Goal: Contribute content: Contribute content

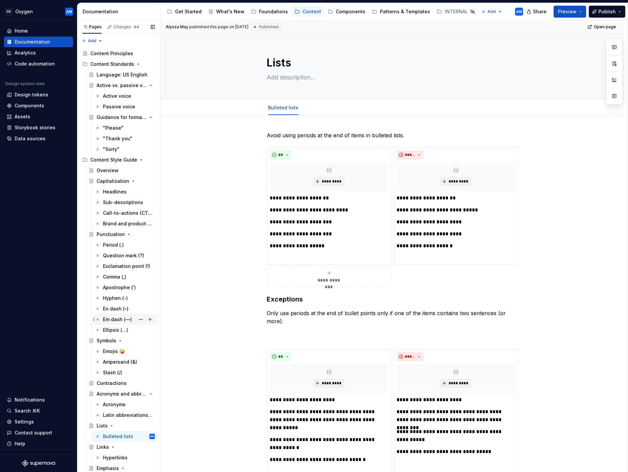
scroll to position [85, 0]
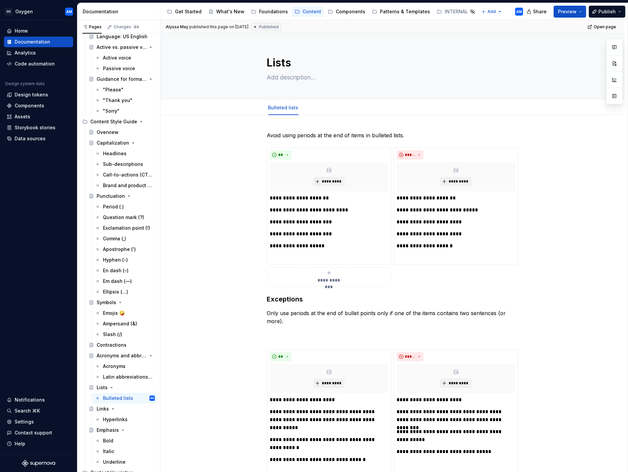
scroll to position [85, 0]
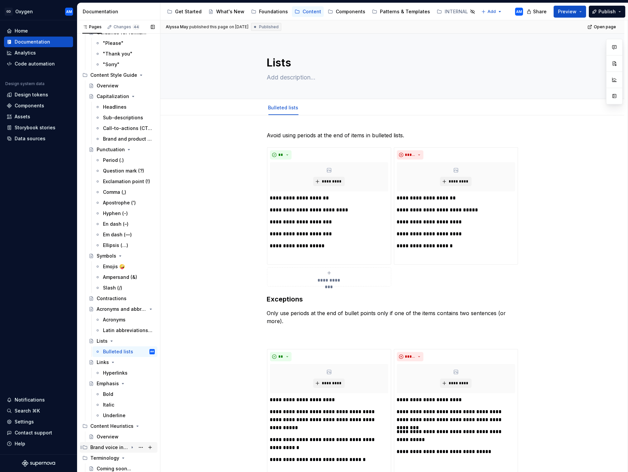
click at [119, 447] on div "Brand voice in Product" at bounding box center [109, 447] width 38 height 7
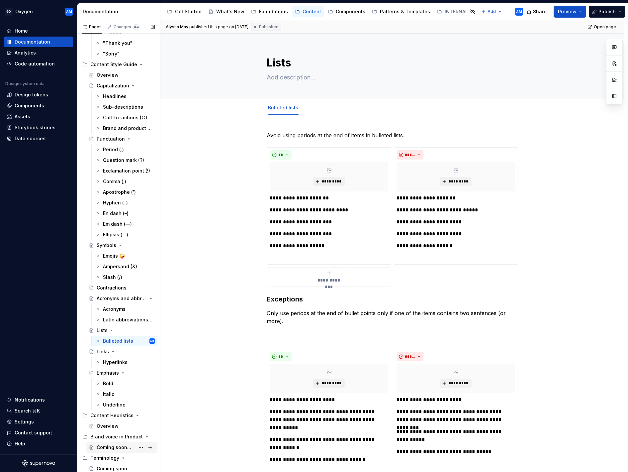
click at [120, 446] on div "Coming soon..." at bounding box center [114, 447] width 35 height 7
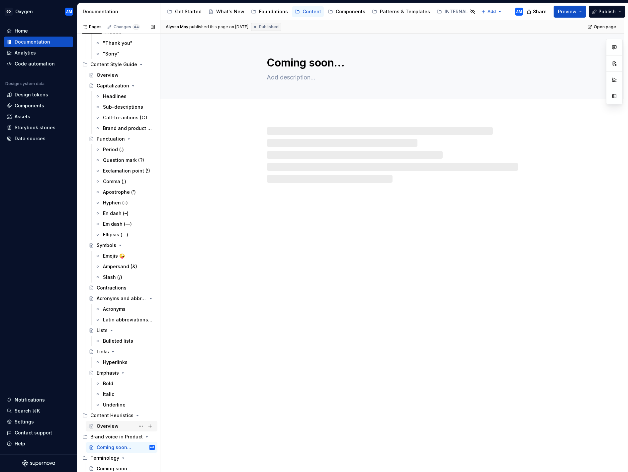
click at [110, 434] on div "Brand voice in Product" at bounding box center [116, 436] width 52 height 7
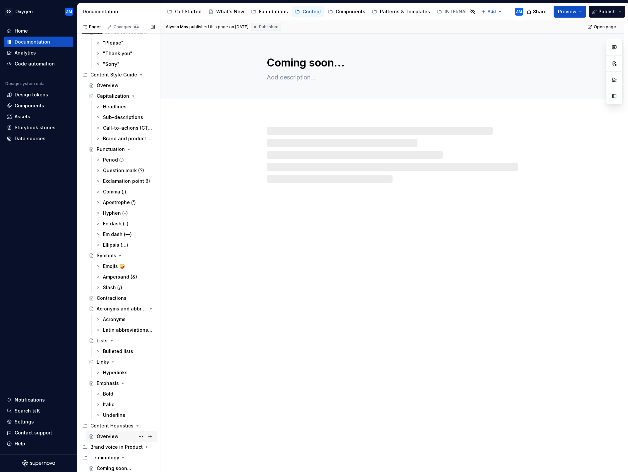
scroll to position [85, 0]
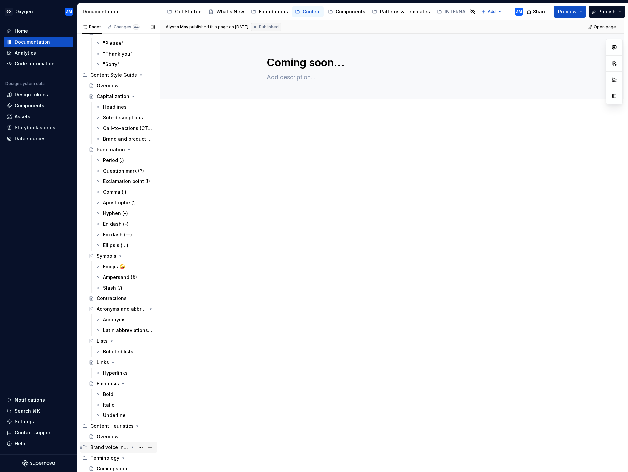
click at [132, 446] on icon "Page tree" at bounding box center [132, 447] width 5 height 5
click at [139, 446] on button "Page tree" at bounding box center [140, 447] width 9 height 9
type textarea "*"
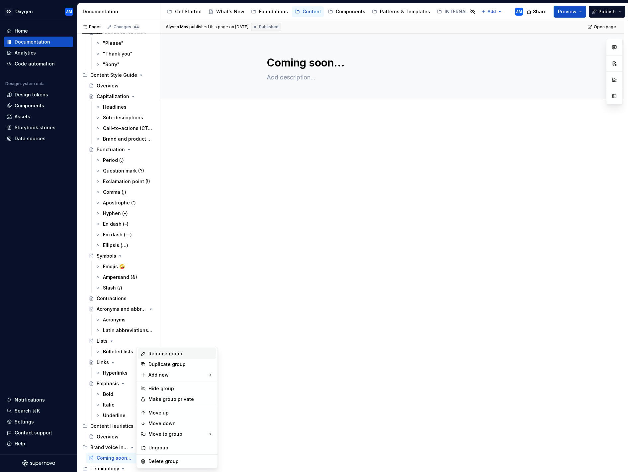
click at [161, 352] on div "Rename group" at bounding box center [181, 353] width 65 height 7
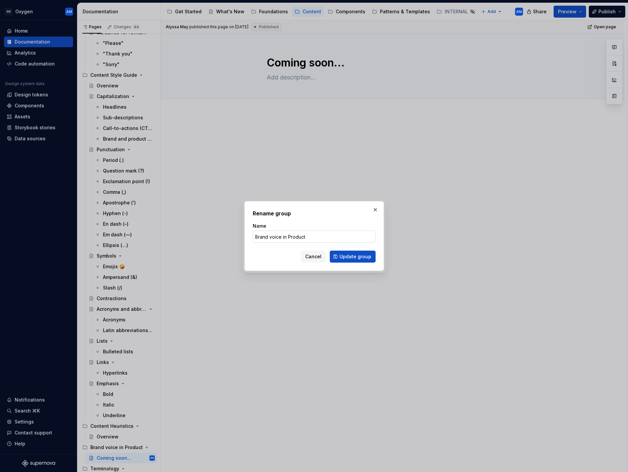
click at [322, 239] on input "Brand voice in Product" at bounding box center [314, 237] width 123 height 12
drag, startPoint x: 317, startPoint y: 237, endPoint x: 290, endPoint y: 239, distance: 27.0
click at [283, 238] on input "Brand voice in Product" at bounding box center [314, 237] width 123 height 12
type input "Brand voice"
click at [344, 223] on div "Name" at bounding box center [314, 226] width 123 height 7
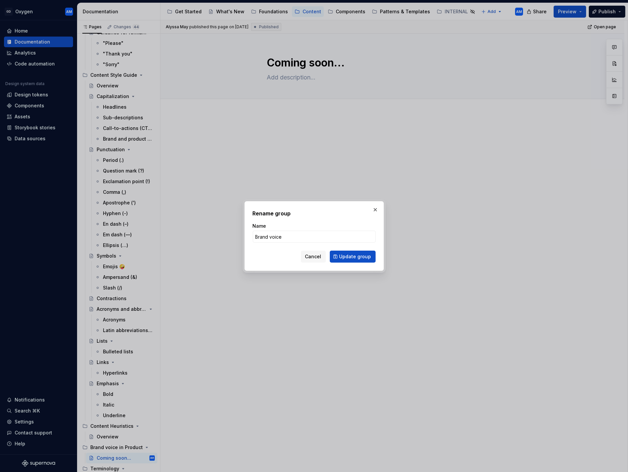
click at [354, 258] on span "Update group" at bounding box center [356, 256] width 32 height 7
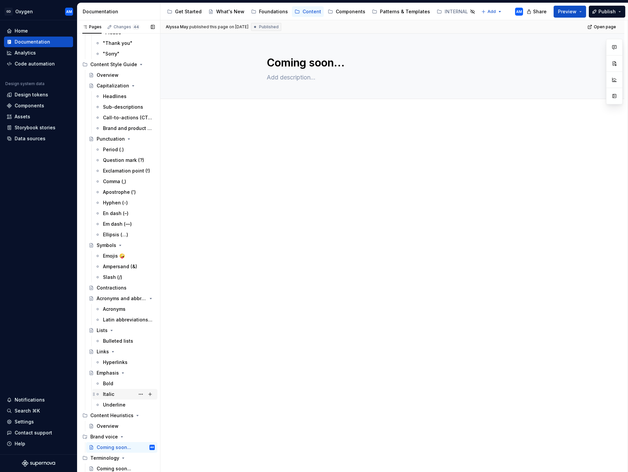
scroll to position [94, 0]
click at [118, 449] on div "Coming soon..." at bounding box center [114, 448] width 35 height 7
click at [140, 447] on button "Page tree" at bounding box center [140, 448] width 9 height 9
type textarea "*"
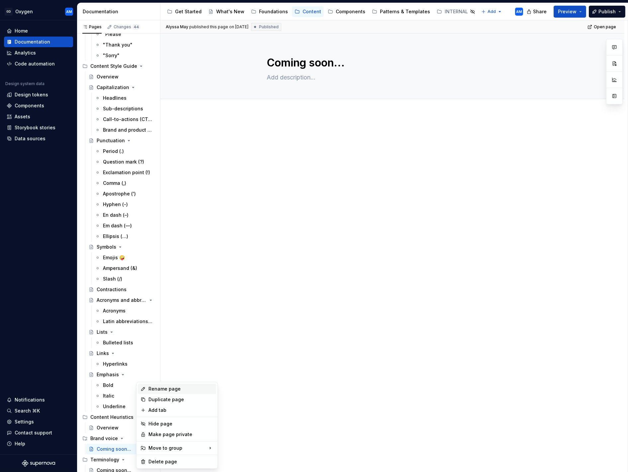
click at [161, 388] on div "Rename page" at bounding box center [181, 388] width 65 height 7
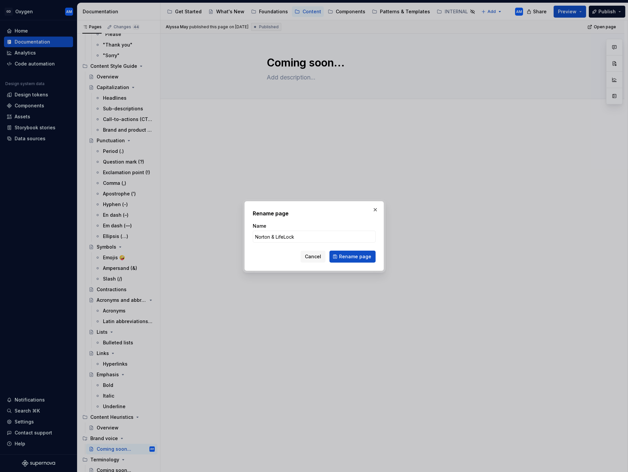
type input "Norton & LifeLock"
click at [349, 259] on span "Rename page" at bounding box center [355, 256] width 32 height 7
type textarea "*"
type textarea "Norton & LifeLock"
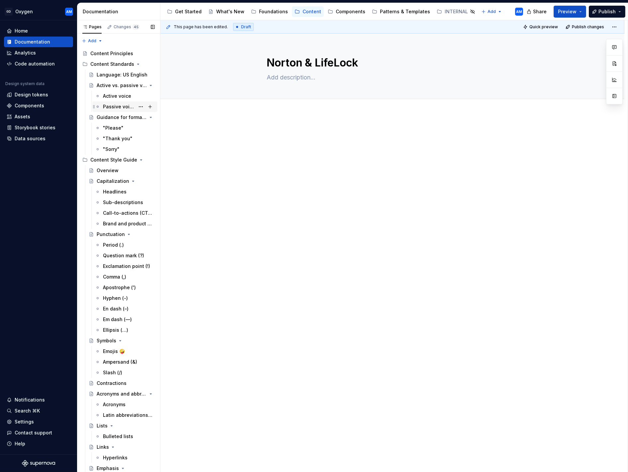
scroll to position [0, 0]
click at [119, 55] on div "Content Principles" at bounding box center [111, 53] width 43 height 7
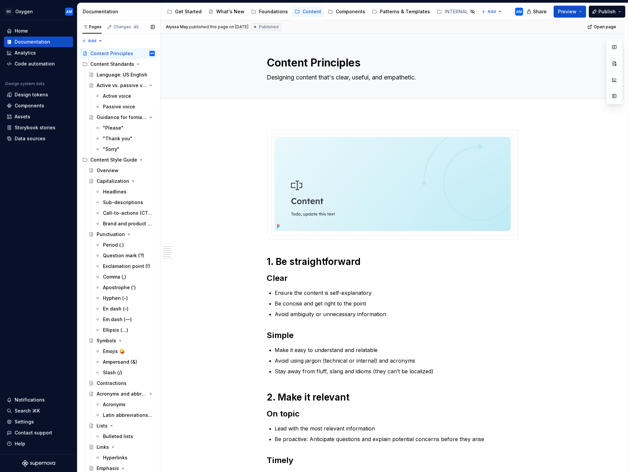
click at [101, 42] on div "Pages Changes 45 Add Accessibility guide for tree Page tree. Navigate the tree …" at bounding box center [118, 247] width 83 height 455
type textarea "*"
click at [100, 54] on div "New page" at bounding box center [113, 54] width 43 height 7
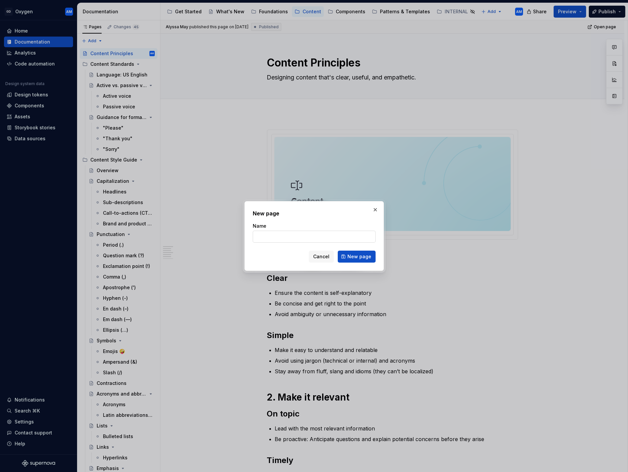
click at [268, 238] on input "Name" at bounding box center [314, 237] width 123 height 12
type input "Brand voice"
click button "New page" at bounding box center [357, 257] width 38 height 12
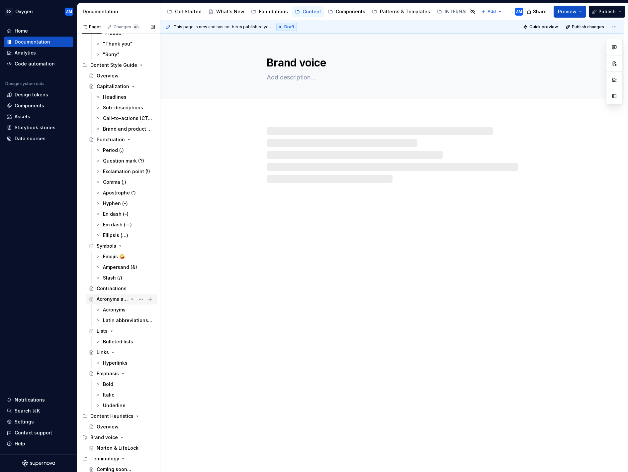
scroll to position [106, 0]
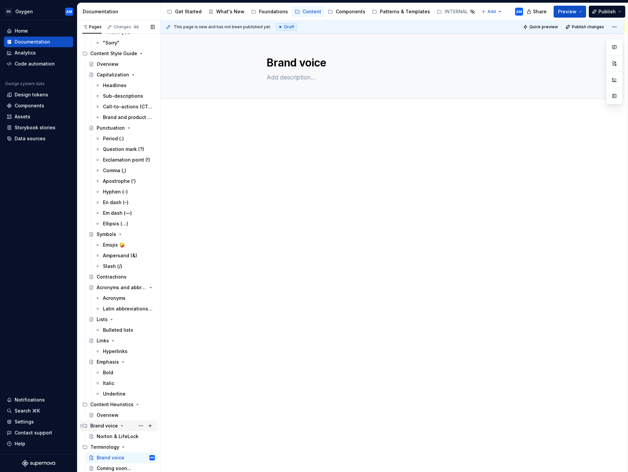
click at [113, 445] on div "Terminology" at bounding box center [104, 447] width 29 height 7
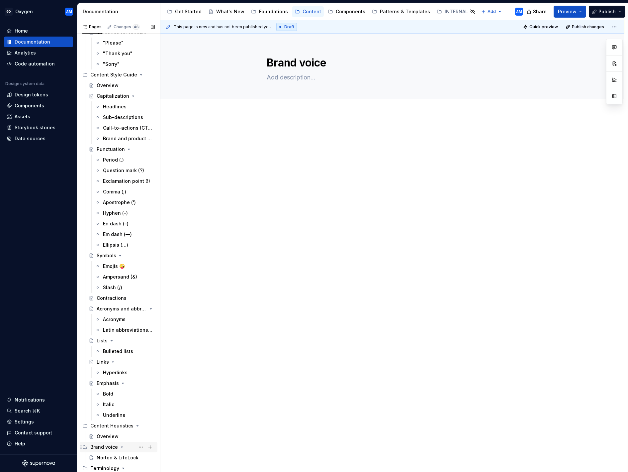
scroll to position [85, 0]
click at [122, 467] on icon "Page tree" at bounding box center [123, 468] width 5 height 5
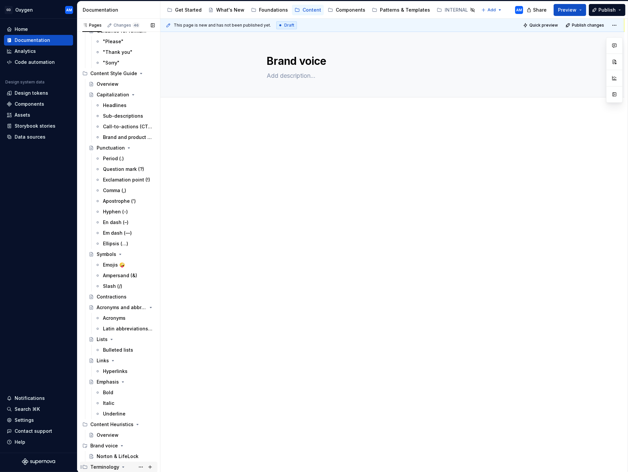
scroll to position [106, 0]
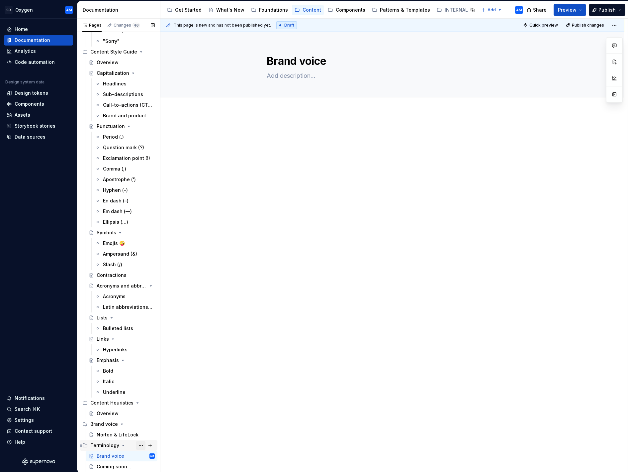
click at [141, 444] on button "Page tree" at bounding box center [140, 445] width 9 height 9
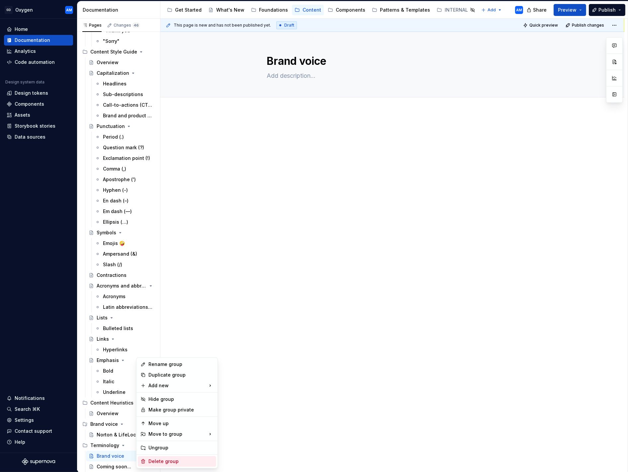
click at [156, 460] on div "Delete group" at bounding box center [181, 461] width 65 height 7
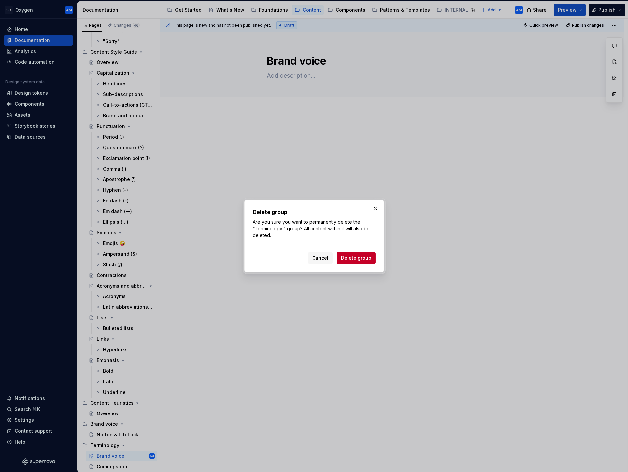
click at [364, 257] on span "Delete group" at bounding box center [356, 258] width 30 height 7
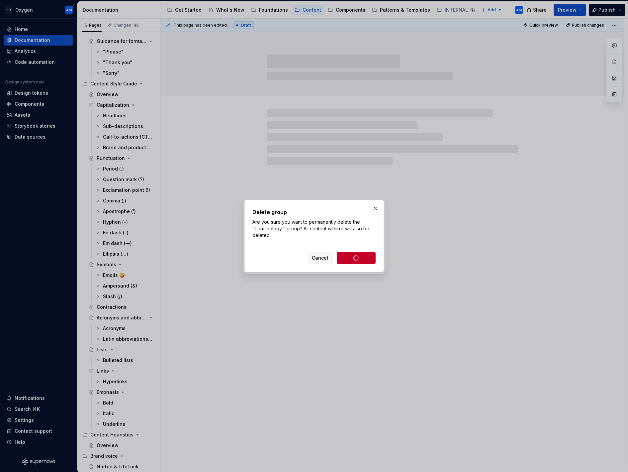
scroll to position [74, 0]
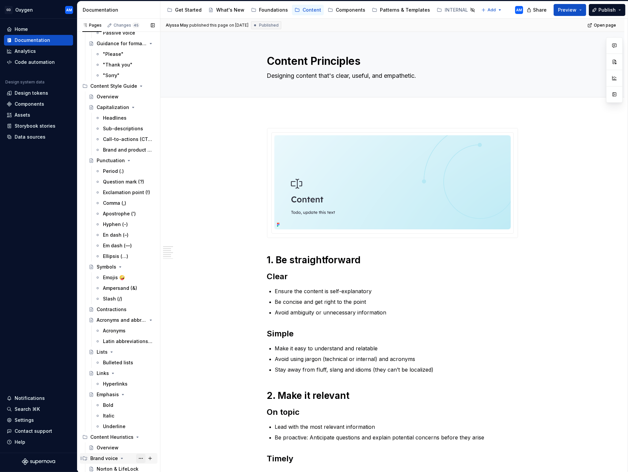
scroll to position [74, 0]
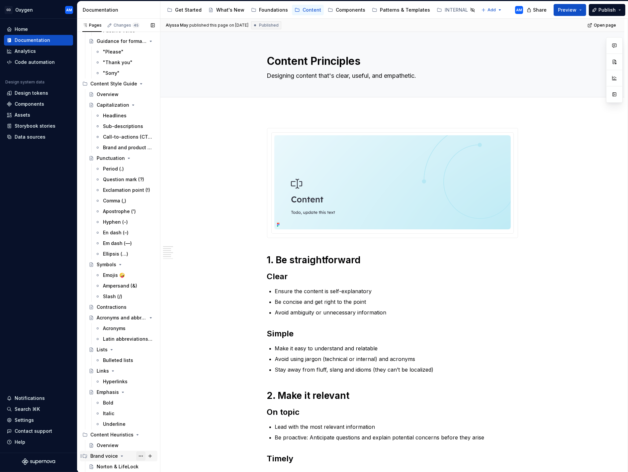
click at [142, 455] on button "Page tree" at bounding box center [140, 455] width 9 height 9
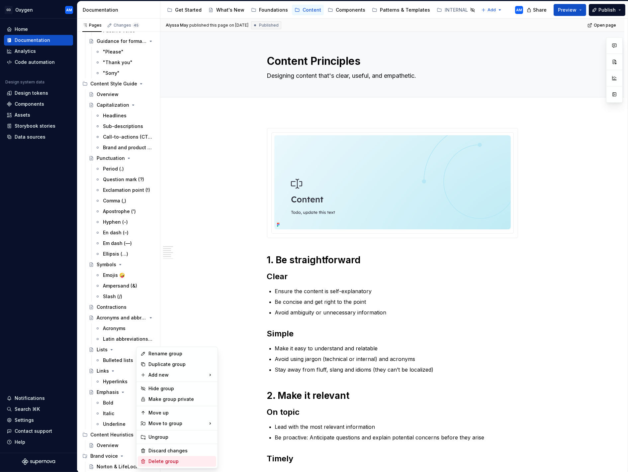
click at [159, 460] on div "Delete group" at bounding box center [181, 461] width 65 height 7
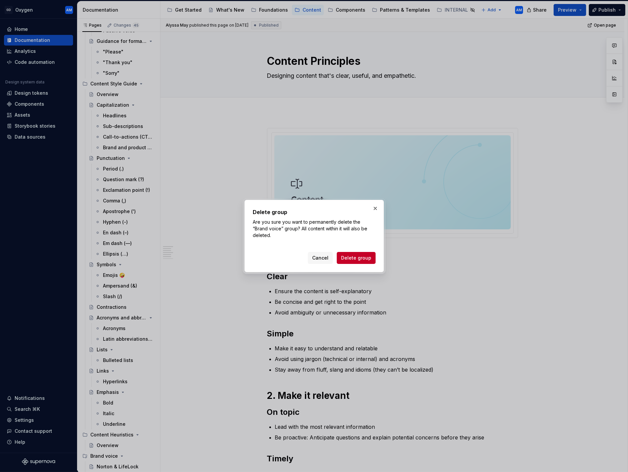
click at [349, 260] on span "Delete group" at bounding box center [356, 258] width 30 height 7
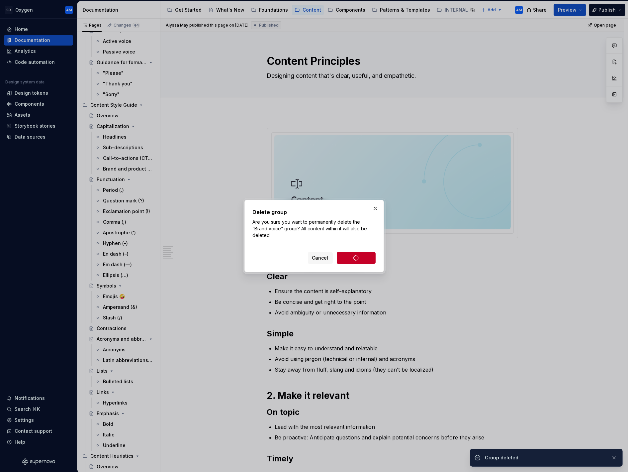
scroll to position [53, 0]
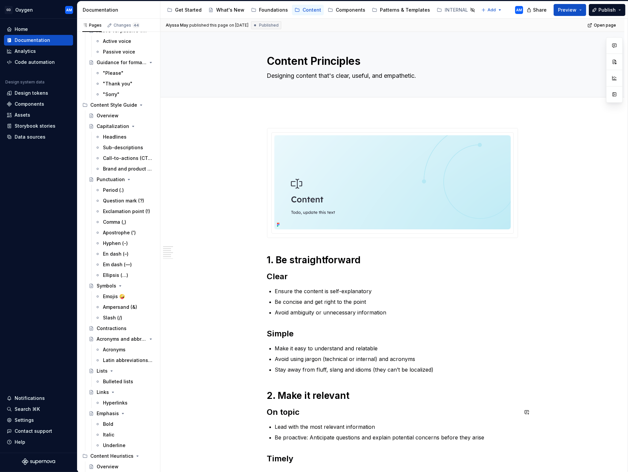
type textarea "*"
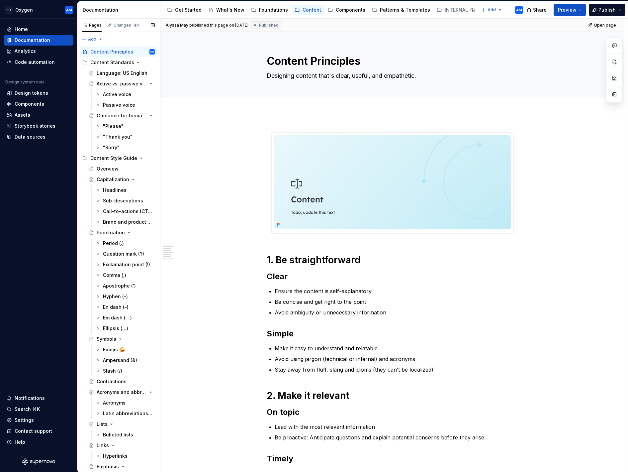
click at [103, 40] on div "Pages Changes 44 Add Accessibility guide for tree Page tree. Navigate the tree …" at bounding box center [118, 246] width 83 height 455
click at [102, 52] on div "New page" at bounding box center [113, 52] width 43 height 7
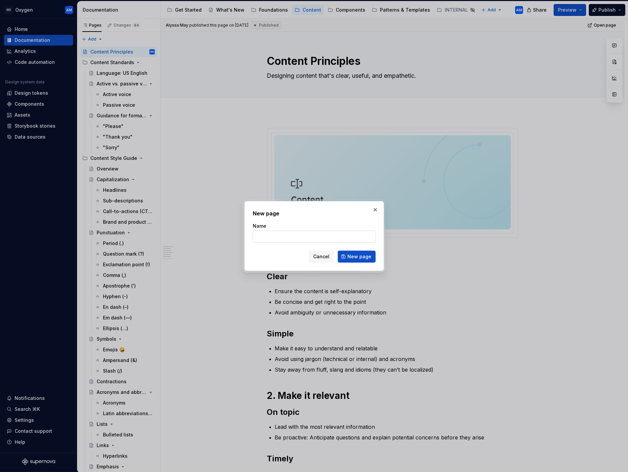
click at [312, 237] on input "Name" at bounding box center [314, 237] width 123 height 12
type input "Brand voice"
click at [352, 253] on span "New page" at bounding box center [360, 256] width 24 height 7
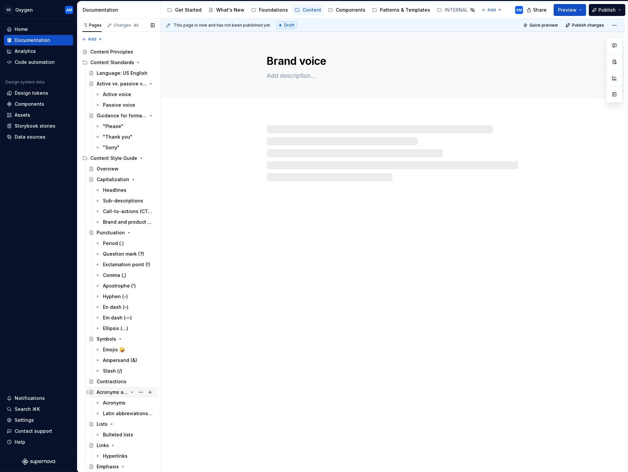
scroll to position [64, 0]
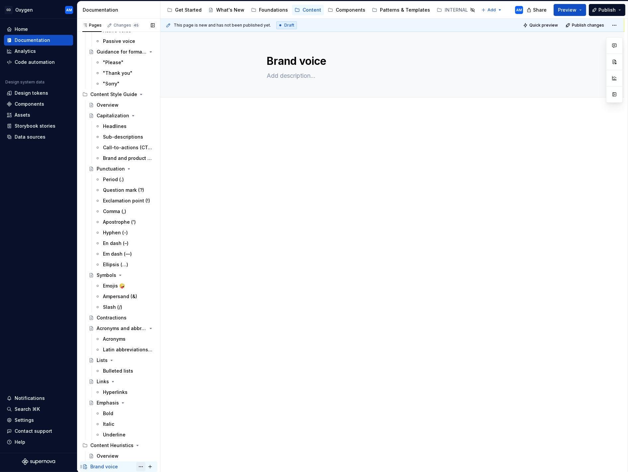
click at [140, 464] on button "Page tree" at bounding box center [140, 466] width 9 height 9
click at [130, 464] on div "Pages Changes 45 Add Accessibility guide for tree Page tree. Navigate the tree …" at bounding box center [118, 246] width 83 height 455
click at [151, 467] on button "Page tree" at bounding box center [150, 466] width 9 height 9
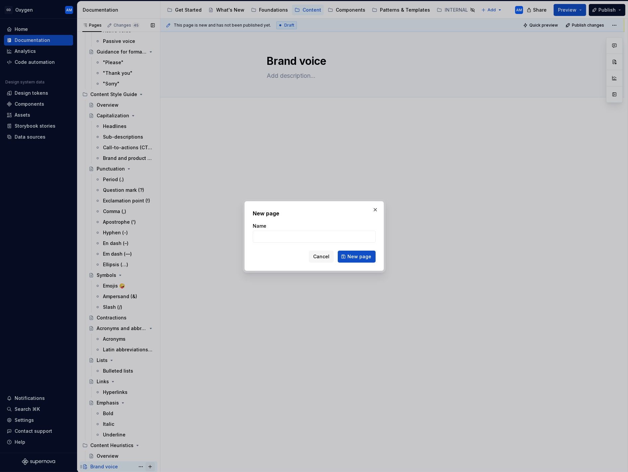
type textarea "*"
click at [315, 238] on input "Name" at bounding box center [314, 237] width 123 height 12
type input "N"
drag, startPoint x: 319, startPoint y: 256, endPoint x: 319, endPoint y: 259, distance: 3.7
click at [319, 256] on span "Cancel" at bounding box center [321, 256] width 16 height 7
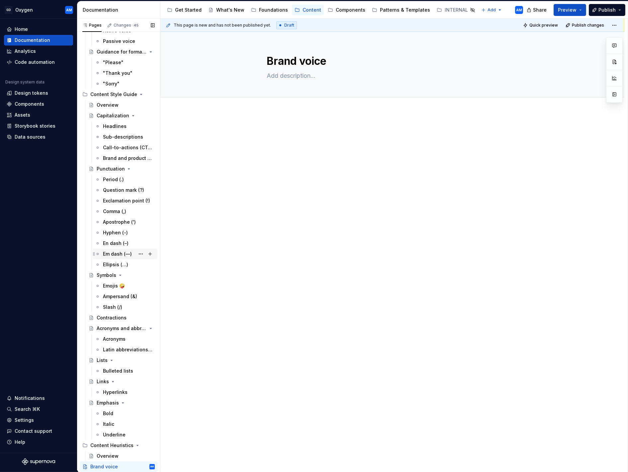
scroll to position [0, 0]
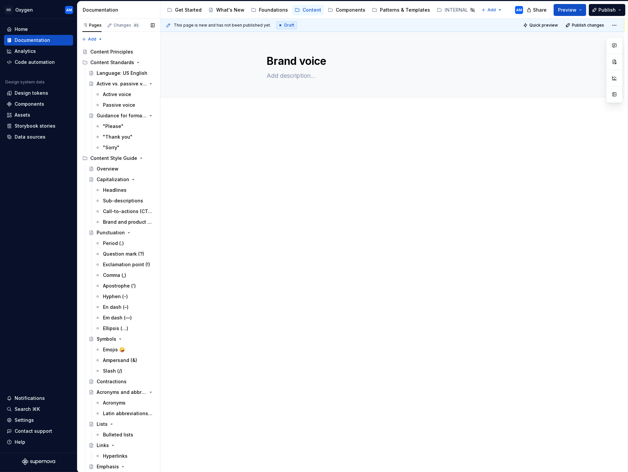
click at [100, 37] on div "Pages Changes 45 Add Accessibility guide for tree Page tree. Navigate the tree …" at bounding box center [118, 246] width 83 height 455
click at [101, 61] on div "New group" at bounding box center [113, 62] width 43 height 7
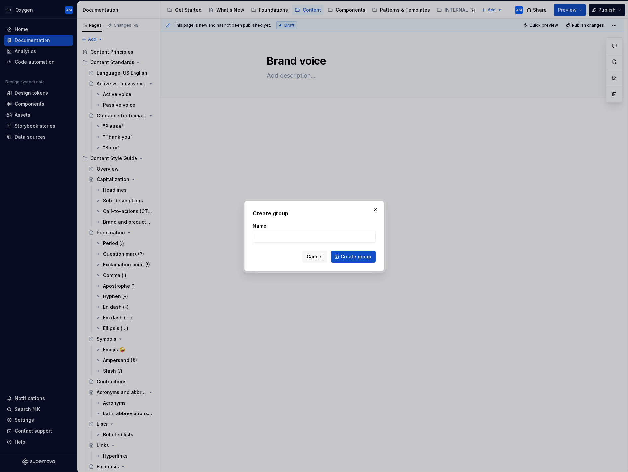
type textarea "*"
click at [292, 238] on input "Name" at bounding box center [314, 237] width 123 height 12
type input "Norton & LifeLock"
type textarea "*"
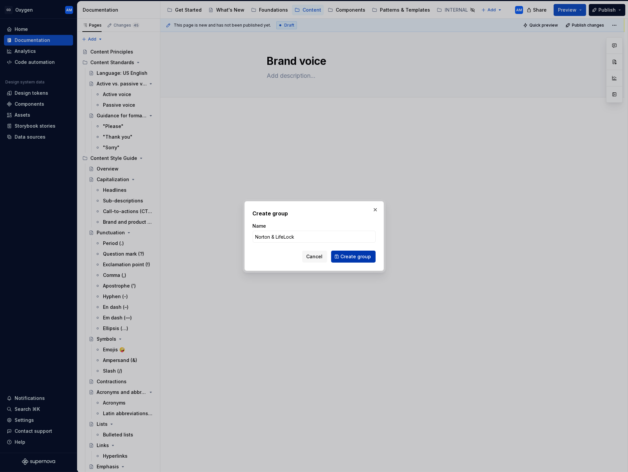
type input "Norton & LifeLock"
click at [365, 253] on button "Create group" at bounding box center [353, 257] width 45 height 12
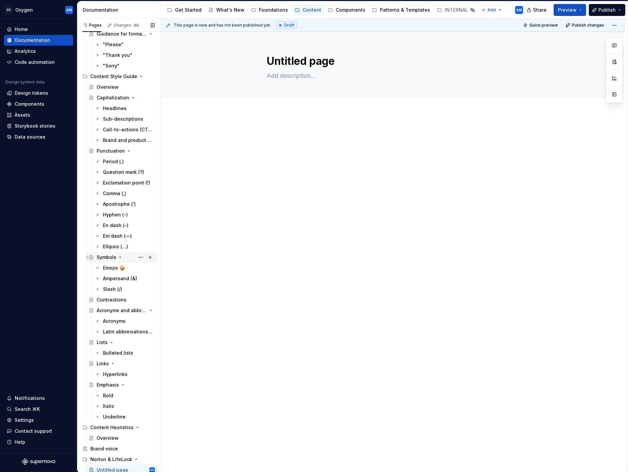
scroll to position [85, 0]
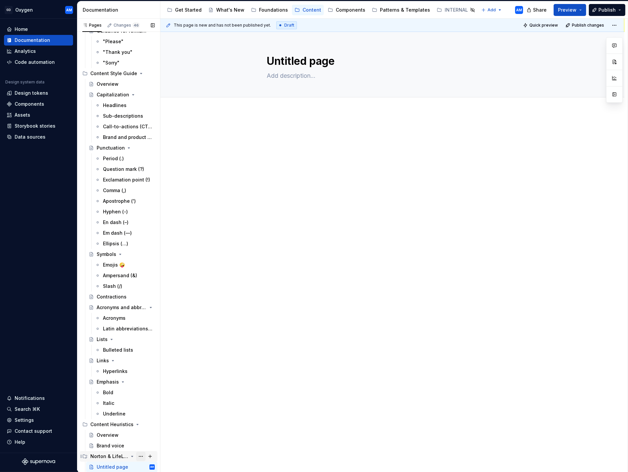
click at [142, 457] on button "Page tree" at bounding box center [140, 456] width 9 height 9
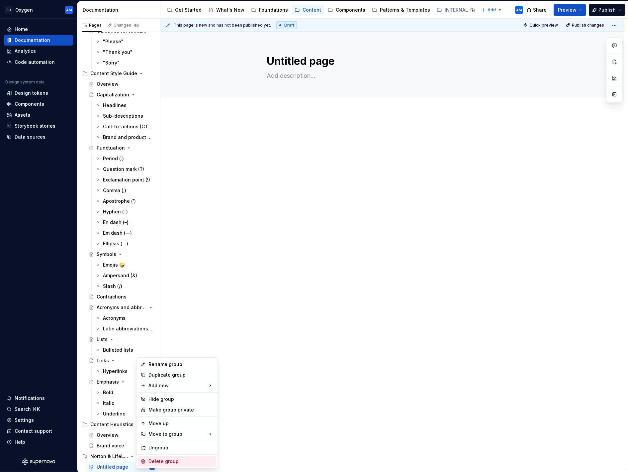
click at [160, 462] on div "Delete group" at bounding box center [181, 461] width 65 height 7
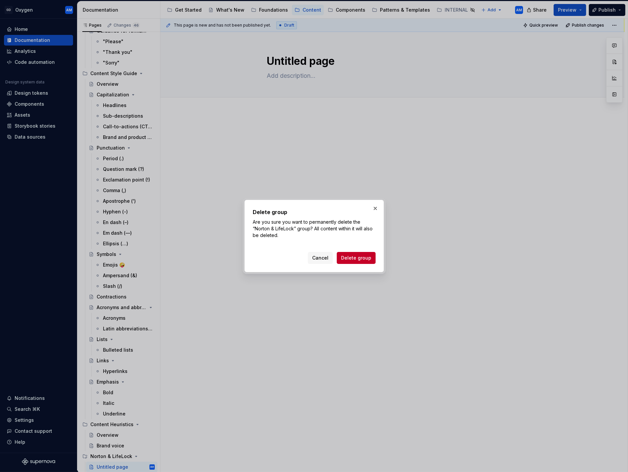
click at [368, 258] on span "Delete group" at bounding box center [356, 258] width 30 height 7
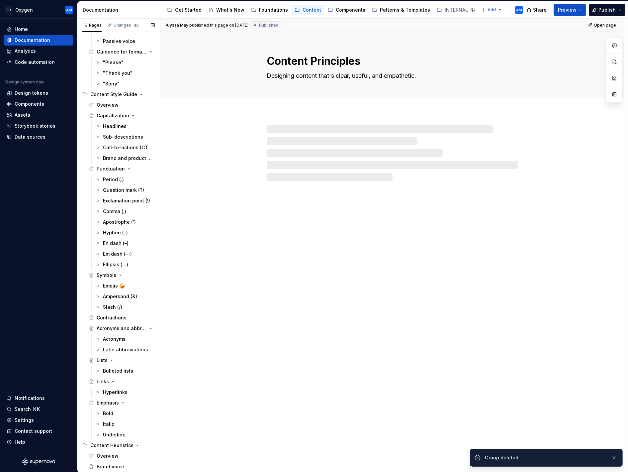
scroll to position [64, 0]
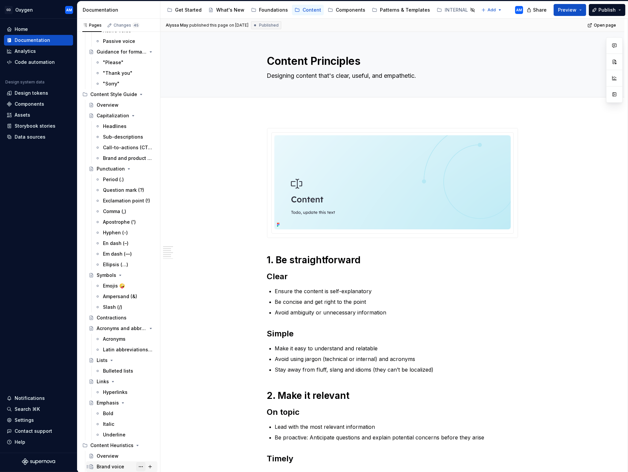
click at [138, 463] on button "Page tree" at bounding box center [140, 466] width 9 height 9
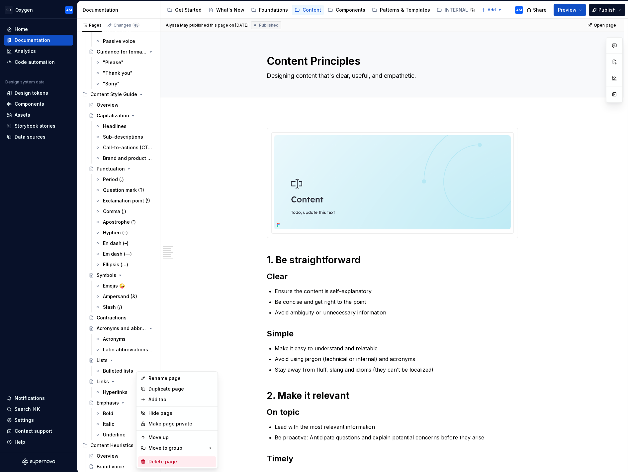
click at [153, 459] on div "Delete page" at bounding box center [181, 461] width 65 height 7
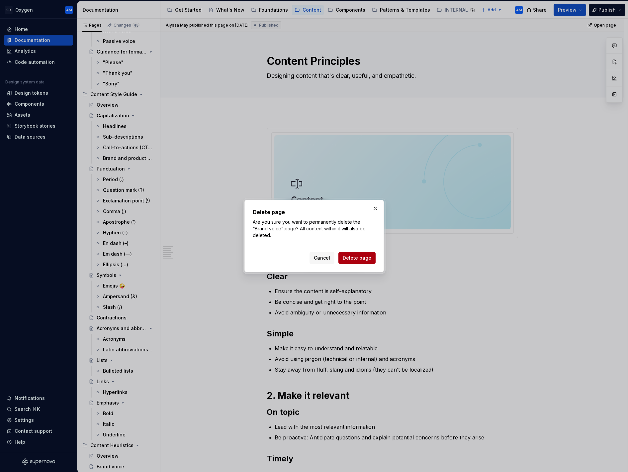
click at [359, 256] on span "Delete page" at bounding box center [357, 258] width 29 height 7
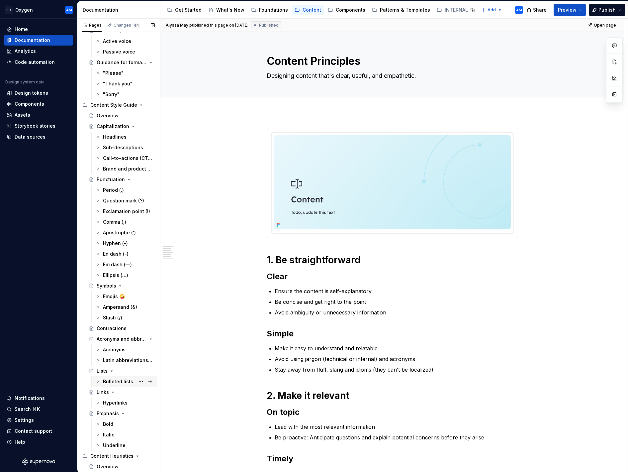
scroll to position [0, 0]
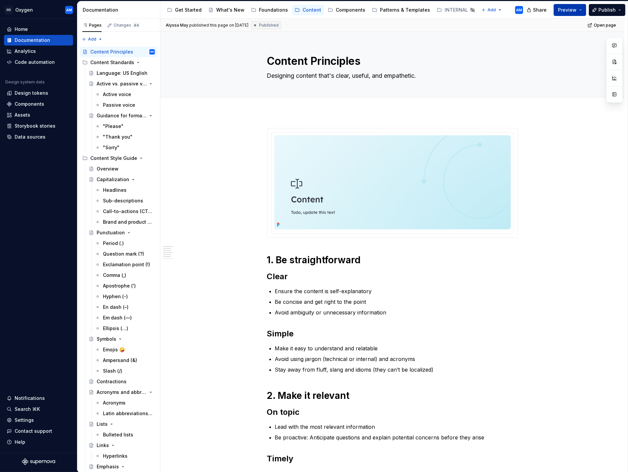
click at [571, 12] on span "Preview" at bounding box center [567, 10] width 19 height 7
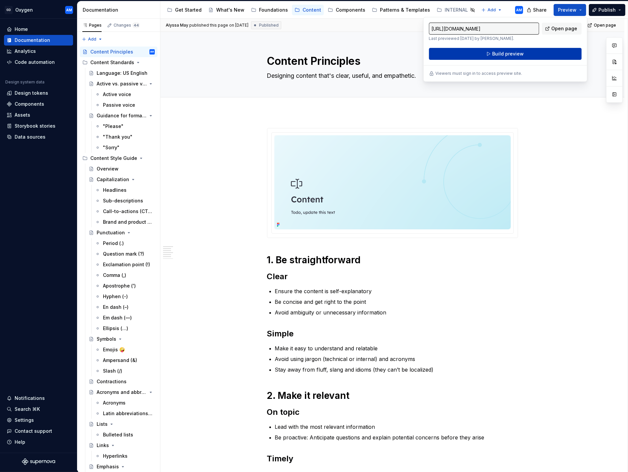
click at [522, 57] on button "Build preview" at bounding box center [505, 54] width 153 height 12
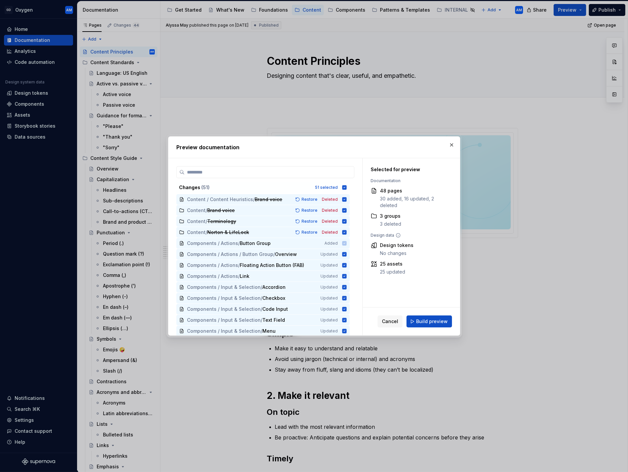
click at [429, 324] on span "Build preview" at bounding box center [432, 321] width 32 height 7
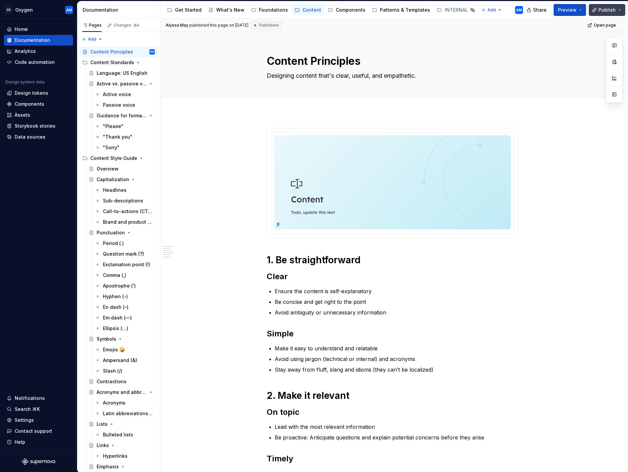
click at [619, 11] on button "Publish" at bounding box center [607, 10] width 37 height 12
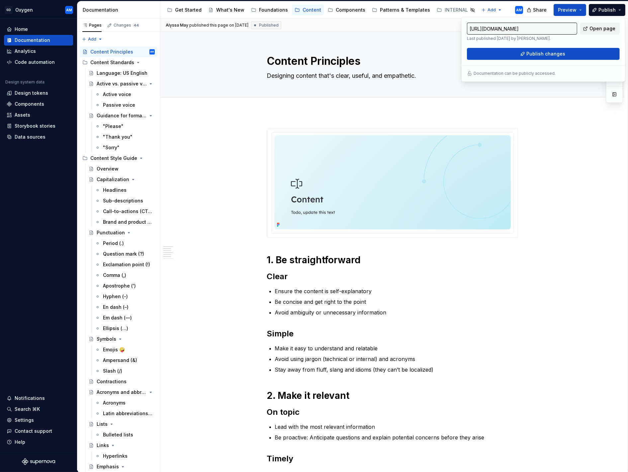
click at [595, 28] on span "Open page" at bounding box center [603, 28] width 26 height 7
click at [95, 61] on div "Content Standards" at bounding box center [109, 62] width 38 height 7
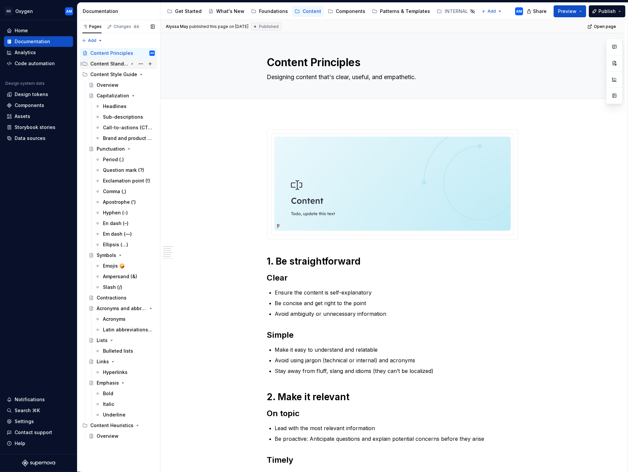
click at [96, 61] on div "Content Standards" at bounding box center [109, 63] width 38 height 7
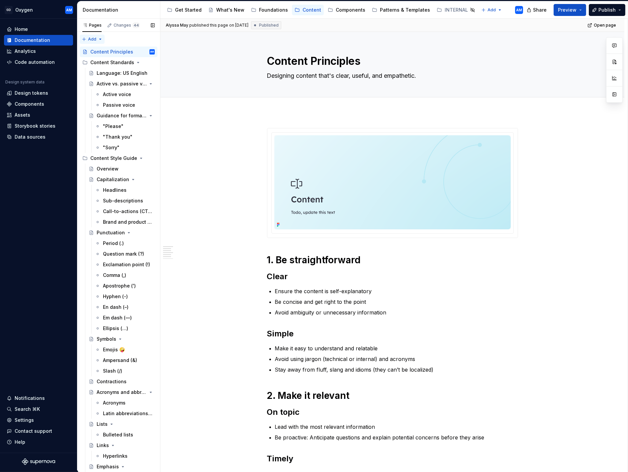
click at [100, 40] on div "Pages Changes 44 Add Accessibility guide for tree Page tree. Navigate the tree …" at bounding box center [118, 246] width 83 height 455
type textarea "*"
click at [99, 63] on div "New group" at bounding box center [113, 62] width 43 height 7
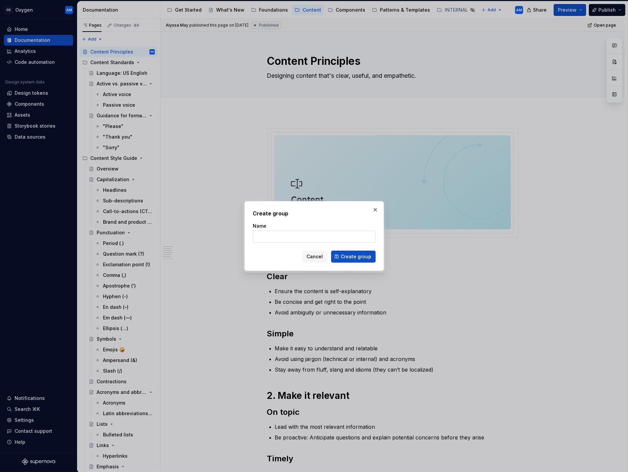
click at [308, 239] on input "Name" at bounding box center [314, 237] width 123 height 12
type input "Brand voice"
click at [367, 257] on span "Create group" at bounding box center [356, 256] width 31 height 7
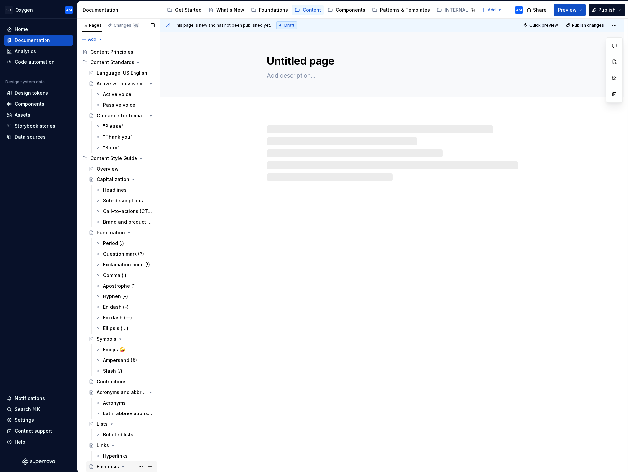
scroll to position [74, 0]
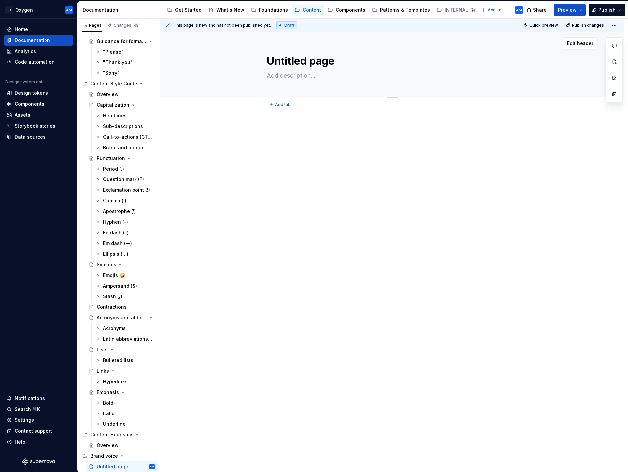
click at [309, 58] on textarea "Untitled page" at bounding box center [391, 61] width 251 height 16
click at [323, 61] on textarea "Untitled page" at bounding box center [391, 61] width 251 height 16
click at [323, 60] on textarea "Untitled page" at bounding box center [391, 61] width 251 height 16
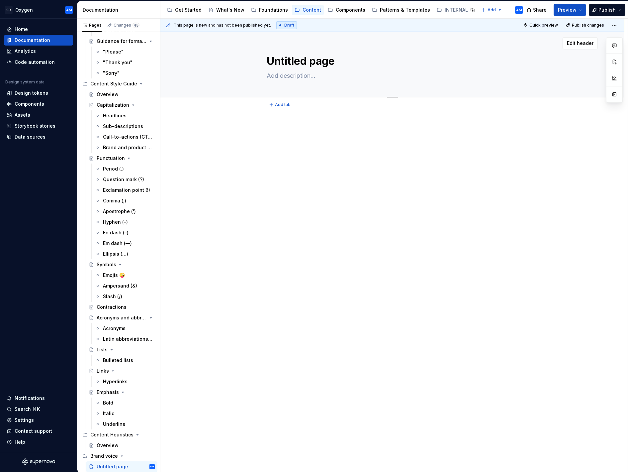
type textarea "*"
type textarea "N"
type textarea "*"
type textarea "No"
type textarea "*"
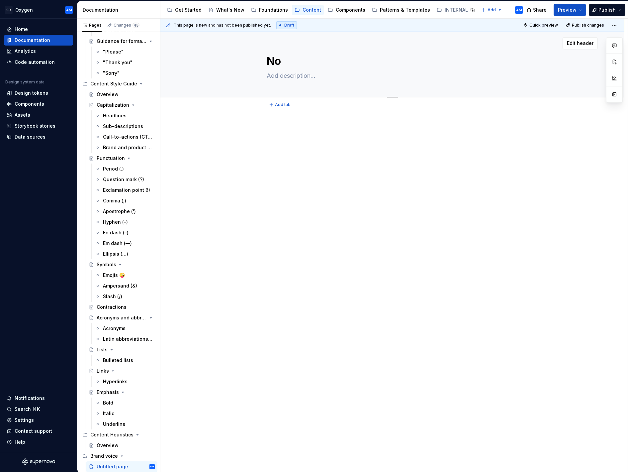
type textarea "Nor"
type textarea "*"
type textarea "Nort"
type textarea "*"
type textarea "Norto"
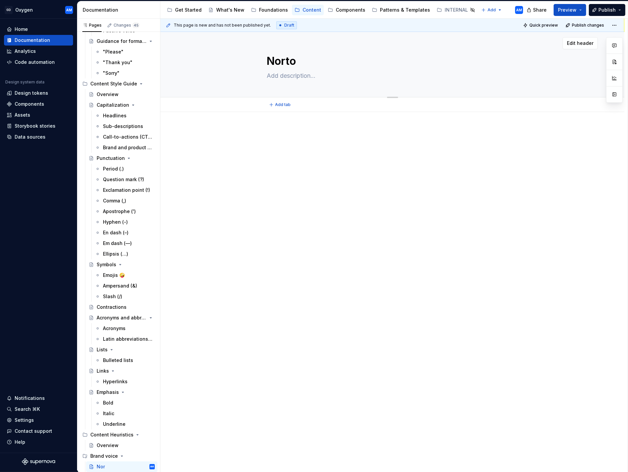
type textarea "*"
type textarea "Norton"
type textarea "*"
type textarea "Norton"
type textarea "*"
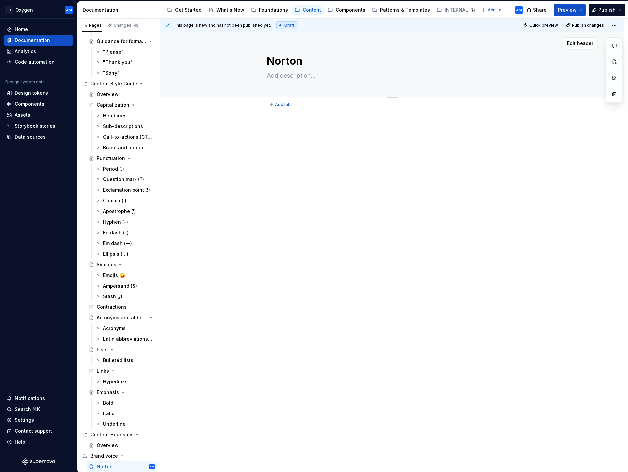
type textarea "Norton &"
type textarea "*"
type textarea "Norton &"
type textarea "*"
type textarea "Norton & L"
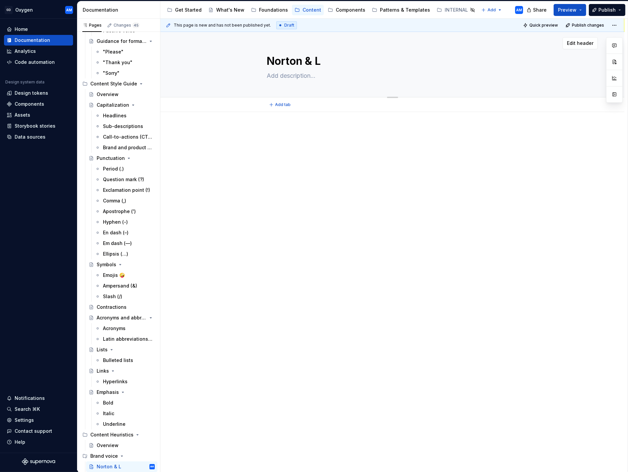
type textarea "*"
type textarea "Norton & Li"
type textarea "*"
type textarea "Norton & Lif"
type textarea "*"
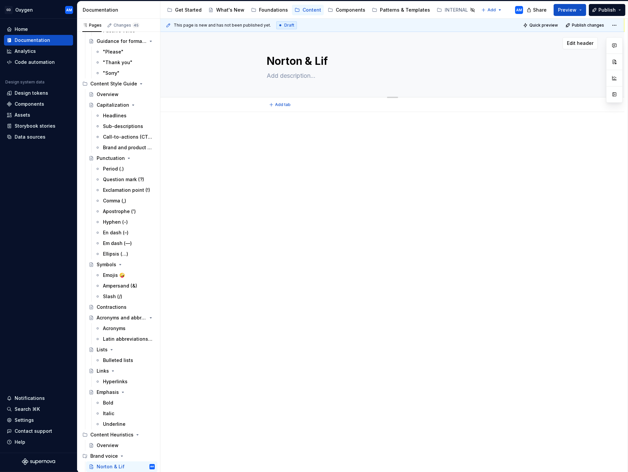
type textarea "Norton & Life"
type textarea "*"
type textarea "Norton & Lifel"
type textarea "*"
type textarea "Norton & Lifelo"
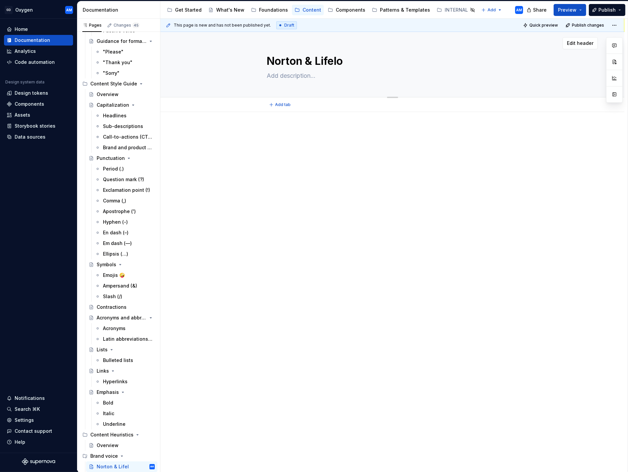
type textarea "*"
type textarea "Norton & Lifeloc"
type textarea "*"
type textarea "Norton & Lifelock"
type textarea "*"
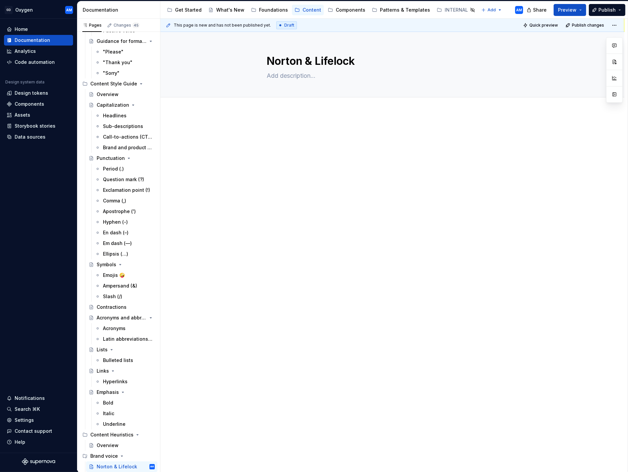
type textarea "Norton & Lifelock"
type textarea "*"
click at [293, 75] on textarea at bounding box center [391, 75] width 251 height 11
paste textarea "This guide defines how you should generate content for Norton and LifeLock. It …"
type textarea "This guide defines how you should generate content for Norton and LifeLock. It …"
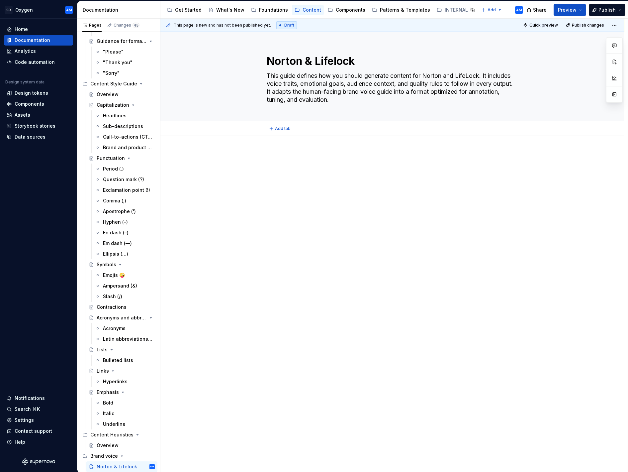
type textarea "*"
type textarea "This guide defines how you should generate content for Norton and LifeLock. It …"
click at [279, 127] on span "Add tab" at bounding box center [283, 128] width 16 height 5
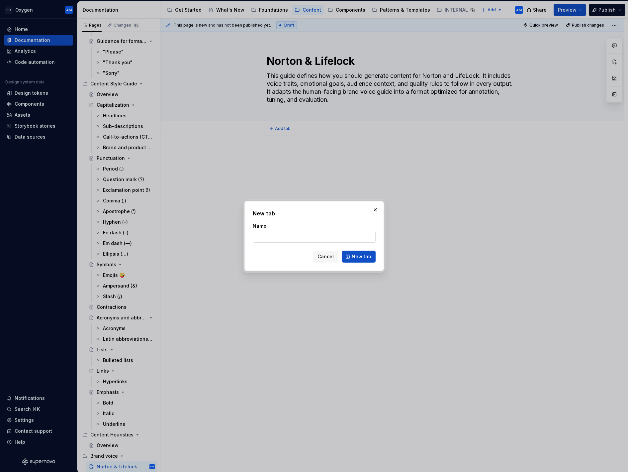
type textarea "*"
type input "Why our voice matters"
click at [352, 260] on button "New tab" at bounding box center [359, 257] width 34 height 12
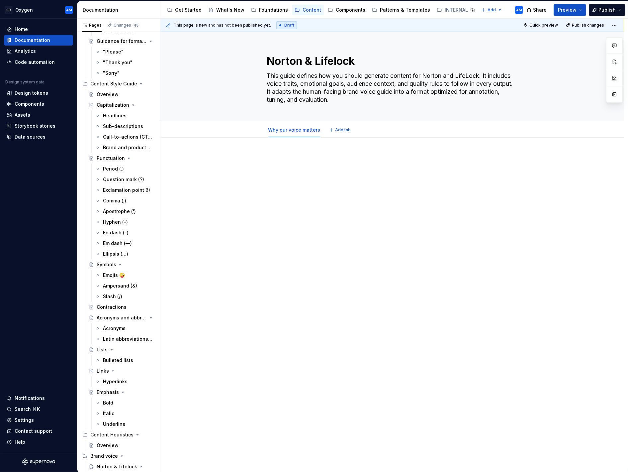
click at [303, 168] on div at bounding box center [392, 166] width 251 height 25
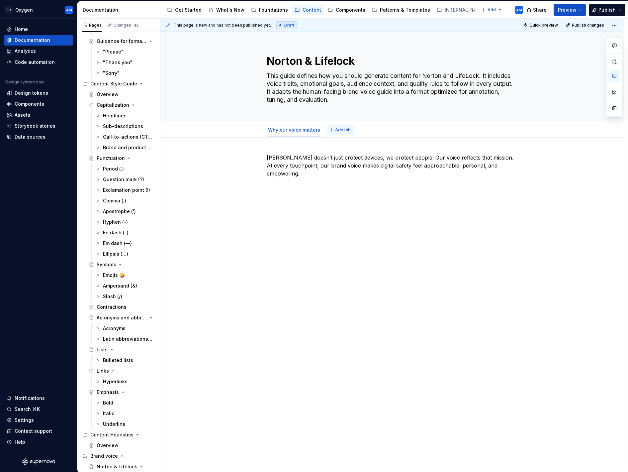
click at [339, 130] on span "Add tab" at bounding box center [344, 129] width 16 height 5
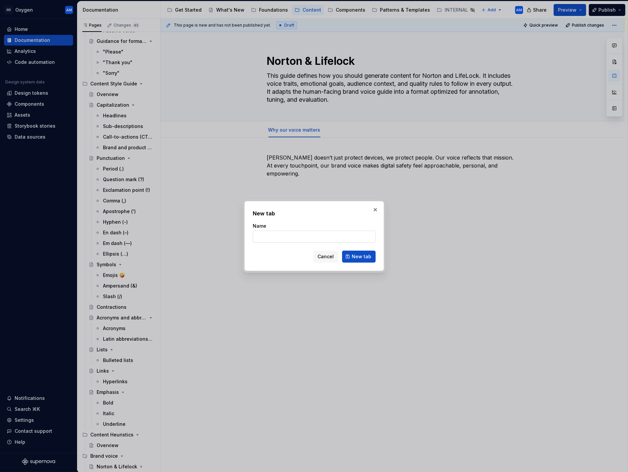
type textarea "*"
click at [313, 239] on input "Name" at bounding box center [314, 237] width 123 height 12
type input "What sets [PERSON_NAME] apart?"
click at [360, 253] on span "New tab" at bounding box center [362, 256] width 20 height 7
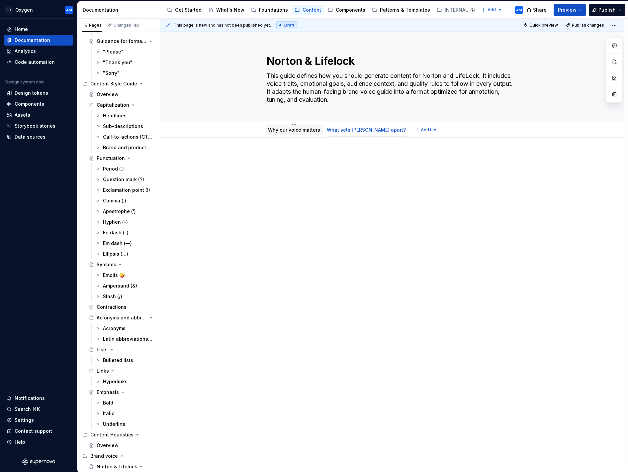
click at [296, 133] on div "Why our voice matters" at bounding box center [294, 130] width 52 height 7
click at [296, 130] on link "Why our voice matters" at bounding box center [294, 130] width 52 height 6
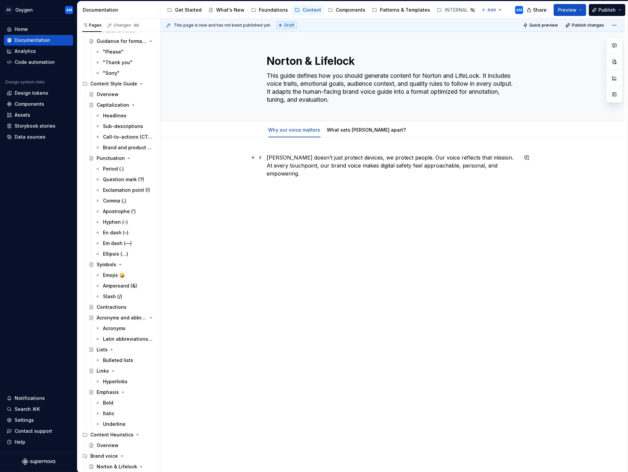
click at [270, 158] on p "[PERSON_NAME] doesn’t just protect devices, we protect people. Our voice reflec…" at bounding box center [392, 166] width 251 height 24
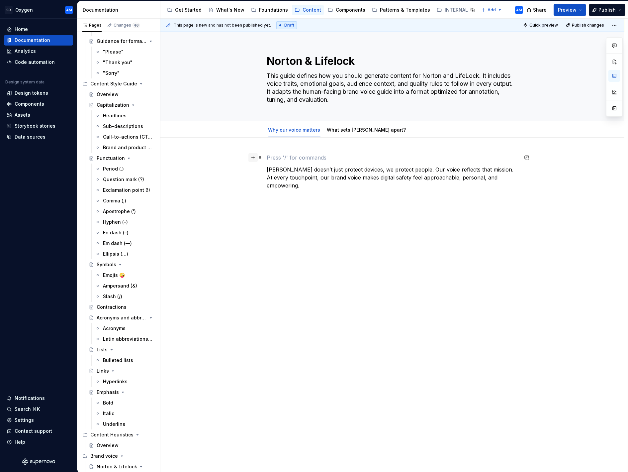
click at [252, 158] on button "button" at bounding box center [253, 157] width 9 height 9
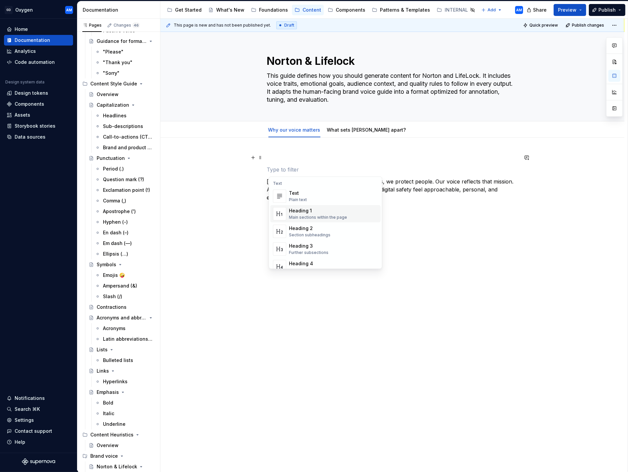
click at [312, 212] on div "Heading 1" at bounding box center [318, 210] width 58 height 7
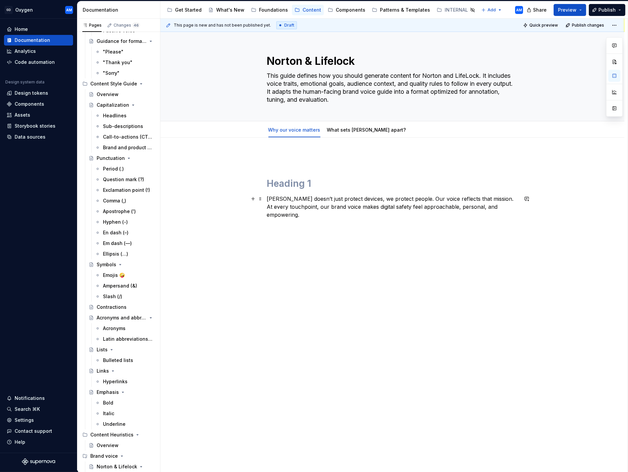
click at [269, 196] on p "[PERSON_NAME] doesn’t just protect devices, we protect people. Our voice reflec…" at bounding box center [392, 207] width 251 height 24
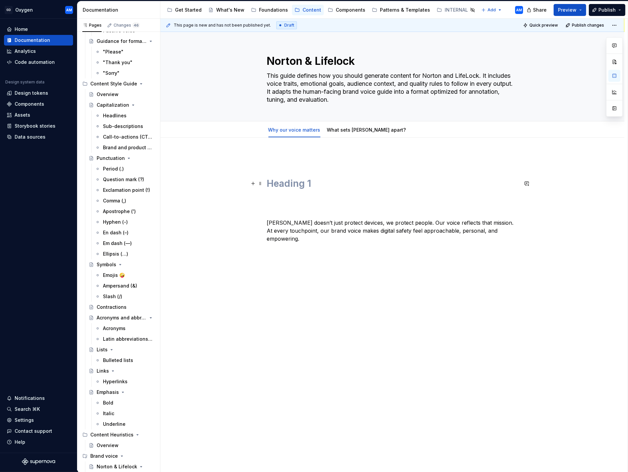
click at [276, 184] on h1 at bounding box center [392, 183] width 251 height 12
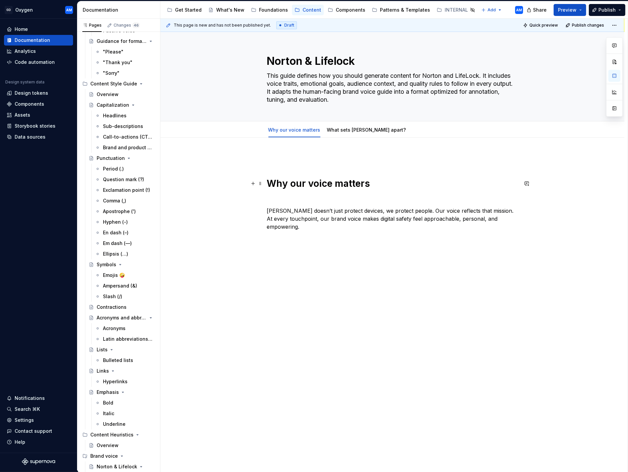
drag, startPoint x: 289, startPoint y: 177, endPoint x: 273, endPoint y: 171, distance: 16.6
click at [288, 176] on div "Why our voice matters [PERSON_NAME] doesn’t just protect devices, we protect pe…" at bounding box center [392, 192] width 251 height 77
click at [271, 170] on div "Why our voice matters [PERSON_NAME] doesn’t just protect devices, we protect pe…" at bounding box center [392, 192] width 251 height 77
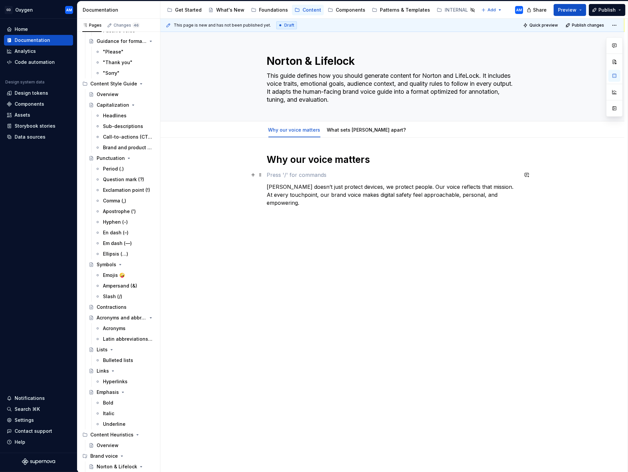
click at [280, 171] on p at bounding box center [392, 175] width 251 height 8
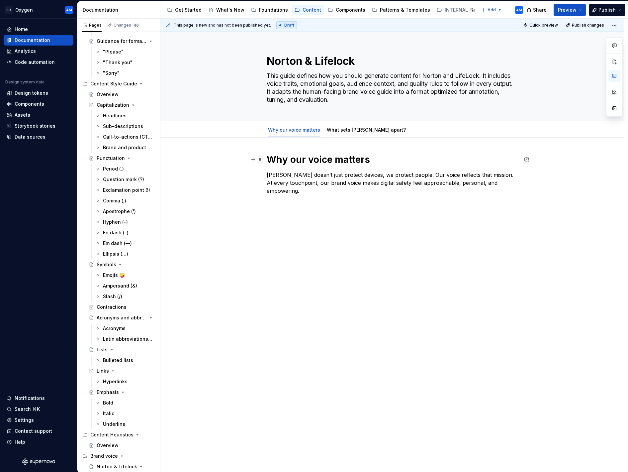
click at [261, 161] on span at bounding box center [260, 159] width 5 height 9
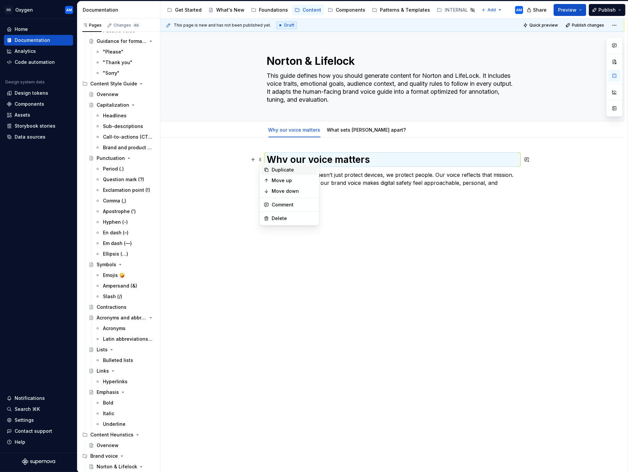
click at [275, 168] on div "Duplicate" at bounding box center [293, 169] width 43 height 7
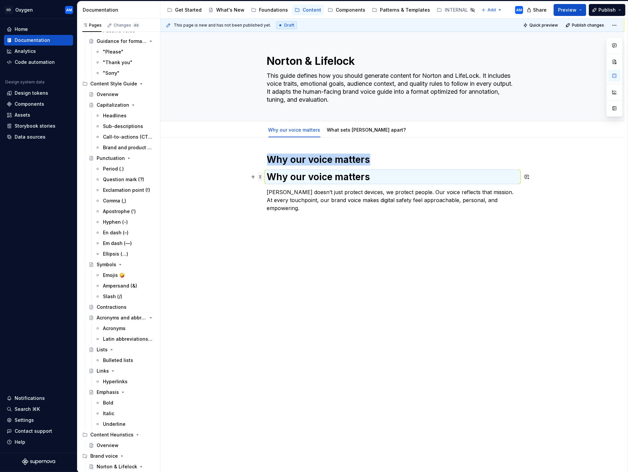
click at [261, 175] on span at bounding box center [260, 176] width 5 height 9
drag, startPoint x: 261, startPoint y: 177, endPoint x: 262, endPoint y: 180, distance: 3.3
drag, startPoint x: 352, startPoint y: 174, endPoint x: 347, endPoint y: 174, distance: 5.3
click at [352, 174] on h1 "Why our voice matters" at bounding box center [392, 177] width 251 height 12
click at [256, 181] on button "button" at bounding box center [253, 176] width 9 height 9
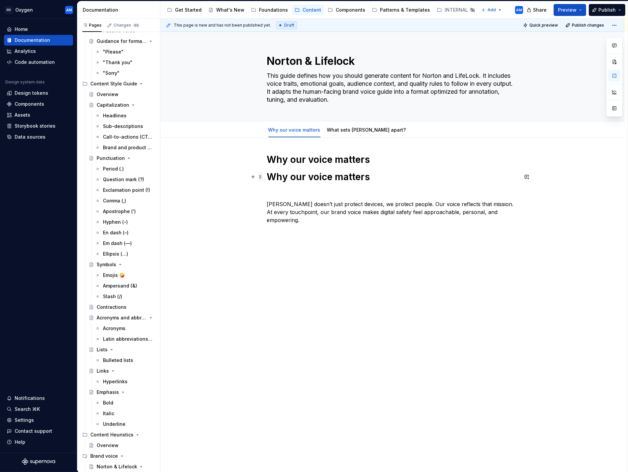
click at [263, 180] on span at bounding box center [260, 176] width 5 height 9
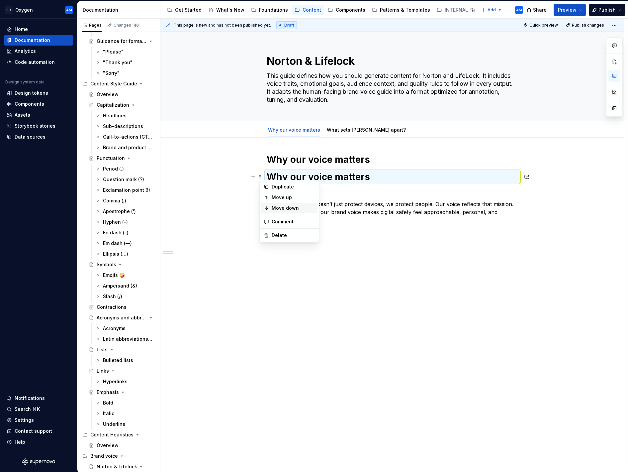
click at [280, 209] on div "Move down" at bounding box center [293, 208] width 43 height 7
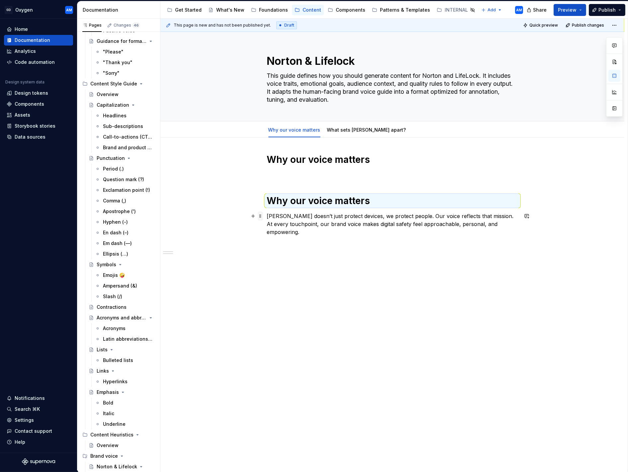
click at [262, 216] on span at bounding box center [260, 215] width 5 height 9
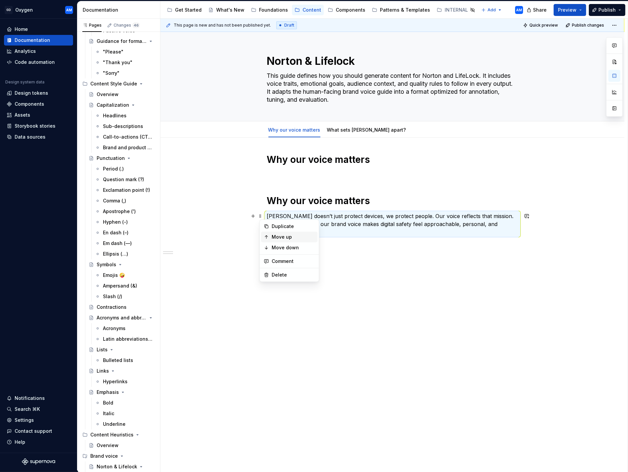
click at [276, 234] on div "Move up" at bounding box center [293, 237] width 43 height 7
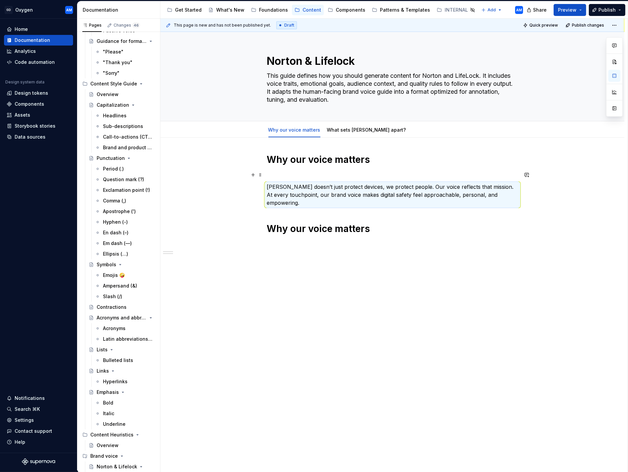
click at [314, 174] on p at bounding box center [392, 175] width 251 height 8
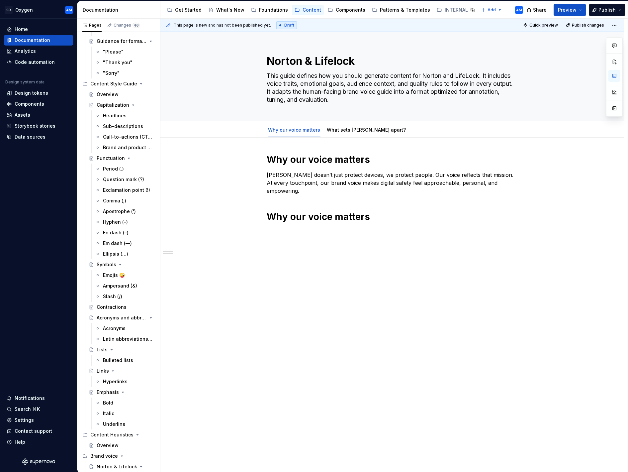
click at [316, 211] on h1 "Why our voice matters" at bounding box center [392, 217] width 251 height 12
drag, startPoint x: 370, startPoint y: 128, endPoint x: 354, endPoint y: 125, distance: 16.9
click at [354, 125] on html "GD Oxygen AM Home Documentation Analytics Code automation Design system data De…" at bounding box center [314, 236] width 628 height 472
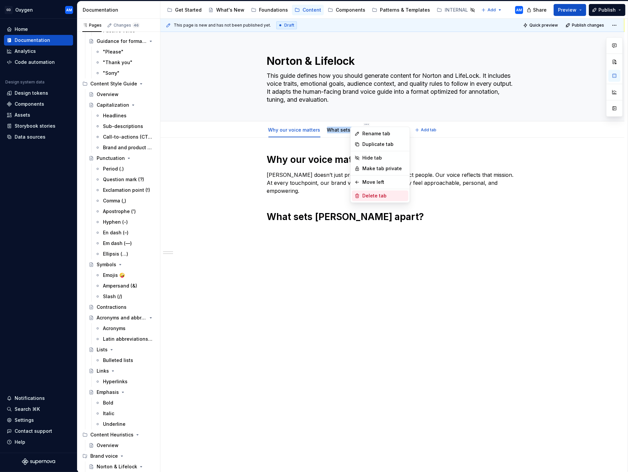
click at [369, 193] on div "Delete tab" at bounding box center [383, 195] width 43 height 7
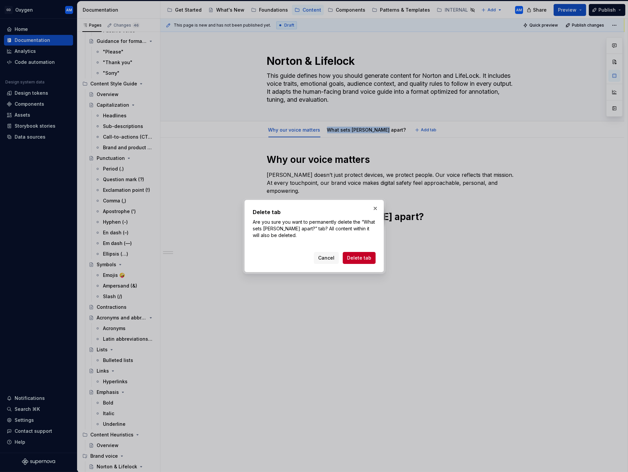
drag, startPoint x: 364, startPoint y: 261, endPoint x: 361, endPoint y: 259, distance: 4.1
click at [364, 261] on button "Delete tab" at bounding box center [359, 258] width 33 height 12
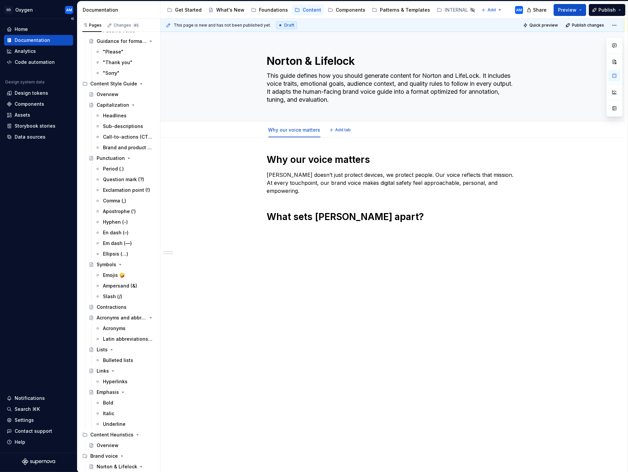
type textarea "*"
drag, startPoint x: 335, startPoint y: 240, endPoint x: 308, endPoint y: 235, distance: 27.4
click at [308, 235] on div "Why our voice matters [PERSON_NAME] doesn’t just protect devices, we protect pe…" at bounding box center [392, 255] width 464 height 235
click at [294, 227] on div "Why our voice matters [PERSON_NAME] doesn’t just protect devices, we protect pe…" at bounding box center [392, 255] width 464 height 235
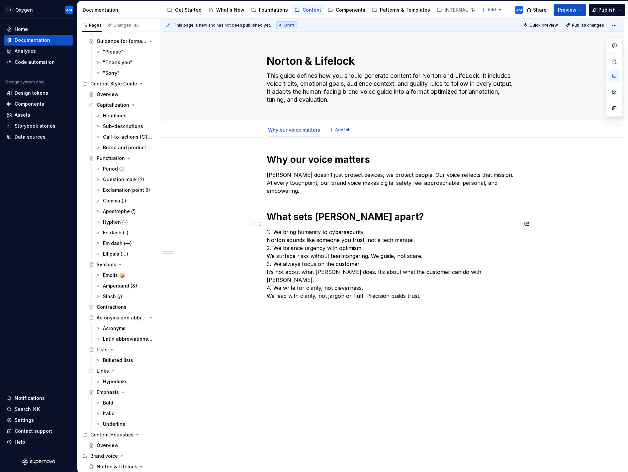
click at [336, 246] on p "1. We bring humanity to cybersecurity. Norton sounds like someone you trust, no…" at bounding box center [392, 264] width 251 height 72
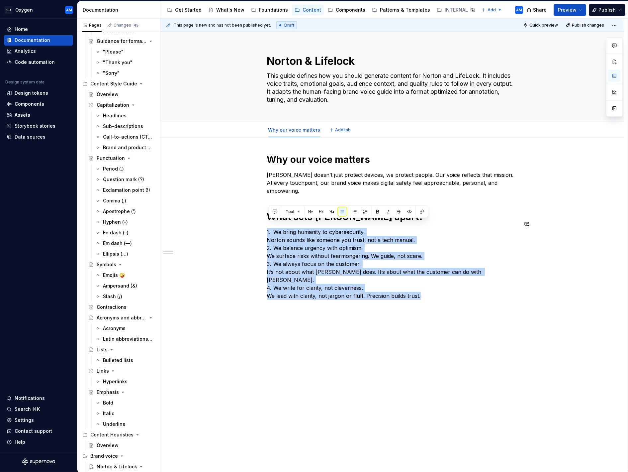
drag, startPoint x: 290, startPoint y: 253, endPoint x: 255, endPoint y: 220, distance: 47.7
click at [255, 218] on div "Why our voice matters [PERSON_NAME] doesn’t just protect devices, we protect pe…" at bounding box center [392, 294] width 464 height 312
click at [367, 211] on button "button" at bounding box center [365, 211] width 9 height 9
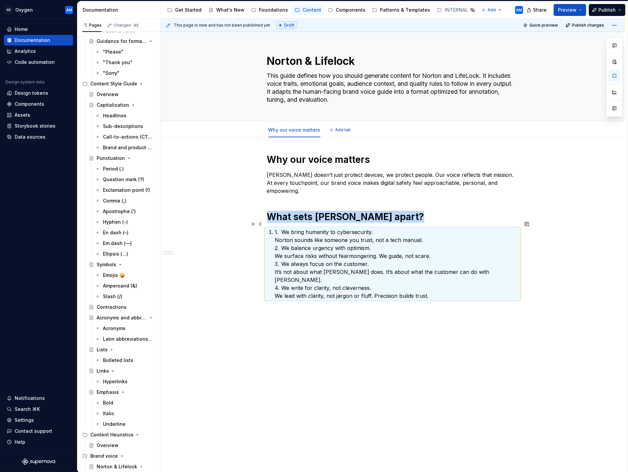
drag, startPoint x: 306, startPoint y: 246, endPoint x: 281, endPoint y: 240, distance: 25.2
click at [306, 246] on p "1. We bring humanity to cybersecurity. Norton sounds like someone you trust, no…" at bounding box center [396, 264] width 243 height 72
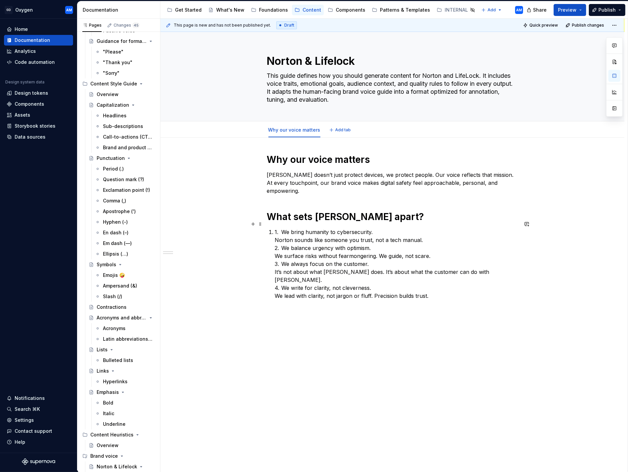
drag, startPoint x: 284, startPoint y: 225, endPoint x: 289, endPoint y: 226, distance: 4.4
click at [284, 228] on p "1. We bring humanity to cybersecurity. Norton sounds like someone you trust, no…" at bounding box center [396, 264] width 243 height 72
click at [277, 233] on p "We bring humanity to cybersecurity. Norton sounds like someone you trust, not a…" at bounding box center [396, 264] width 243 height 72
click at [283, 241] on p "We bring humanity to cybersecurity. Norton sounds like someone you trust, not a…" at bounding box center [396, 264] width 243 height 72
drag, startPoint x: 284, startPoint y: 257, endPoint x: 293, endPoint y: 256, distance: 8.6
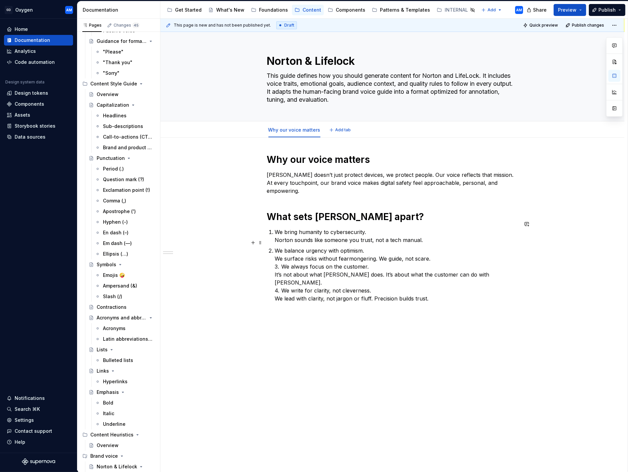
click at [284, 257] on p "We balance urgency with optimism. We surface risks without fearmongering. We gu…" at bounding box center [396, 275] width 243 height 56
drag, startPoint x: 282, startPoint y: 275, endPoint x: 289, endPoint y: 273, distance: 7.7
click at [283, 275] on p "We always focus on the customer. It’s not about what [PERSON_NAME] does. It’s a…" at bounding box center [396, 285] width 243 height 40
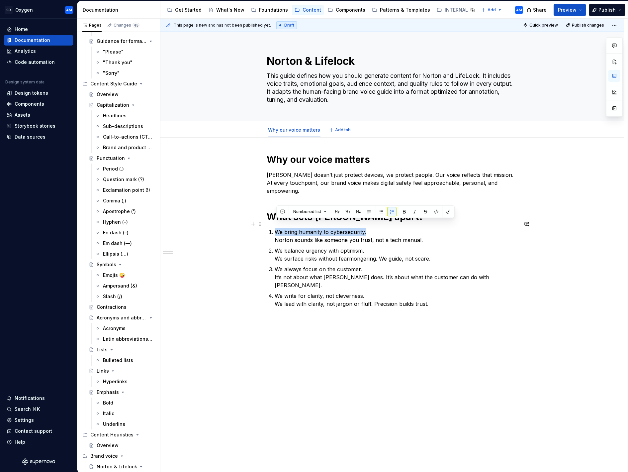
drag, startPoint x: 341, startPoint y: 225, endPoint x: 278, endPoint y: 227, distance: 62.8
click at [278, 228] on p "We bring humanity to cybersecurity. Norton sounds like someone you trust, not a…" at bounding box center [396, 236] width 243 height 16
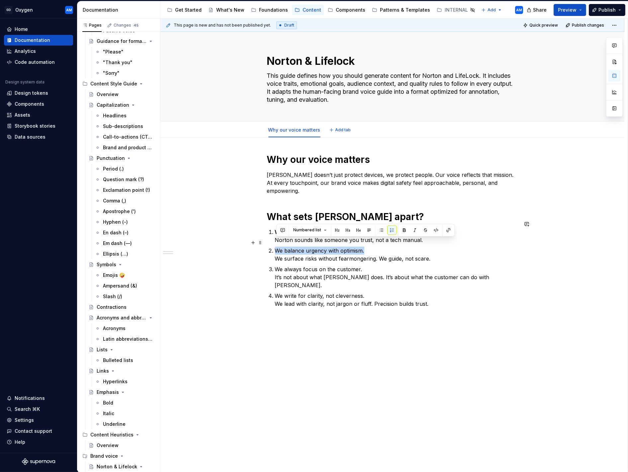
drag, startPoint x: 359, startPoint y: 241, endPoint x: 277, endPoint y: 246, distance: 81.5
click at [277, 247] on p "We balance urgency with optimism. We surface risks without fearmongering. We gu…" at bounding box center [396, 255] width 243 height 16
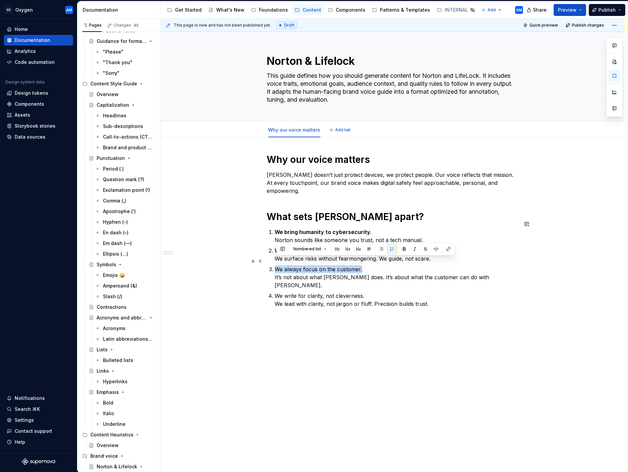
drag, startPoint x: 363, startPoint y: 262, endPoint x: 278, endPoint y: 262, distance: 85.1
click at [278, 265] on p "We always focus on the customer. It’s not about what [PERSON_NAME] does. It’s a…" at bounding box center [396, 277] width 243 height 24
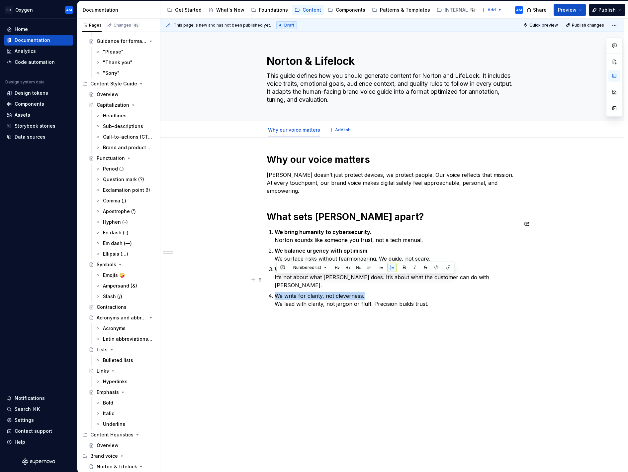
drag, startPoint x: 330, startPoint y: 279, endPoint x: 275, endPoint y: 278, distance: 54.8
click at [275, 292] on li "We write for clarity, not cleverness. We lead with clarity, not jargon or fluff…" at bounding box center [396, 300] width 243 height 16
drag, startPoint x: 346, startPoint y: 308, endPoint x: 350, endPoint y: 312, distance: 6.1
click at [346, 308] on div "This page is new and has not been published yet. Draft Quick preview Publish ch…" at bounding box center [393, 245] width 467 height 452
click at [318, 247] on strong "We balance urgency with optimism." at bounding box center [322, 250] width 94 height 7
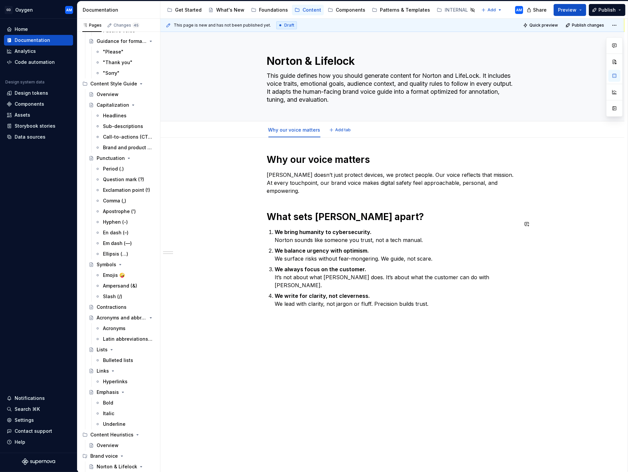
click at [302, 310] on div "This page is new and has not been published yet. Draft Quick preview Publish ch…" at bounding box center [393, 245] width 467 height 452
drag, startPoint x: 291, startPoint y: 216, endPoint x: 295, endPoint y: 210, distance: 7.3
click at [291, 216] on div "Why our voice matters [PERSON_NAME] doesn’t just protect devices, we protect pe…" at bounding box center [392, 231] width 251 height 154
click at [295, 211] on h1 "What sets [PERSON_NAME] apart?" at bounding box center [392, 217] width 251 height 12
click at [277, 162] on h1 "Why our voice matters" at bounding box center [392, 160] width 251 height 12
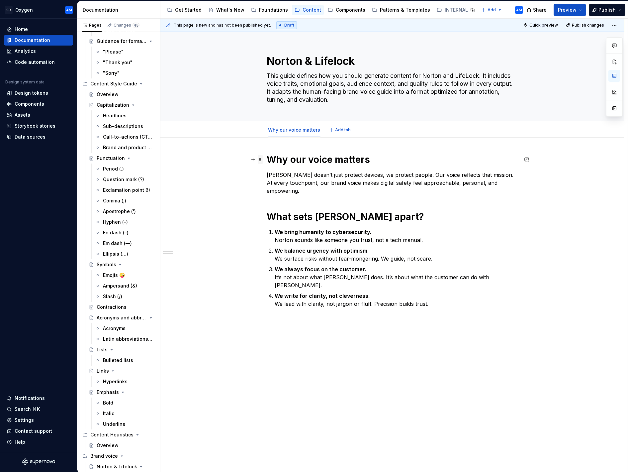
click at [263, 159] on span at bounding box center [260, 159] width 5 height 9
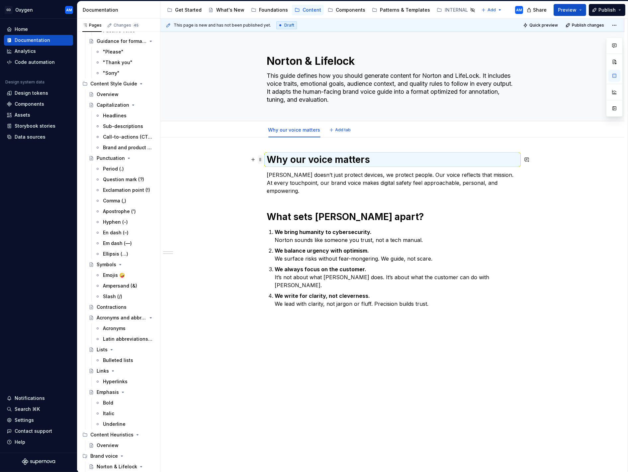
click at [263, 159] on span at bounding box center [260, 159] width 5 height 9
click at [306, 160] on h1 "Why our voice matters" at bounding box center [392, 160] width 251 height 12
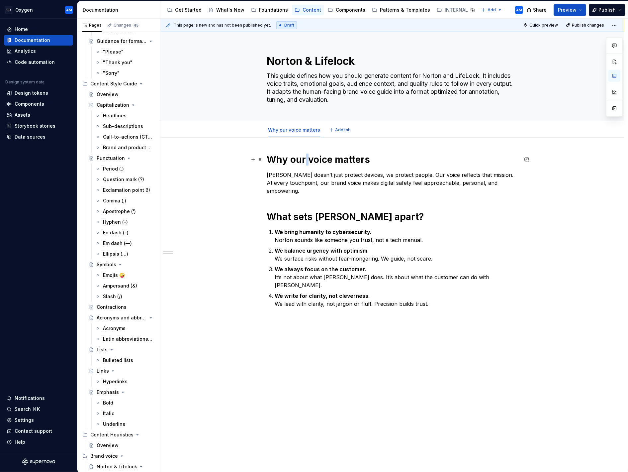
click at [306, 160] on h1 "Why our voice matters" at bounding box center [392, 160] width 251 height 12
click at [306, 159] on h1 "Why our voice matters" at bounding box center [392, 160] width 251 height 12
click at [316, 211] on h1 "What sets [PERSON_NAME] apart?" at bounding box center [392, 217] width 251 height 12
click at [315, 211] on h1 "What sets [PERSON_NAME] apart?" at bounding box center [392, 217] width 251 height 12
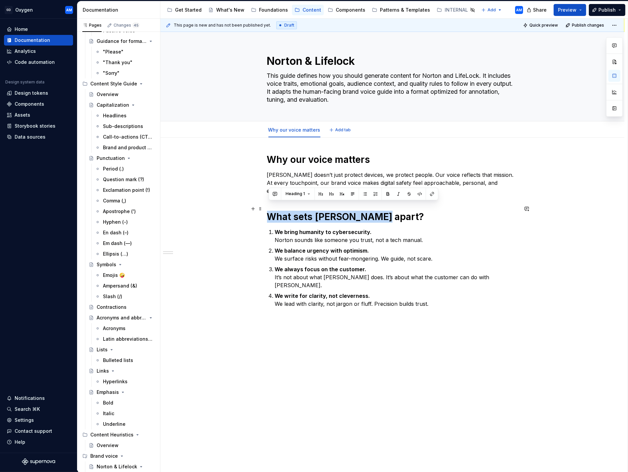
click at [315, 211] on h1 "What sets [PERSON_NAME] apart?" at bounding box center [392, 217] width 251 height 12
click at [482, 252] on p "We balance urgency with optimism. We surface risks without fear-mongering. We g…" at bounding box center [396, 255] width 243 height 16
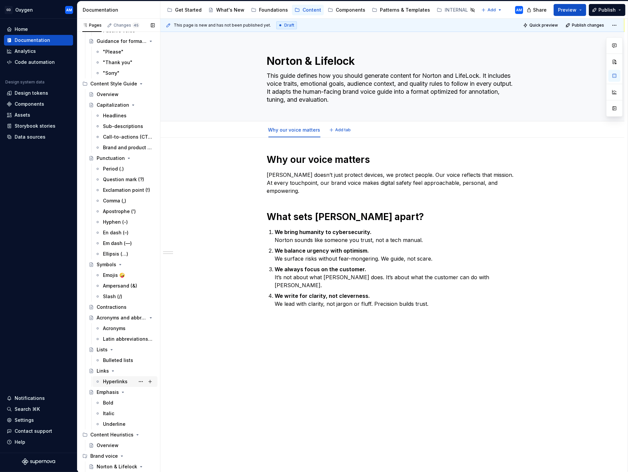
scroll to position [85, 0]
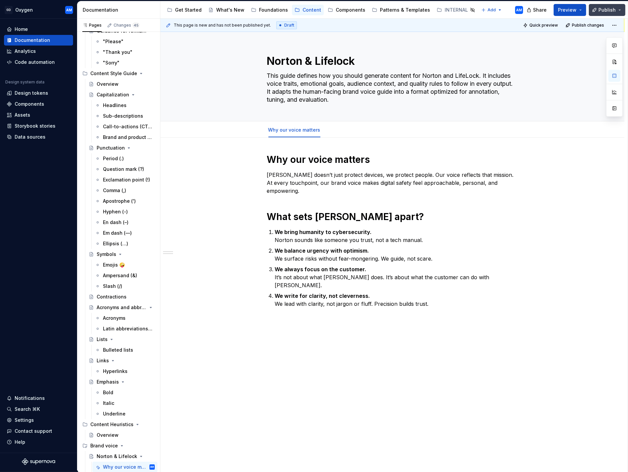
click at [607, 9] on span "Publish" at bounding box center [607, 10] width 17 height 7
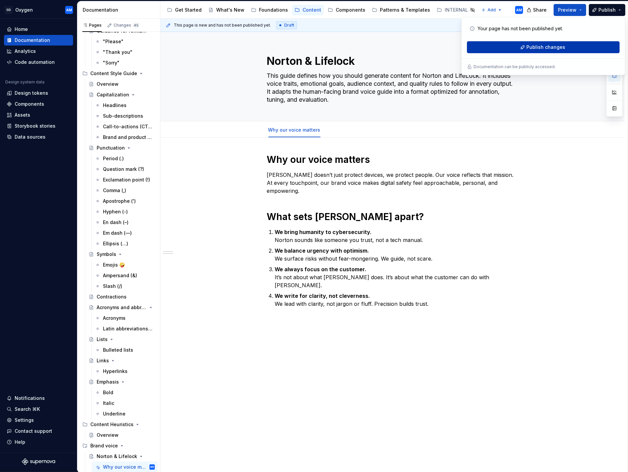
click at [565, 47] on button "Publish changes" at bounding box center [543, 47] width 153 height 12
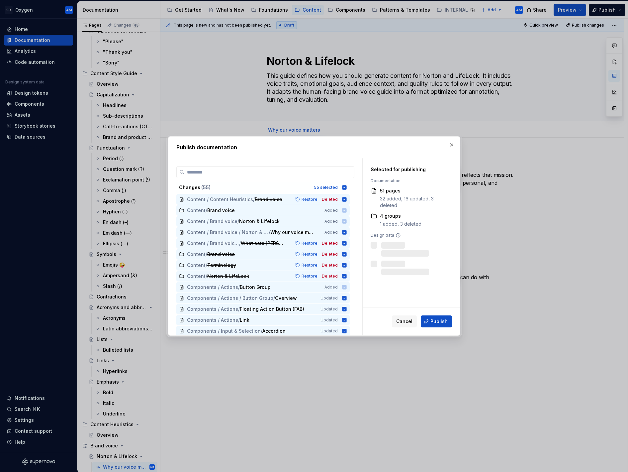
click at [443, 322] on span "Publish" at bounding box center [439, 321] width 17 height 7
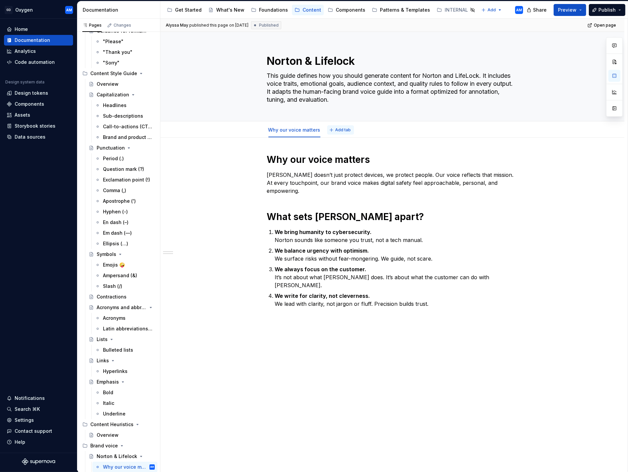
click at [337, 131] on span "Add tab" at bounding box center [344, 129] width 16 height 5
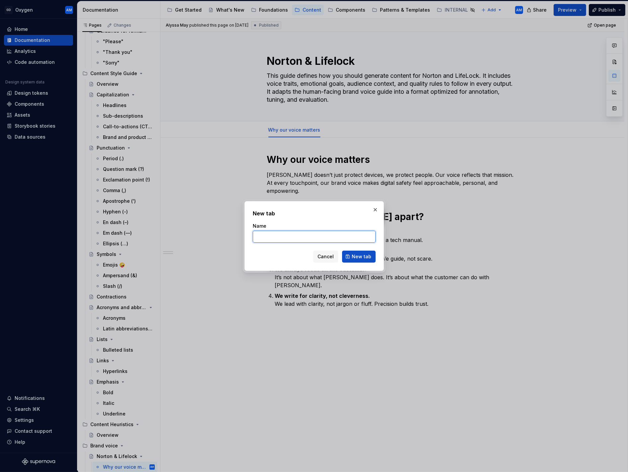
type textarea "*"
paste input "Core attributes of our brand voice"
type input "Core attributes of our brand voice"
click at [355, 257] on span "New tab" at bounding box center [362, 256] width 20 height 7
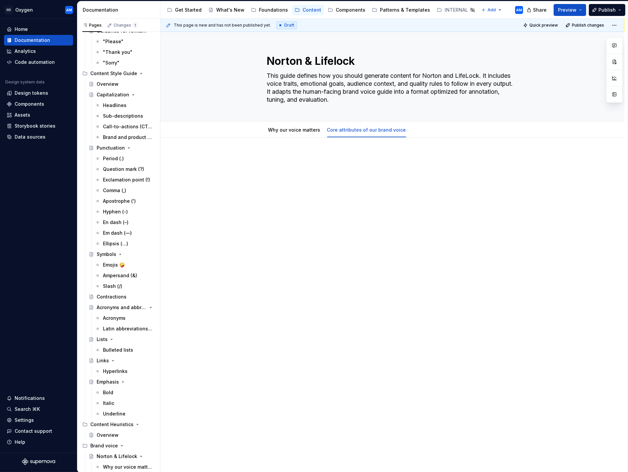
click at [294, 149] on div "This page is new and has not been published yet. Draft Quick preview Publish ch…" at bounding box center [393, 245] width 467 height 452
click at [289, 169] on div at bounding box center [392, 166] width 251 height 25
click at [264, 159] on div at bounding box center [392, 233] width 464 height 191
click at [289, 159] on p "Core attributes of our brand voice" at bounding box center [392, 158] width 251 height 8
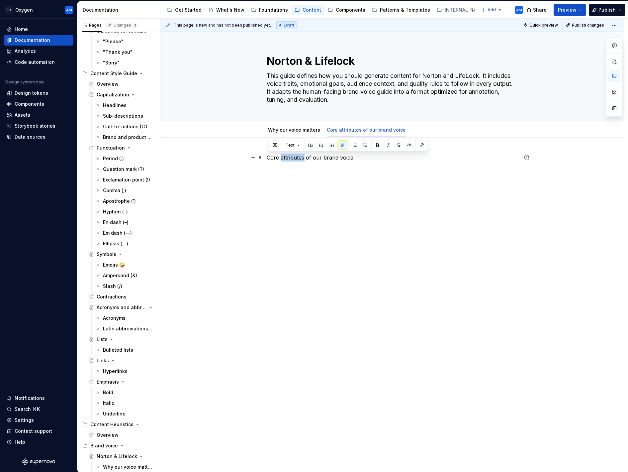
drag, startPoint x: 289, startPoint y: 159, endPoint x: 287, endPoint y: 165, distance: 6.6
click at [290, 159] on p "Core attributes of our brand voice" at bounding box center [392, 158] width 251 height 8
click at [307, 147] on button "button" at bounding box center [310, 145] width 9 height 9
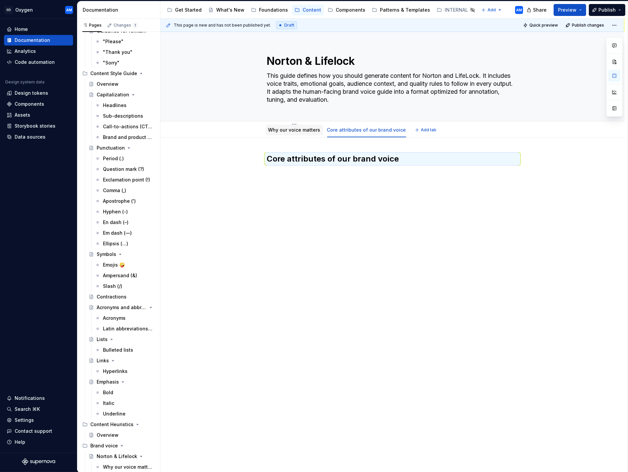
click at [285, 128] on link "Why our voice matters" at bounding box center [294, 130] width 52 height 6
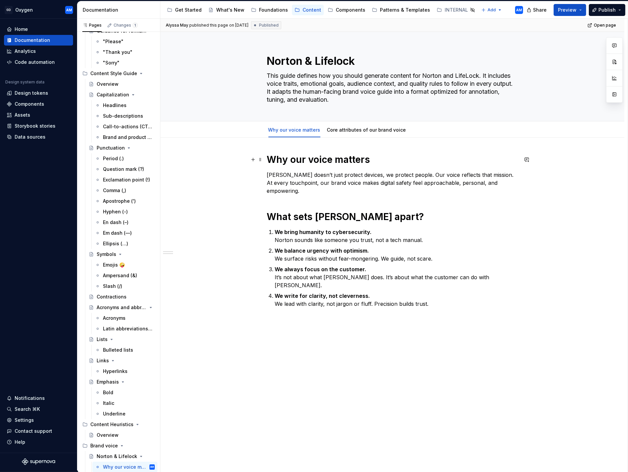
click at [303, 156] on h1 "Why our voice matters" at bounding box center [392, 160] width 251 height 12
click at [302, 156] on h1 "Why our voice matters" at bounding box center [392, 160] width 251 height 12
click at [322, 145] on button "button" at bounding box center [320, 144] width 9 height 9
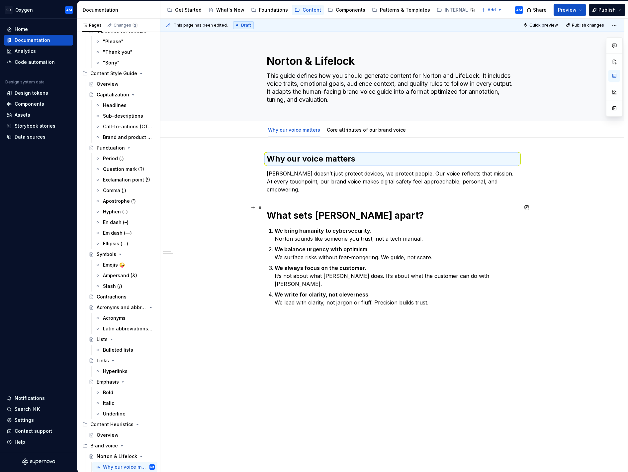
click at [317, 209] on h1 "What sets [PERSON_NAME] apart?" at bounding box center [392, 215] width 251 height 12
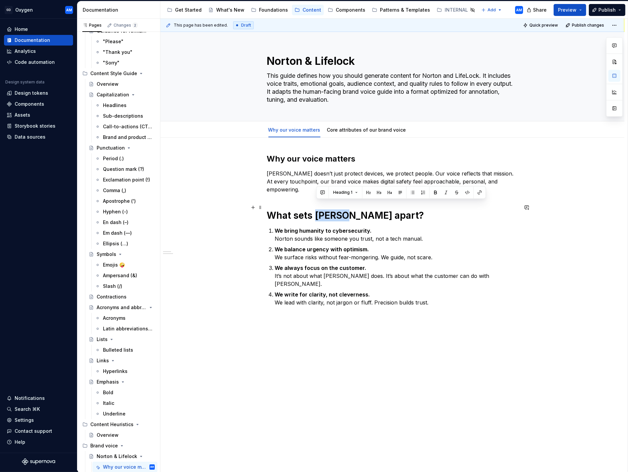
click at [317, 209] on h1 "What sets [PERSON_NAME] apart?" at bounding box center [392, 215] width 251 height 12
click at [321, 192] on button "button" at bounding box center [320, 192] width 9 height 9
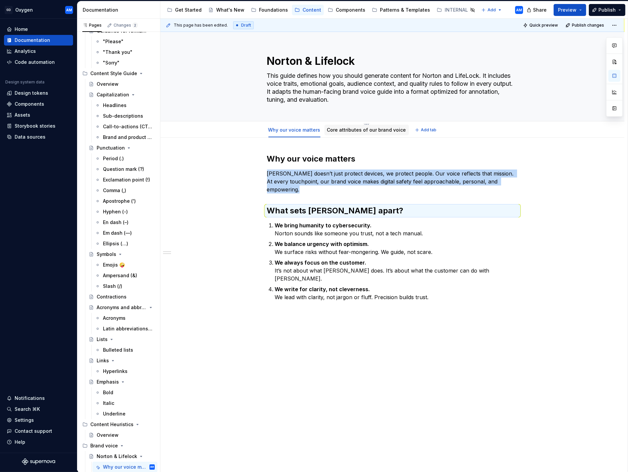
click at [372, 129] on link "Core attributes of our brand voice" at bounding box center [366, 130] width 79 height 6
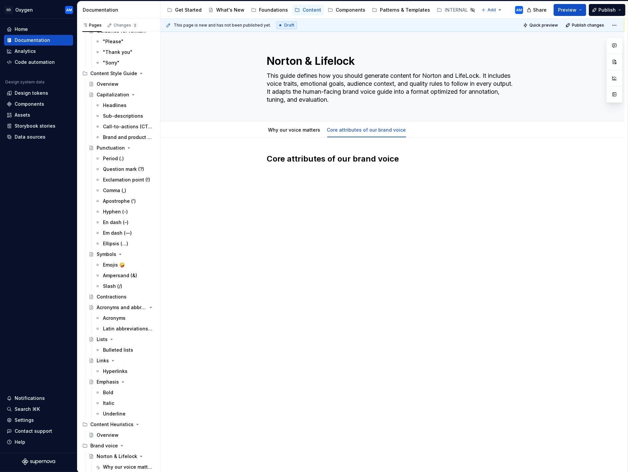
click at [309, 160] on h2 "Core attributes of our brand voice" at bounding box center [392, 159] width 251 height 11
type textarea "*"
click at [344, 180] on div "Core attributes of our brand voice" at bounding box center [392, 170] width 251 height 33
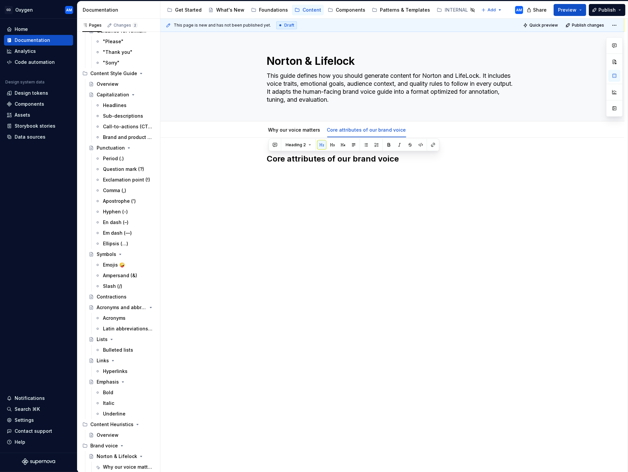
click at [310, 173] on div "Core attributes of our brand voice" at bounding box center [392, 166] width 251 height 25
click at [296, 172] on div "Core attributes of our brand voice" at bounding box center [392, 166] width 251 height 25
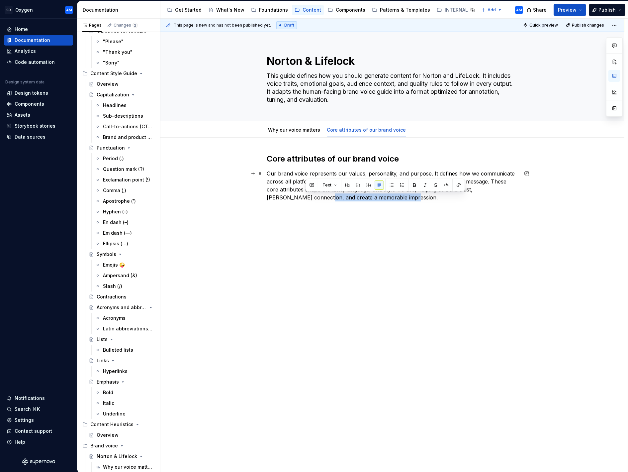
drag, startPoint x: 351, startPoint y: 197, endPoint x: 304, endPoint y: 200, distance: 47.2
click at [304, 200] on p "Our brand voice represents our values, personality, and purpose. It defines how…" at bounding box center [392, 185] width 251 height 32
click at [471, 191] on p "Our brand voice represents our values, personality, and purpose. It defines how…" at bounding box center [392, 185] width 251 height 32
drag, startPoint x: 287, startPoint y: 200, endPoint x: 300, endPoint y: 200, distance: 13.0
click at [287, 200] on p "Our brand voice represents our values, personality, and purpose. It defines how…" at bounding box center [392, 185] width 251 height 32
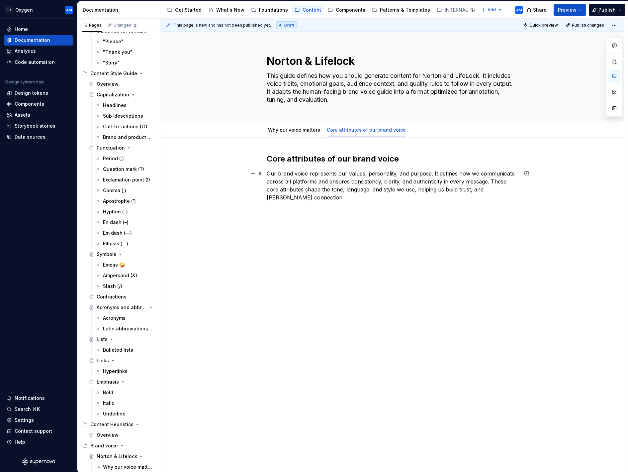
click at [314, 201] on div "Core attributes of our brand voice Our brand voice represents our values, perso…" at bounding box center [392, 182] width 251 height 56
drag, startPoint x: 285, startPoint y: 225, endPoint x: 264, endPoint y: 224, distance: 21.0
click at [267, 225] on div "Core attributes of our brand voice Our brand voice represents our values, perso…" at bounding box center [392, 204] width 251 height 100
click at [346, 213] on button "button" at bounding box center [347, 212] width 9 height 9
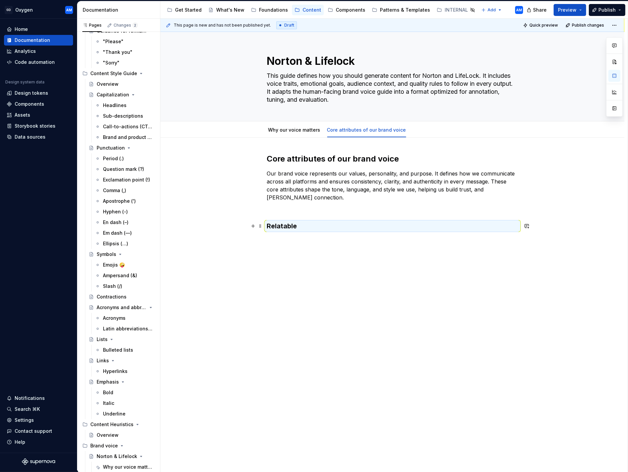
click at [271, 229] on h3 "Relatable" at bounding box center [392, 225] width 251 height 9
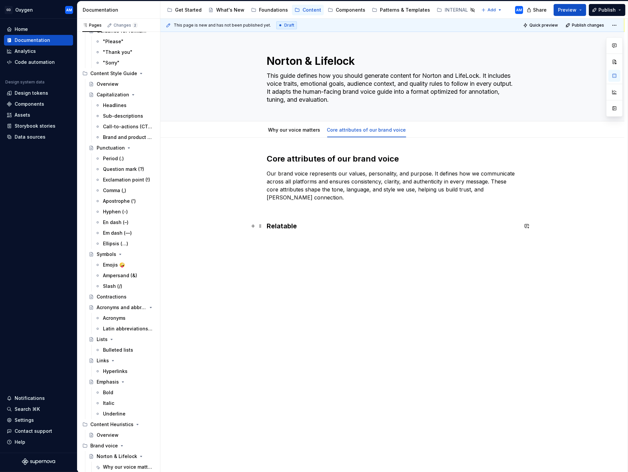
click at [270, 226] on h3 "Relatable" at bounding box center [392, 225] width 251 height 9
click at [336, 224] on h3 "1. Relatable" at bounding box center [392, 225] width 251 height 9
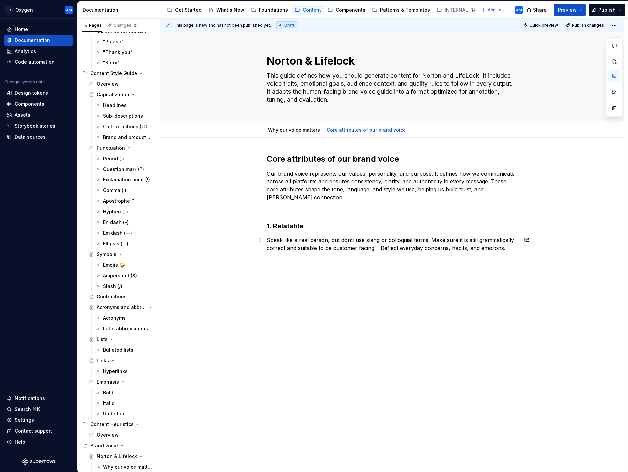
drag, startPoint x: 380, startPoint y: 247, endPoint x: 408, endPoint y: 255, distance: 28.6
click at [380, 247] on p "Speak like a real person, but don’t use slang or colloquial terms. Make sure it…" at bounding box center [392, 244] width 251 height 16
click at [366, 248] on p "Speak like a real person, but don’t use slang or colloquial terms. Make sure it…" at bounding box center [392, 244] width 251 height 16
click at [521, 249] on div "Core attributes of our brand voice Our brand voice represents our values, perso…" at bounding box center [392, 270] width 464 height 264
click at [254, 259] on button "button" at bounding box center [253, 259] width 9 height 9
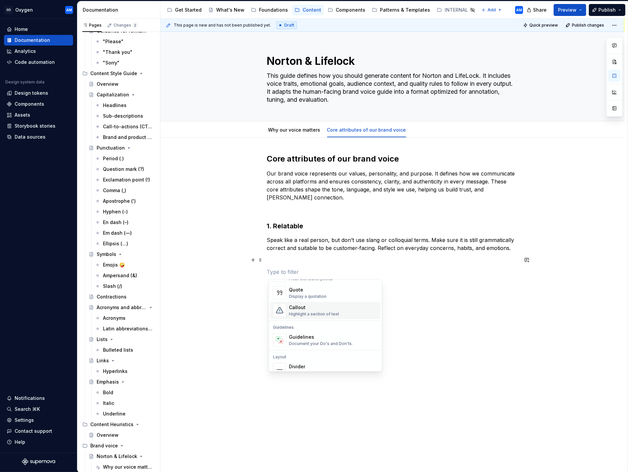
scroll to position [152, 0]
click at [314, 308] on div "Highlight a section of text" at bounding box center [314, 308] width 50 height 5
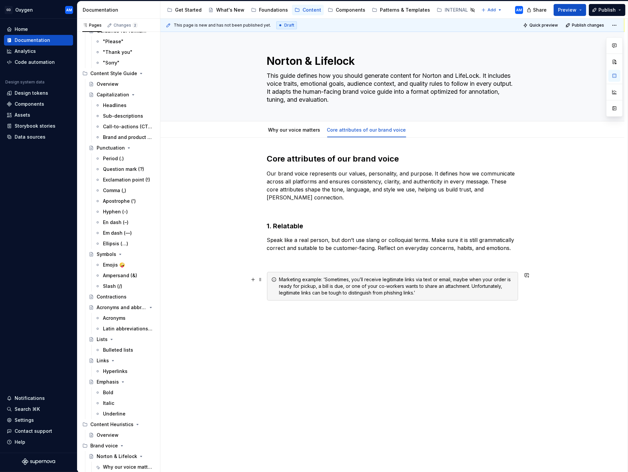
drag, startPoint x: 327, startPoint y: 280, endPoint x: 335, endPoint y: 279, distance: 7.6
click at [327, 280] on div "Marketing example: ‘Sometimes, you’ll receive legitimate links via text or emai…" at bounding box center [396, 286] width 235 height 20
click at [326, 281] on div "Marketing example: Sometimes, you’ll receive legitimate links via text or email…" at bounding box center [396, 286] width 235 height 20
click at [373, 300] on div "Marketing example: Sometimes, you’ll receive legitimate links via text or email…" at bounding box center [396, 289] width 235 height 27
click at [308, 261] on p at bounding box center [392, 260] width 251 height 8
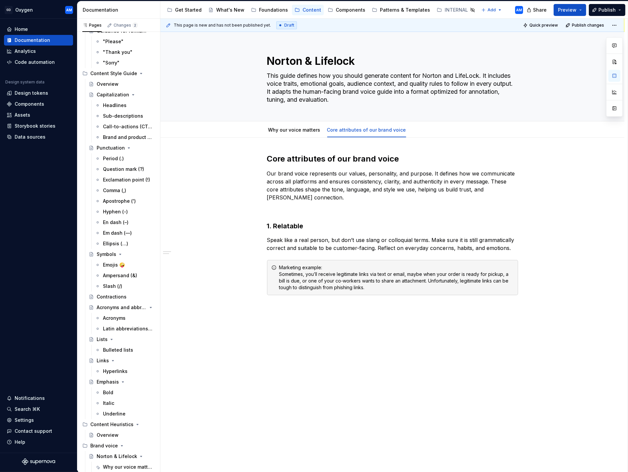
click at [340, 315] on div "This page is new and has not been published yet. Draft Quick preview Publish ch…" at bounding box center [393, 245] width 467 height 452
click at [454, 296] on div "Core attributes of our brand voice Our brand voice represents our values, perso…" at bounding box center [392, 229] width 251 height 150
click at [305, 313] on div "This page is new and has not been published yet. Draft Quick preview Publish ch…" at bounding box center [393, 245] width 467 height 452
click at [382, 288] on div "Marketing example: Sometimes, you’ll receive legitimate links via text or email…" at bounding box center [396, 277] width 235 height 27
click at [277, 309] on div "This page is new and has not been published yet. Draft Quick preview Publish ch…" at bounding box center [393, 245] width 467 height 452
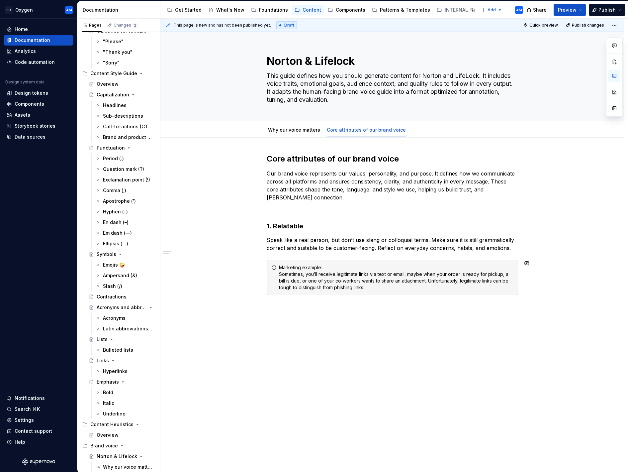
click at [270, 308] on div "This page is new and has not been published yet. Draft Quick preview Publish ch…" at bounding box center [393, 245] width 467 height 452
click at [270, 308] on div "Core attributes of our brand voice Our brand voice represents our values, perso…" at bounding box center [392, 291] width 464 height 307
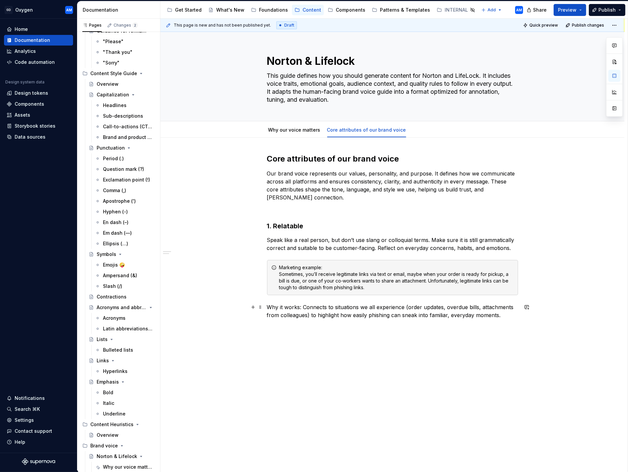
click at [305, 308] on p "Why it works: Connects to situations we all experience (order updates, overdue …" at bounding box center [392, 311] width 251 height 16
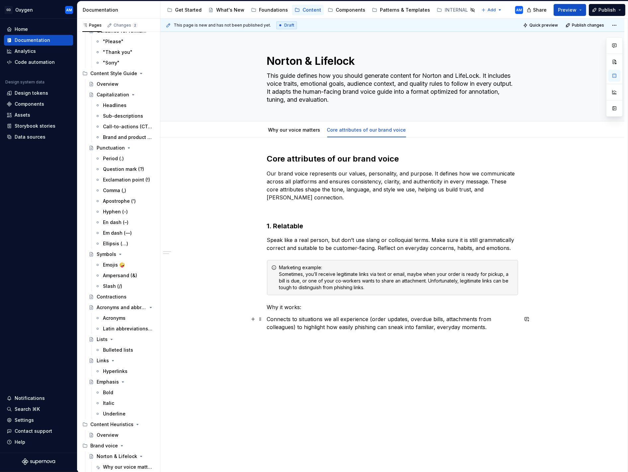
scroll to position [10, 0]
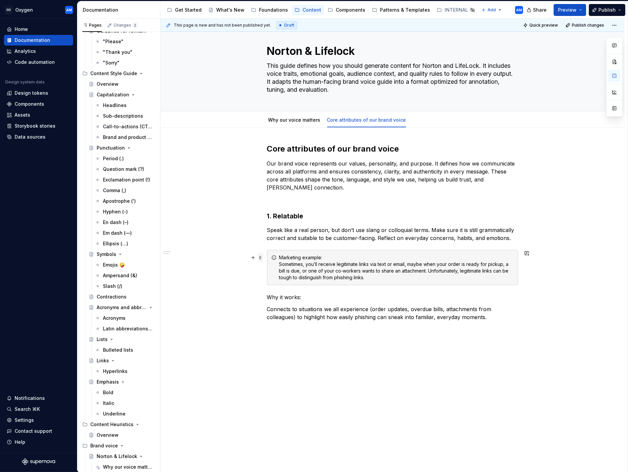
click at [260, 259] on span at bounding box center [260, 257] width 5 height 9
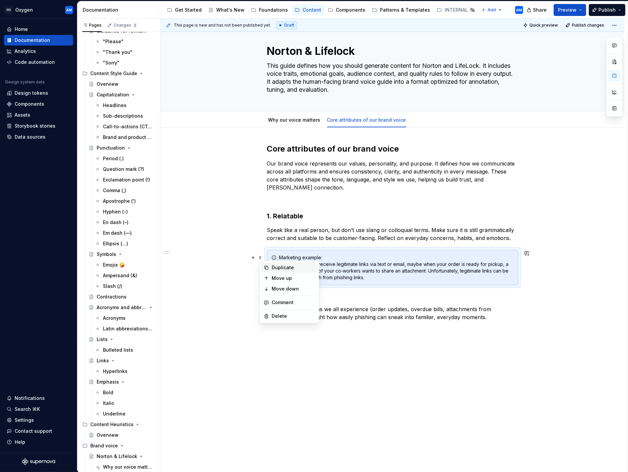
click at [282, 263] on div "Duplicate" at bounding box center [289, 267] width 56 height 11
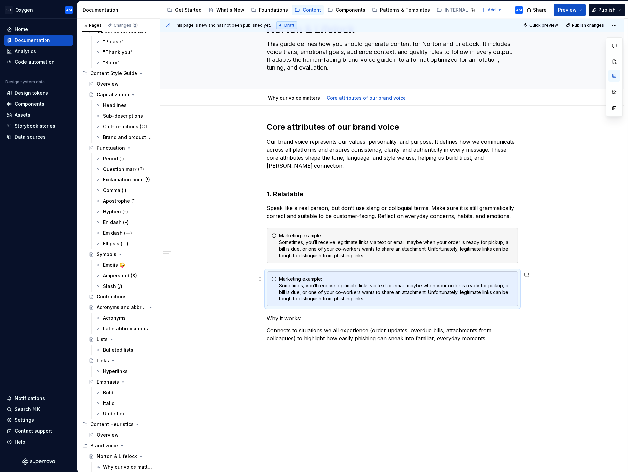
scroll to position [53, 0]
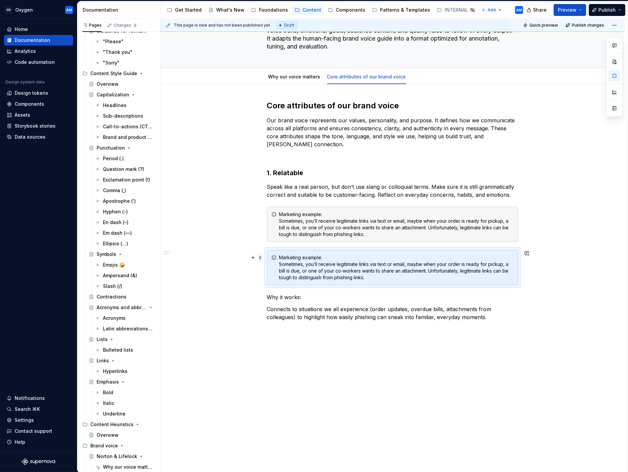
click at [262, 255] on span at bounding box center [260, 257] width 5 height 9
click at [281, 289] on div "Move down" at bounding box center [293, 288] width 43 height 7
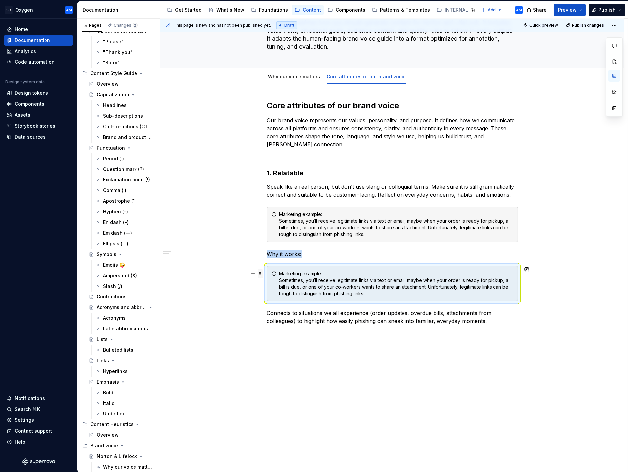
click at [261, 272] on span at bounding box center [260, 273] width 5 height 9
click at [278, 307] on div "Move down" at bounding box center [293, 305] width 43 height 7
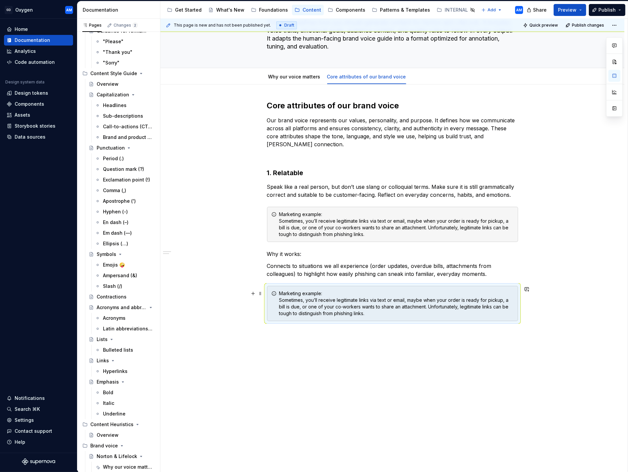
click at [310, 306] on div "Marketing example: Sometimes, you’ll receive legitimate links via text or email…" at bounding box center [396, 303] width 235 height 27
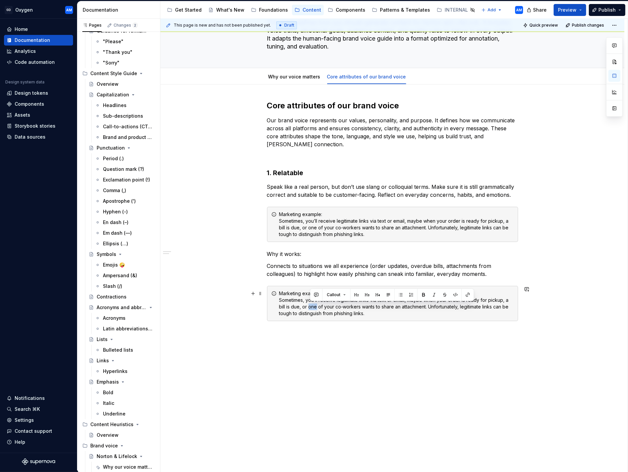
click at [310, 306] on div "Marketing example: Sometimes, you’ll receive legitimate links via text or email…" at bounding box center [396, 303] width 235 height 27
drag, startPoint x: 288, startPoint y: 302, endPoint x: 291, endPoint y: 301, distance: 3.5
click at [288, 302] on div "Marketing example: Sometimes, you’ll receive legitimate links via text or email…" at bounding box center [396, 303] width 235 height 27
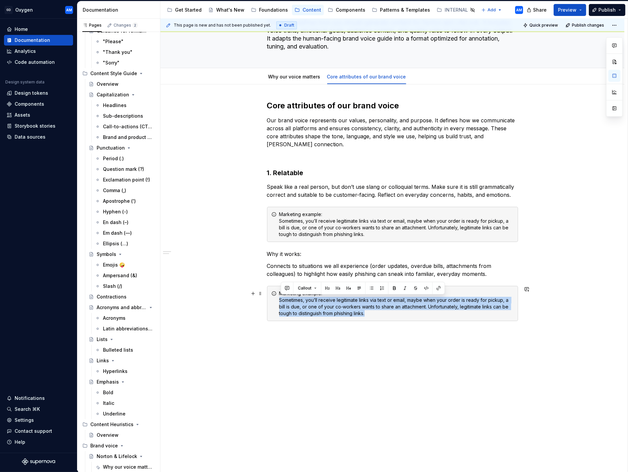
drag, startPoint x: 345, startPoint y: 313, endPoint x: 278, endPoint y: 301, distance: 67.9
click at [278, 301] on div "Marketing example: Sometimes, you’ll receive legitimate links via text or email…" at bounding box center [392, 303] width 251 height 35
drag, startPoint x: 376, startPoint y: 314, endPoint x: 298, endPoint y: 304, distance: 79.1
click at [278, 303] on div "Marketing example: Sometimes, you’ll receive legitimate links via text or email…" at bounding box center [392, 303] width 251 height 35
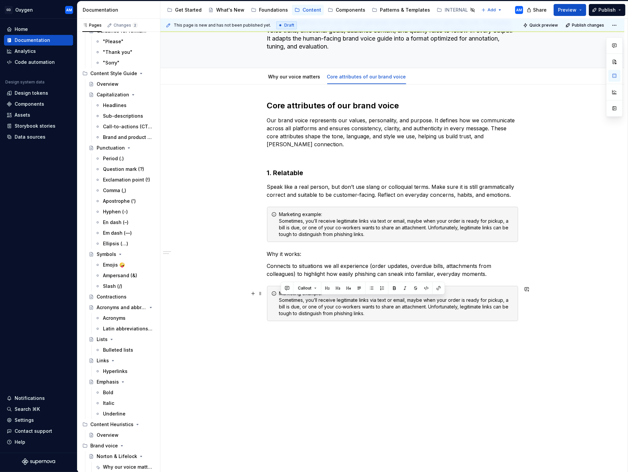
scroll to position [3, 0]
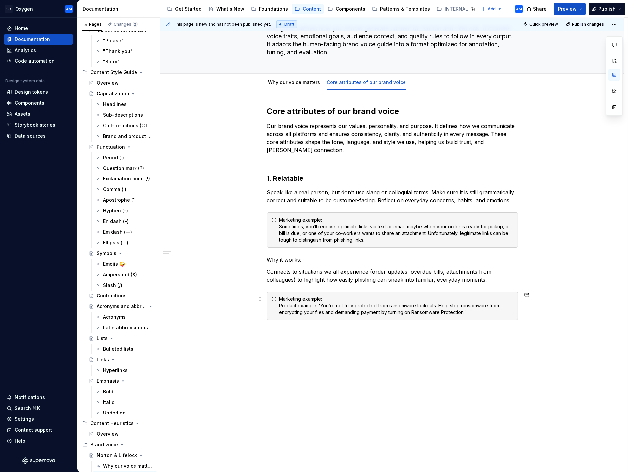
click at [323, 305] on div "Marketing example: Product example: 'You’re not fully protected from ransomware…" at bounding box center [396, 306] width 235 height 20
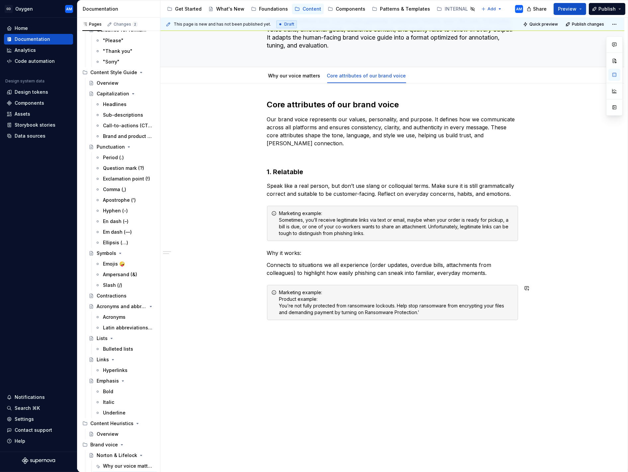
scroll to position [2, 0]
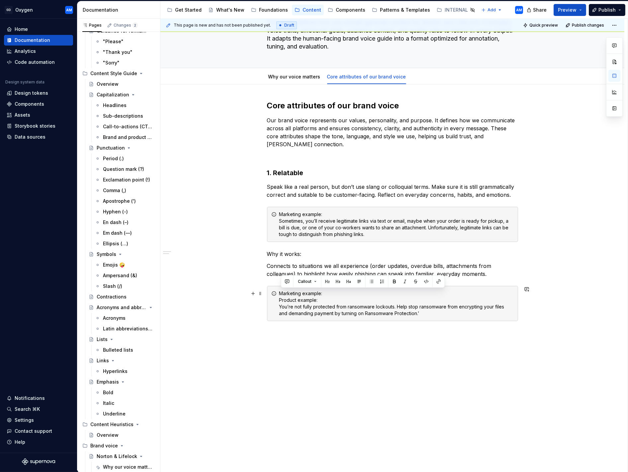
drag, startPoint x: 329, startPoint y: 293, endPoint x: 281, endPoint y: 290, distance: 47.6
click at [281, 290] on div "Marketing example: Product example: You’re not fully protected from ransomware …" at bounding box center [396, 303] width 235 height 27
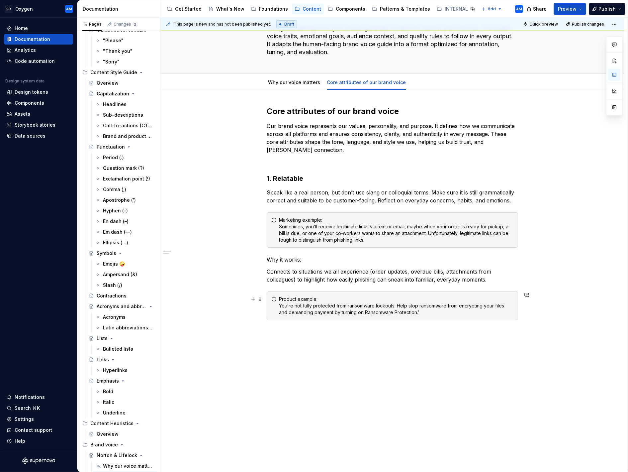
click at [430, 310] on div "Product example: You’re not fully protected from ransomware lockouts. Help stop…" at bounding box center [396, 306] width 235 height 20
click at [344, 327] on div "Core attributes of our brand voice Our brand voice represents our values, perso…" at bounding box center [392, 217] width 251 height 222
click at [285, 332] on div "Core attributes of our brand voice Our brand voice represents our values, perso…" at bounding box center [392, 279] width 464 height 379
click at [285, 332] on p at bounding box center [392, 332] width 251 height 8
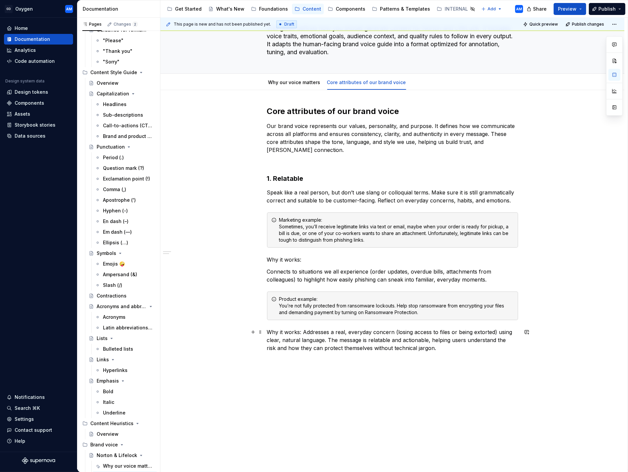
drag, startPoint x: 306, startPoint y: 329, endPoint x: 308, endPoint y: 333, distance: 4.8
click at [306, 329] on p "Why it works: Addresses a real, everyday concern (losing access to files or bei…" at bounding box center [392, 340] width 251 height 24
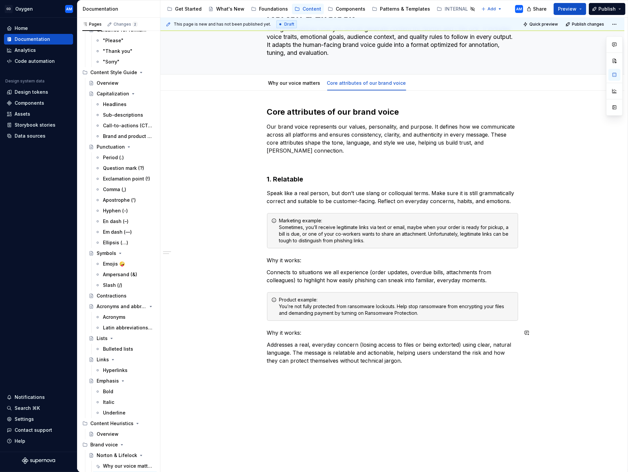
scroll to position [90, 0]
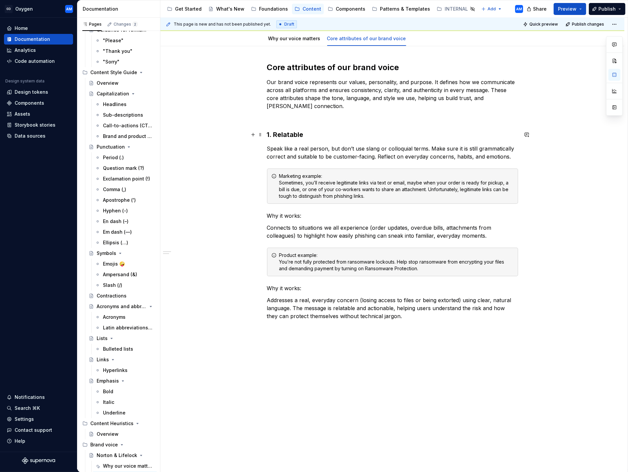
click at [278, 137] on h3 "1. Relatable" at bounding box center [392, 134] width 251 height 9
click at [369, 345] on div "This page is new and has not been published yet. Draft Quick preview Publish ch…" at bounding box center [393, 244] width 467 height 452
click at [394, 317] on p "Addresses a real, everyday concern (losing access to files or being extorted) u…" at bounding box center [392, 308] width 251 height 24
click at [268, 338] on p "Be conversational" at bounding box center [392, 340] width 251 height 8
drag, startPoint x: 255, startPoint y: 337, endPoint x: 268, endPoint y: 336, distance: 13.3
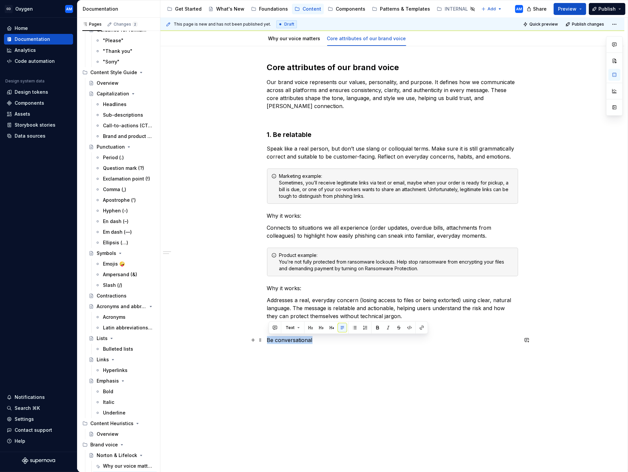
click at [267, 336] on div "Core attributes of our brand voice Our brand voice represents our values, perso…" at bounding box center [392, 207] width 251 height 290
click at [309, 328] on button "button" at bounding box center [310, 327] width 9 height 9
click at [302, 349] on h2 "Be conversational" at bounding box center [392, 349] width 251 height 11
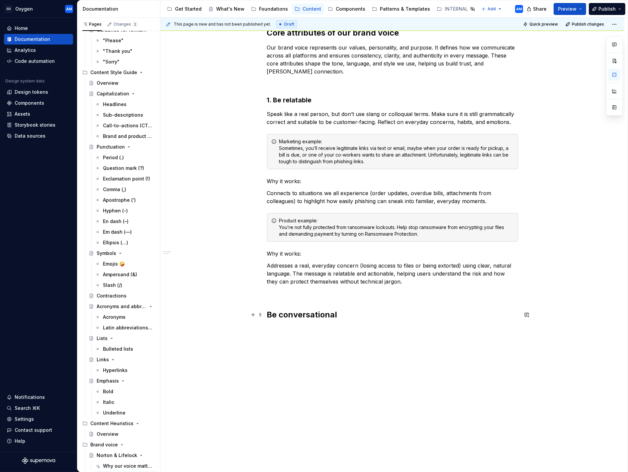
click at [335, 316] on h2 "Be conversational" at bounding box center [392, 314] width 251 height 11
click at [332, 301] on button "button" at bounding box center [332, 299] width 9 height 9
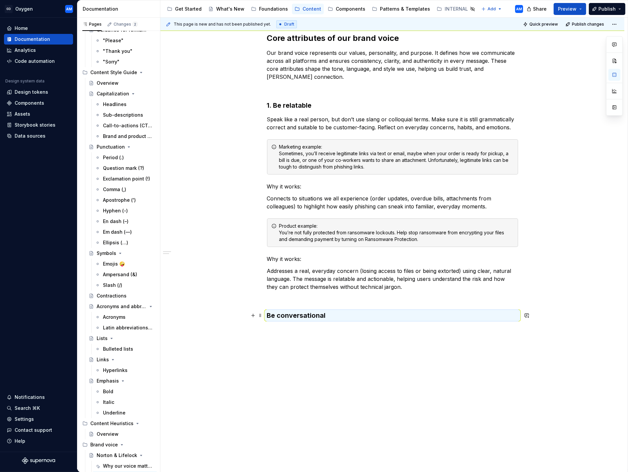
click at [300, 315] on h3 "Be conversational" at bounding box center [392, 315] width 251 height 9
drag, startPoint x: 268, startPoint y: 315, endPoint x: 272, endPoint y: 314, distance: 3.7
click at [269, 314] on h3 "Be conversational" at bounding box center [392, 315] width 251 height 9
drag, startPoint x: 348, startPoint y: 322, endPoint x: 352, endPoint y: 319, distance: 5.4
click at [352, 319] on div "Core attributes of our brand voice Our brand voice represents our values, perso…" at bounding box center [392, 180] width 251 height 295
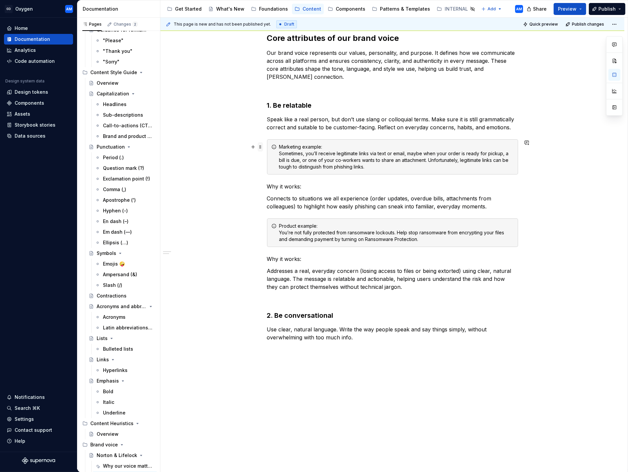
click at [260, 145] on span at bounding box center [260, 146] width 5 height 9
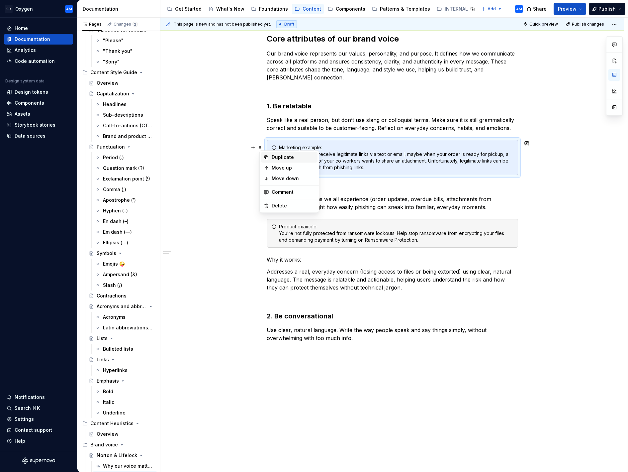
click at [272, 154] on div "Duplicate" at bounding box center [293, 157] width 43 height 7
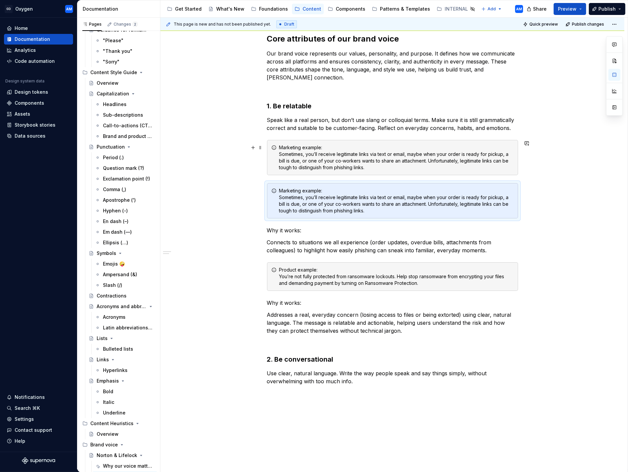
scroll to position [112, 0]
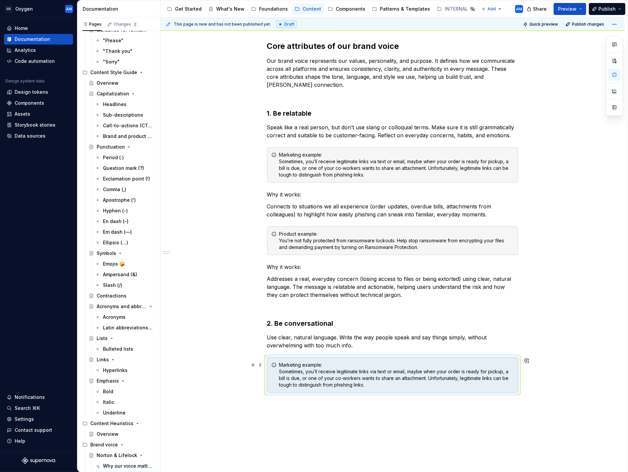
click at [351, 380] on div "Marketing example: Sometimes, you’ll receive legitimate links via text or email…" at bounding box center [396, 374] width 235 height 27
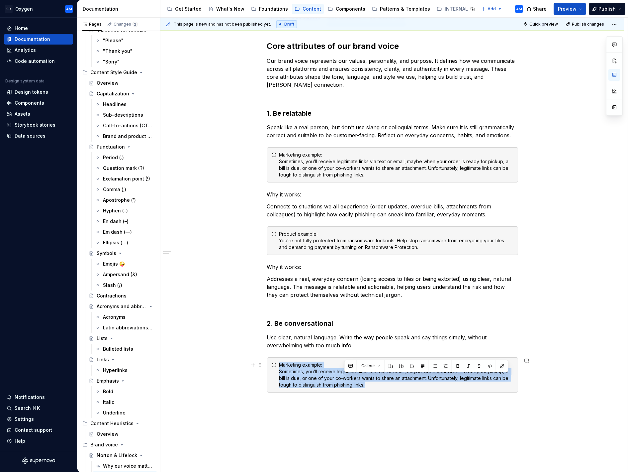
click at [351, 380] on div "Marketing example: Sometimes, you’ll receive legitimate links via text or email…" at bounding box center [396, 374] width 235 height 27
click at [362, 374] on div "Marketing example: Sometimes, you’ll receive legitimate links via text or email…" at bounding box center [396, 374] width 235 height 27
drag, startPoint x: 367, startPoint y: 384, endPoint x: 276, endPoint y: 372, distance: 92.2
click at [276, 372] on div "Marketing example: Sometimes, you’ll receive legitimate links via text or email…" at bounding box center [392, 374] width 251 height 35
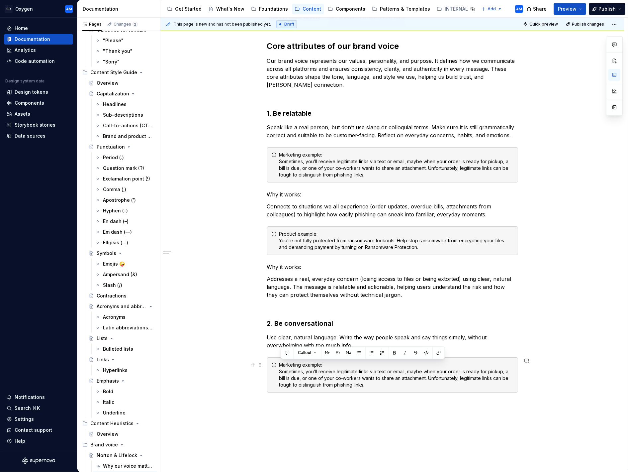
click at [276, 372] on div "Marketing example: Sometimes, you’ll receive legitimate links via text or email…" at bounding box center [392, 374] width 251 height 35
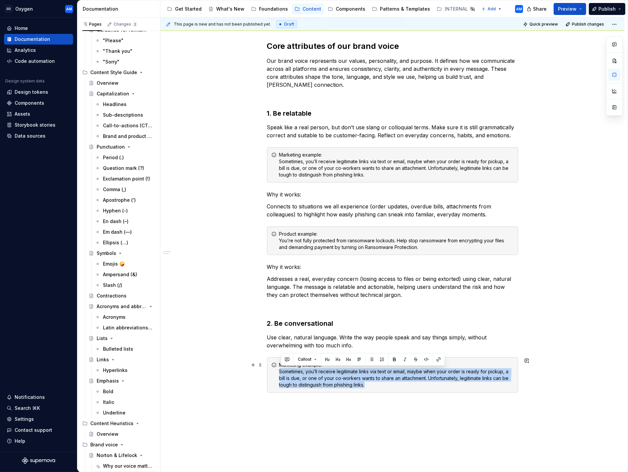
drag, startPoint x: 360, startPoint y: 383, endPoint x: 280, endPoint y: 372, distance: 80.5
click at [281, 372] on div "Marketing example: Sometimes, you’ll receive legitimate links via text or email…" at bounding box center [396, 374] width 235 height 27
drag, startPoint x: 359, startPoint y: 380, endPoint x: 294, endPoint y: 376, distance: 64.6
click at [276, 373] on div "Marketing example: Sometimes, you’ll receive legitimate links via text or email…" at bounding box center [392, 374] width 251 height 35
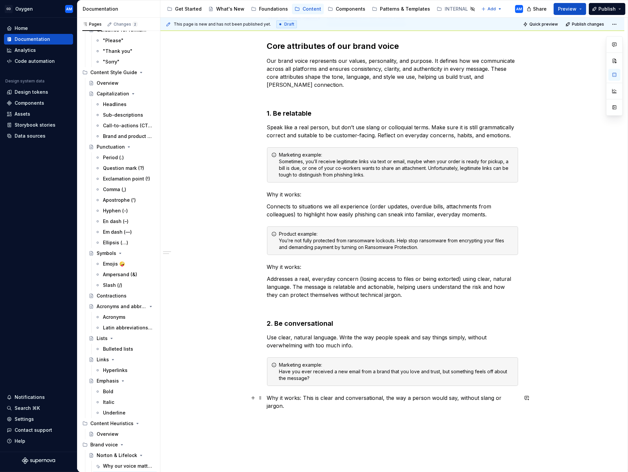
click at [306, 396] on p "Why it works: This is clear and conversational, the way a person would say, wit…" at bounding box center [392, 402] width 251 height 16
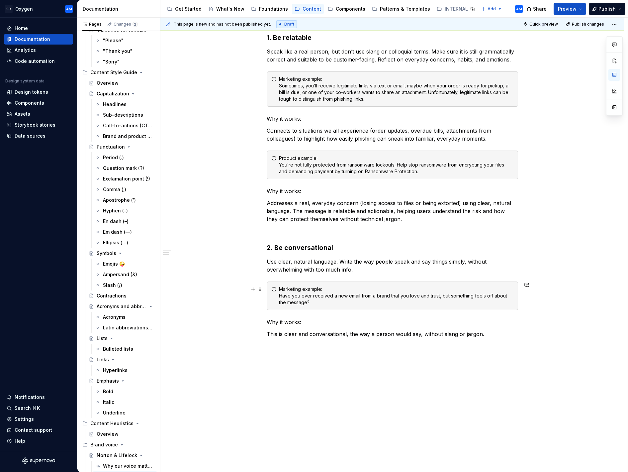
scroll to position [205, 0]
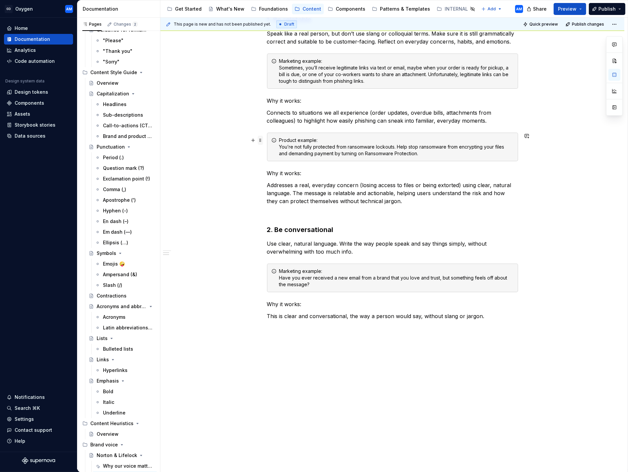
click at [262, 141] on span at bounding box center [260, 140] width 5 height 9
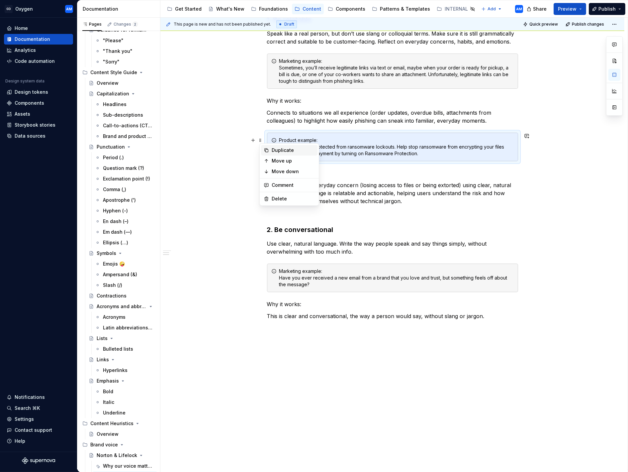
drag, startPoint x: 282, startPoint y: 151, endPoint x: 278, endPoint y: 151, distance: 4.7
click at [282, 151] on div "Duplicate" at bounding box center [293, 150] width 43 height 7
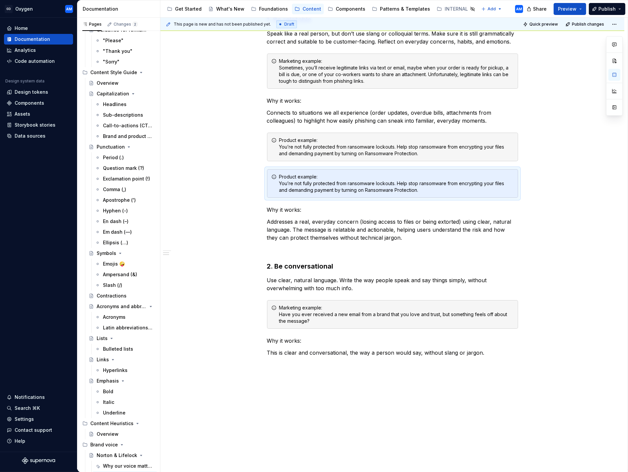
scroll to position [205, 0]
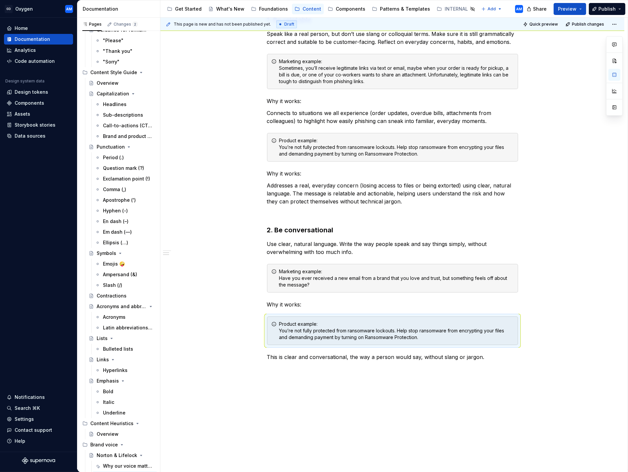
drag, startPoint x: 255, startPoint y: 346, endPoint x: 257, endPoint y: 334, distance: 12.8
click at [254, 346] on div "This page is new and has not been published yet. Draft Quick preview Publish ch…" at bounding box center [393, 244] width 467 height 452
click at [261, 322] on span at bounding box center [260, 324] width 5 height 9
click at [287, 354] on div "Move down" at bounding box center [293, 355] width 43 height 7
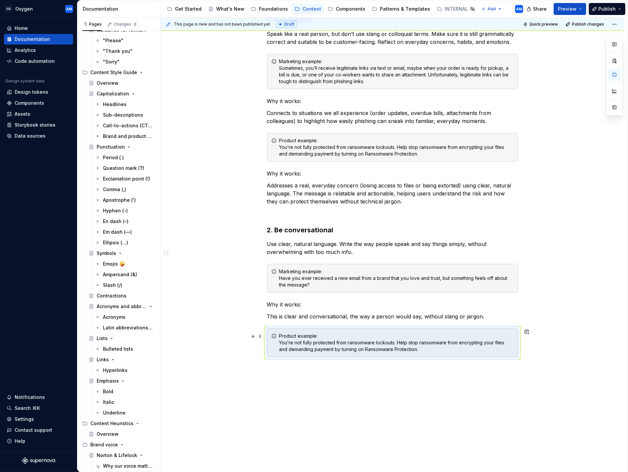
click at [361, 348] on div "Product example: You’re not fully protected from ransomware lockouts. Help stop…" at bounding box center [396, 343] width 235 height 20
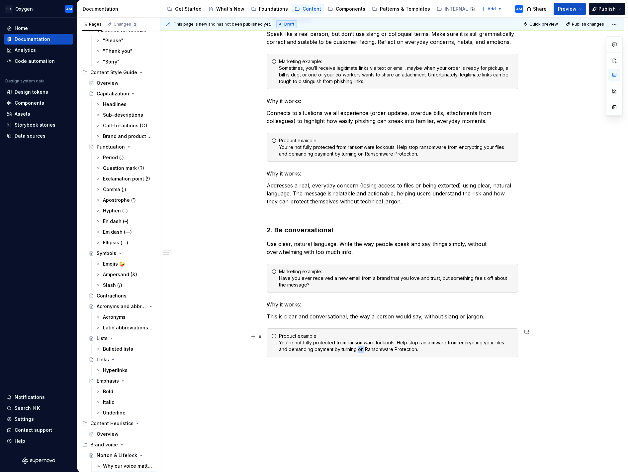
click at [361, 347] on div "Product example: You’re not fully protected from ransomware lockouts. Help stop…" at bounding box center [396, 343] width 235 height 20
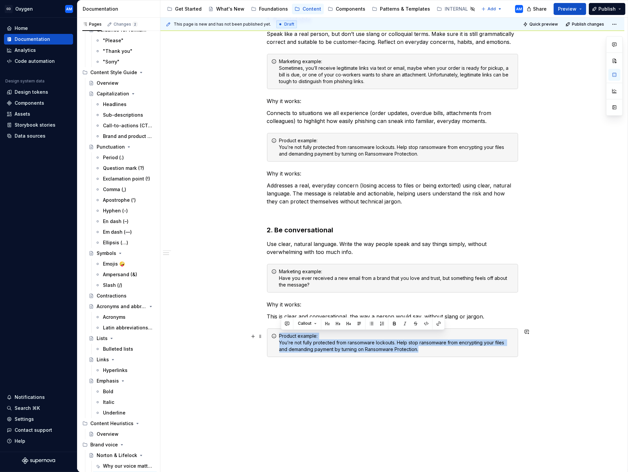
click at [361, 348] on div "Product example: You’re not fully protected from ransomware lockouts. Help stop…" at bounding box center [396, 343] width 235 height 20
drag, startPoint x: 361, startPoint y: 347, endPoint x: 393, endPoint y: 349, distance: 31.3
click at [361, 347] on div "Product example: You’re not fully protected from ransomware lockouts. Help stop…" at bounding box center [396, 343] width 235 height 20
drag, startPoint x: 425, startPoint y: 349, endPoint x: 276, endPoint y: 345, distance: 148.6
click at [276, 345] on div "Product example: You’re not fully protected from ransomware lockouts. Help stop…" at bounding box center [392, 342] width 251 height 29
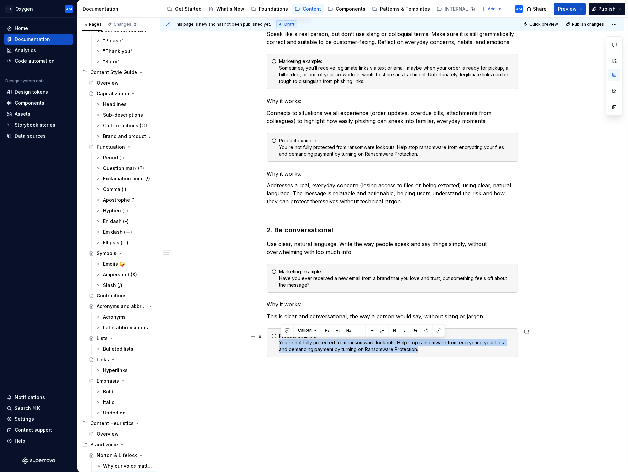
scroll to position [205, 0]
drag, startPoint x: 412, startPoint y: 346, endPoint x: 284, endPoint y: 346, distance: 128.3
click at [276, 344] on div "Product example: You’re not fully protected from ransomware lockouts. Help stop…" at bounding box center [392, 343] width 251 height 29
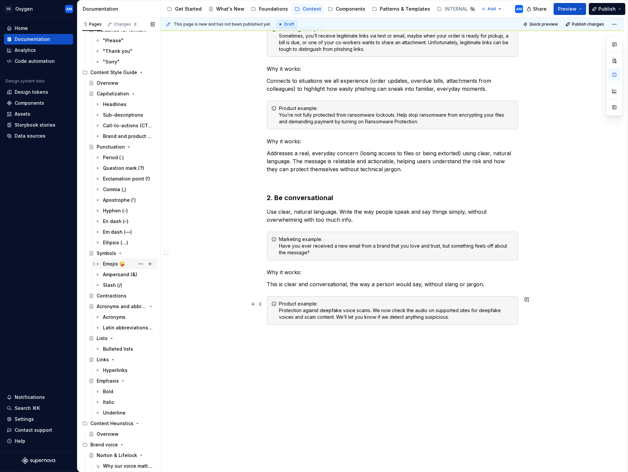
scroll to position [242, 0]
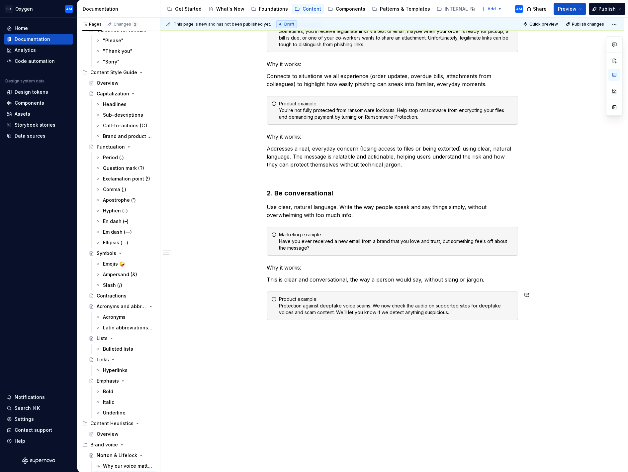
click at [341, 336] on div "Core attributes of our brand voice Our brand voice represents our values, perso…" at bounding box center [392, 182] width 464 height 575
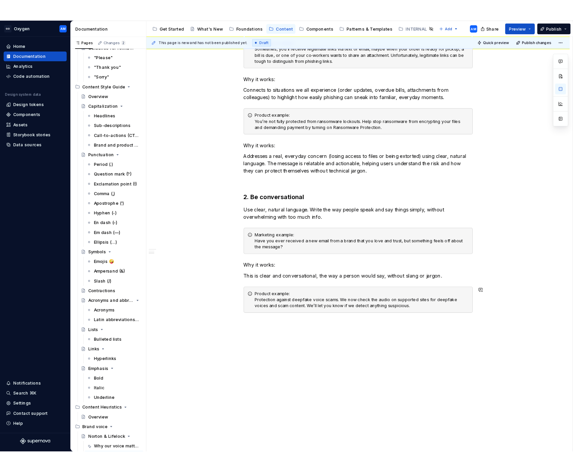
scroll to position [242, 0]
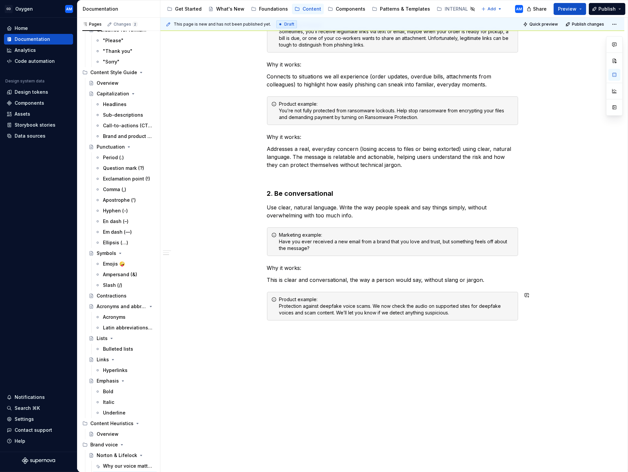
click at [364, 334] on div "Core attributes of our brand voice Our brand voice represents our values, perso…" at bounding box center [392, 182] width 464 height 575
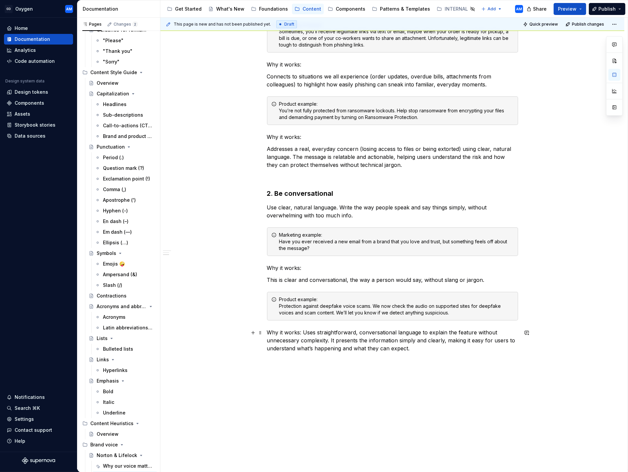
drag, startPoint x: 308, startPoint y: 330, endPoint x: 313, endPoint y: 332, distance: 5.3
click at [309, 332] on p "Why it works: Uses straightforward, conversational language to explain the feat…" at bounding box center [392, 340] width 251 height 24
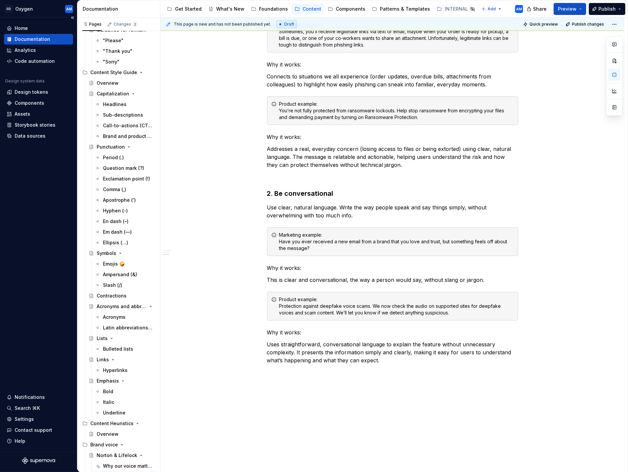
click at [5, 253] on div "Home Documentation Analytics Code automation Design system data Design tokens C…" at bounding box center [38, 235] width 77 height 434
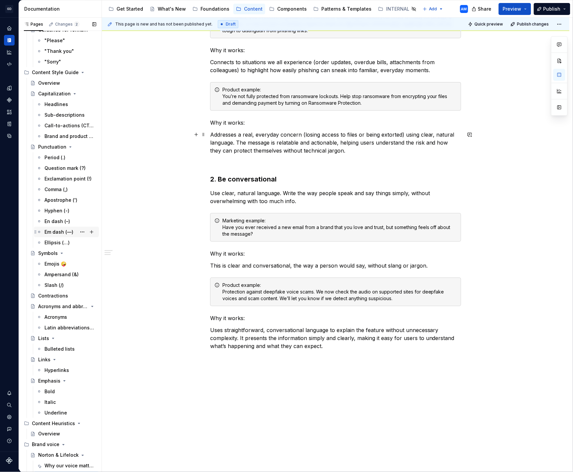
scroll to position [286, 0]
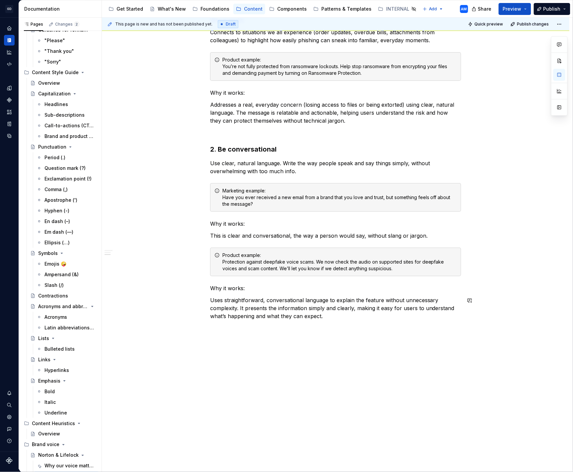
click at [341, 318] on p "Uses straightforward, conversational language to explain the feature without un…" at bounding box center [335, 308] width 251 height 24
drag, startPoint x: 276, startPoint y: 338, endPoint x: 245, endPoint y: 323, distance: 34.2
click at [203, 333] on div "Core attributes of our brand voice Our brand voice represents our values, perso…" at bounding box center [336, 171] width 468 height 643
click at [263, 330] on button "button" at bounding box center [264, 327] width 9 height 9
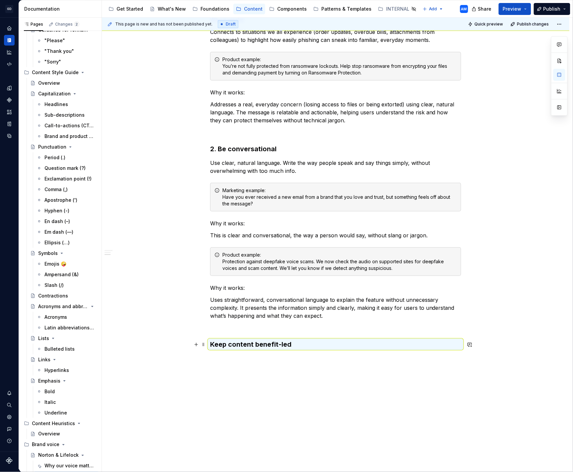
click at [219, 343] on h3 "Keep content benefit-led" at bounding box center [335, 344] width 251 height 9
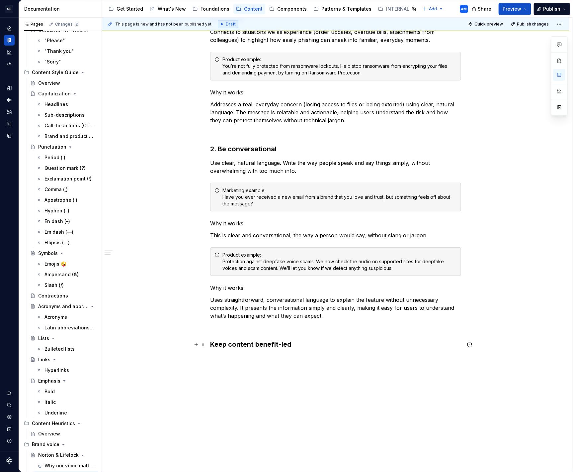
click at [214, 344] on h3 "Keep content benefit-led" at bounding box center [335, 344] width 251 height 9
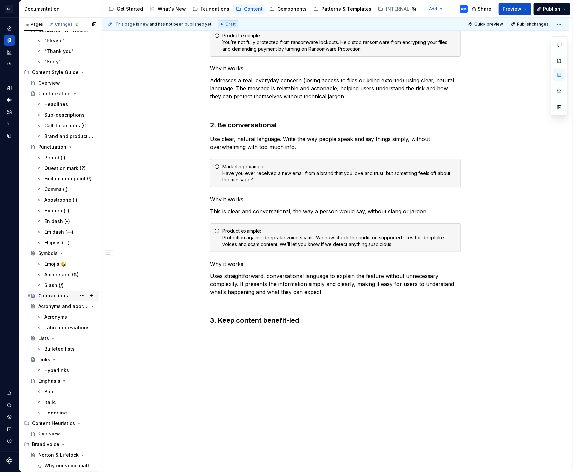
scroll to position [315, 0]
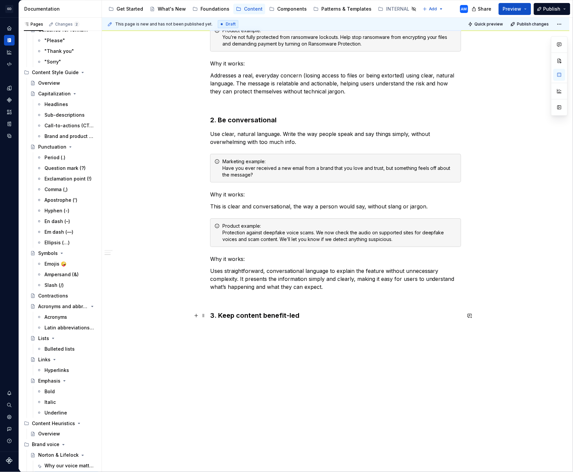
click at [322, 317] on h3 "3. Keep content benefit-led" at bounding box center [335, 315] width 251 height 9
click at [205, 162] on span at bounding box center [203, 161] width 5 height 9
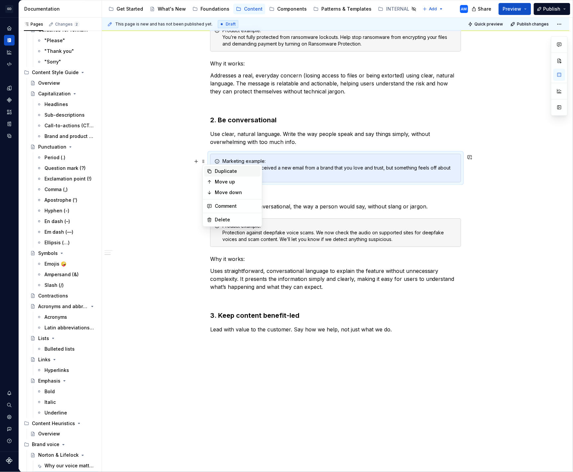
click at [221, 170] on div "Duplicate" at bounding box center [236, 171] width 43 height 7
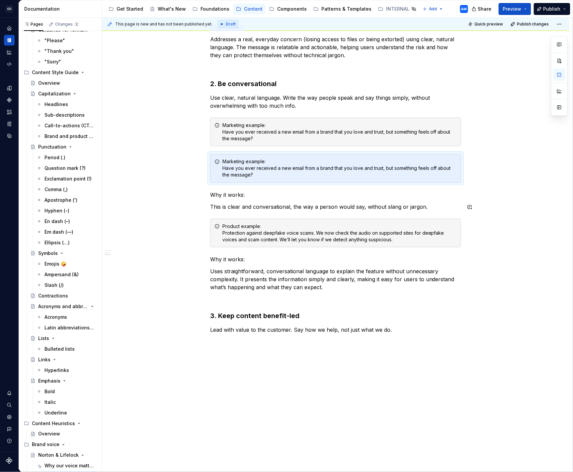
scroll to position [365, 0]
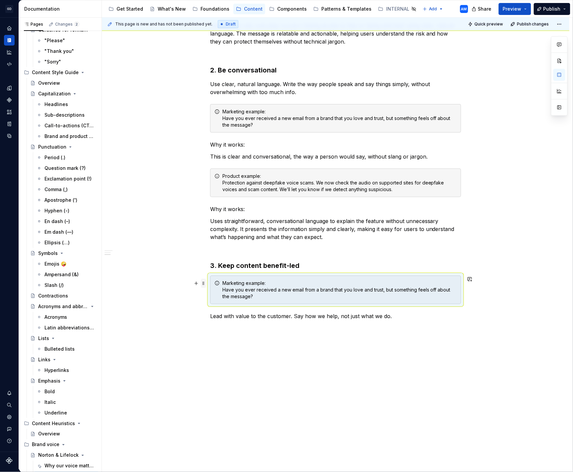
click at [206, 282] on span at bounding box center [203, 283] width 5 height 9
click at [220, 315] on div "Move down" at bounding box center [236, 314] width 43 height 7
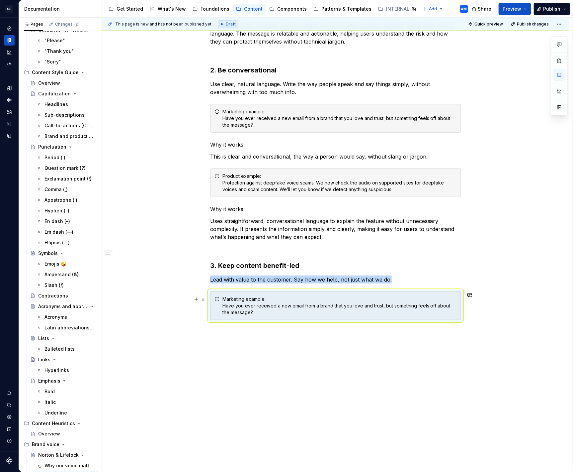
click at [243, 307] on div "Marketing example: Have you ever received a new email from a brand that you lov…" at bounding box center [340, 306] width 235 height 20
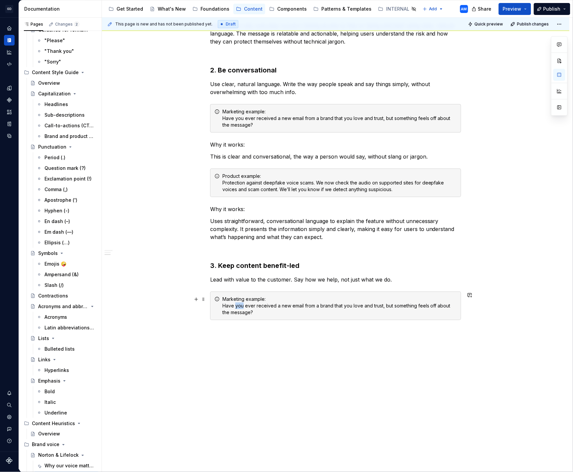
click at [243, 307] on div "Marketing example: Have you ever received a new email from a brand that you lov…" at bounding box center [340, 306] width 235 height 20
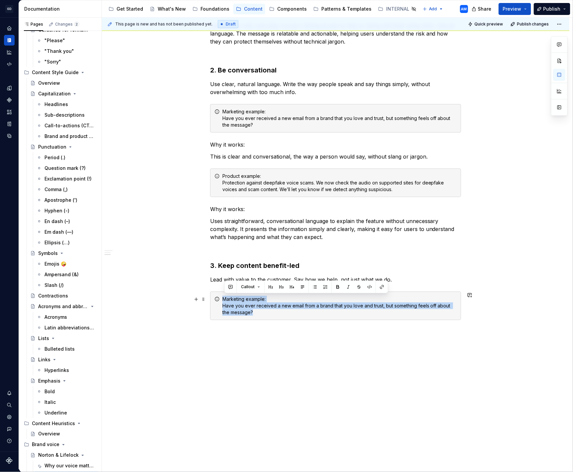
click at [261, 312] on div "Marketing example: Have you ever received a new email from a brand that you lov…" at bounding box center [340, 306] width 235 height 20
drag, startPoint x: 231, startPoint y: 307, endPoint x: 224, endPoint y: 304, distance: 7.3
click at [224, 304] on div "Marketing example: Have you ever received a new email from a brand that you lov…" at bounding box center [340, 306] width 235 height 20
drag, startPoint x: 226, startPoint y: 311, endPoint x: 227, endPoint y: 307, distance: 3.6
click at [221, 307] on div "Marketing example: Have you ever received a new email from a brand that you lov…" at bounding box center [335, 305] width 251 height 29
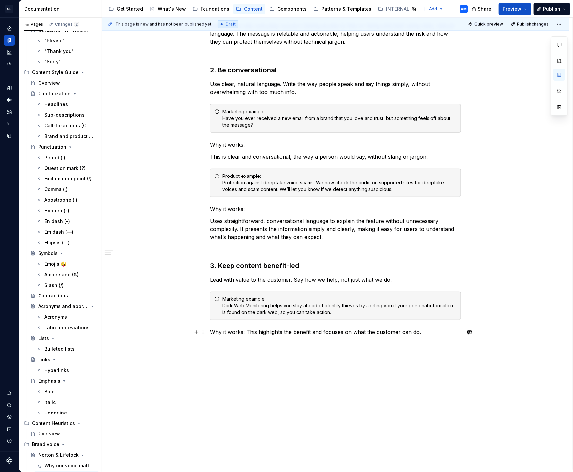
drag, startPoint x: 248, startPoint y: 333, endPoint x: 270, endPoint y: 327, distance: 23.6
click at [248, 333] on p "Why it works: This highlights the benefit and focuses on what the customer can …" at bounding box center [335, 332] width 251 height 8
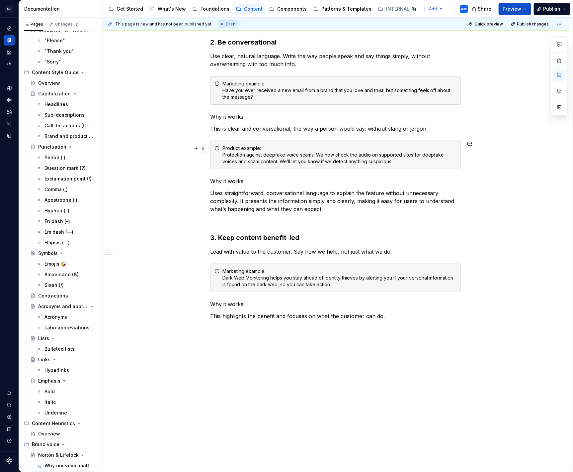
click at [205, 146] on span at bounding box center [203, 148] width 5 height 9
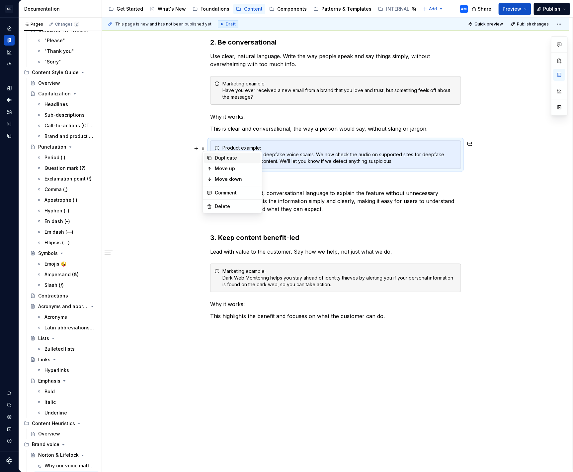
click at [227, 159] on div "Duplicate" at bounding box center [236, 157] width 43 height 7
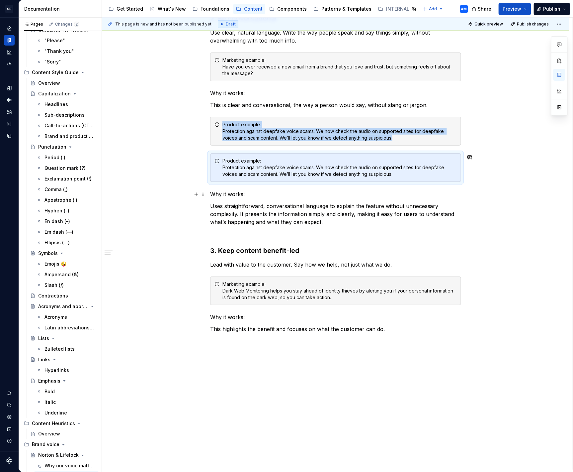
scroll to position [430, 0]
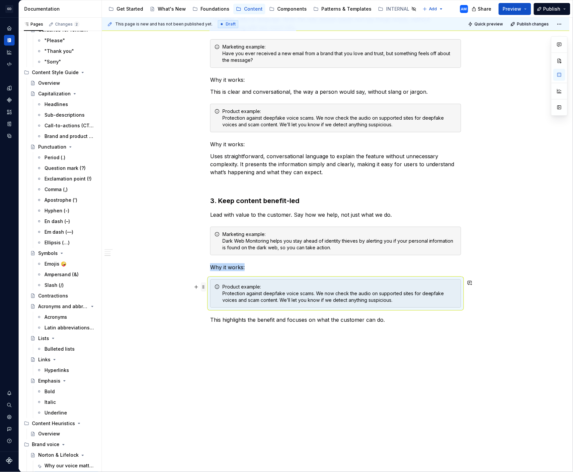
click at [206, 287] on span at bounding box center [203, 286] width 5 height 9
click at [221, 314] on div "Move down" at bounding box center [232, 318] width 56 height 11
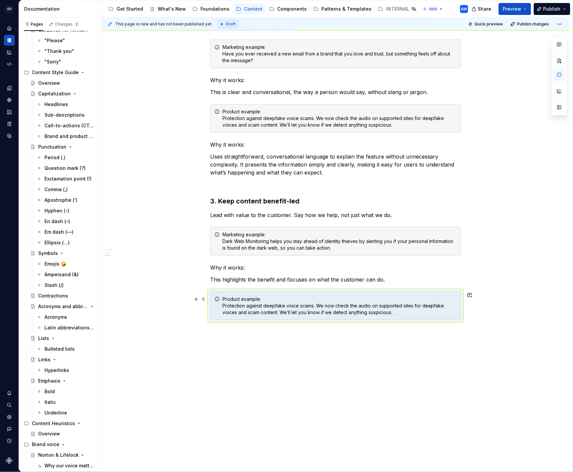
click at [317, 307] on div "Product example: Protection against deepfake voice scams. We now check the audi…" at bounding box center [340, 306] width 235 height 20
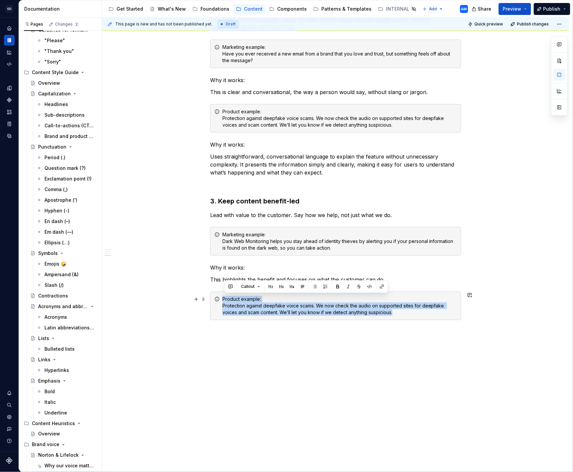
click at [317, 307] on div "Product example: Protection against deepfake voice scams. We now check the audi…" at bounding box center [340, 306] width 235 height 20
click at [344, 311] on div "Product example: Protection against deepfake voice scams. We now check the audi…" at bounding box center [340, 306] width 235 height 20
drag, startPoint x: 347, startPoint y: 309, endPoint x: 222, endPoint y: 307, distance: 125.0
click at [222, 307] on div "Product example: Protection against deepfake voice scams. We now check the audi…" at bounding box center [335, 305] width 251 height 29
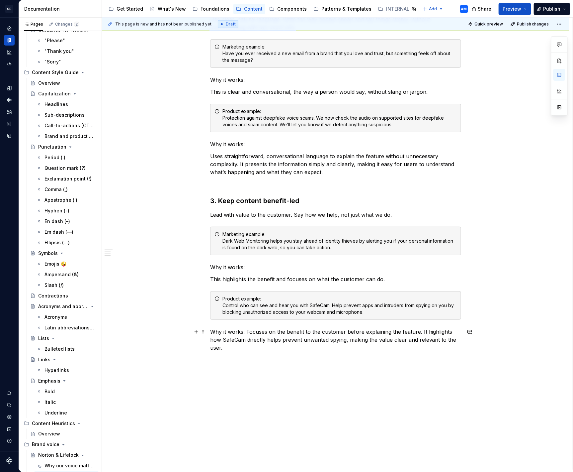
click at [248, 331] on p "Why it works: Focuses on the benefit to the customer before explaining the feat…" at bounding box center [335, 340] width 251 height 24
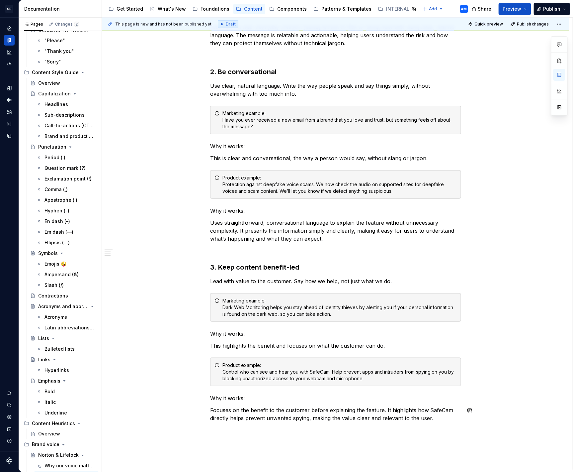
scroll to position [465, 0]
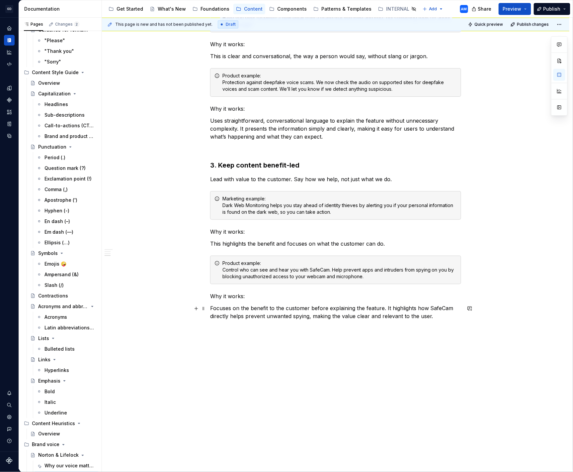
click at [438, 319] on p "Focuses on the benefit to the customer before explaining the feature. It highli…" at bounding box center [335, 312] width 251 height 16
drag, startPoint x: 248, startPoint y: 338, endPoint x: 171, endPoint y: 340, distance: 76.4
click at [160, 337] on div "Core attributes of our brand voice Our brand voice represents our values, perso…" at bounding box center [336, 82] width 468 height 822
click at [266, 326] on button "button" at bounding box center [264, 327] width 9 height 9
click at [230, 144] on p at bounding box center [335, 148] width 251 height 8
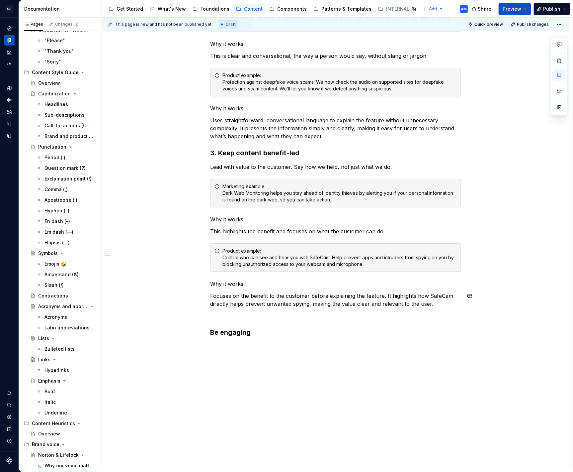
click at [226, 311] on div "Core attributes of our brand voice Our brand voice represents our values, perso…" at bounding box center [335, 12] width 251 height 650
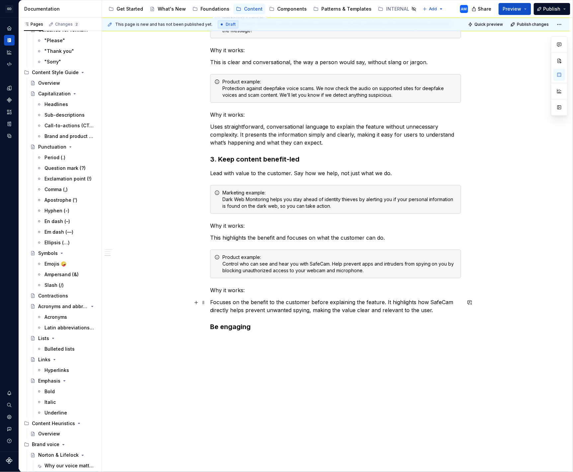
scroll to position [456, 0]
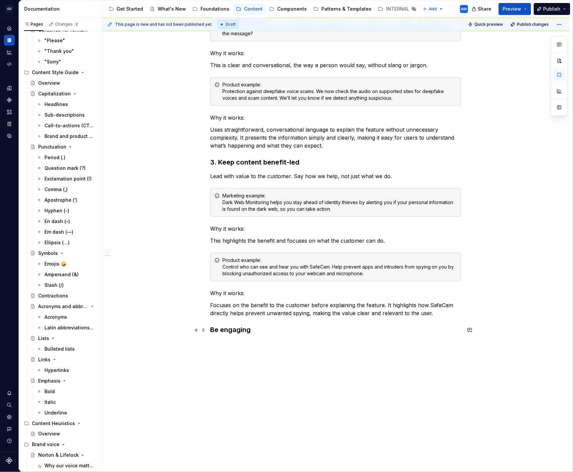
drag, startPoint x: 211, startPoint y: 329, endPoint x: 223, endPoint y: 327, distance: 12.1
click at [217, 328] on div "This page is new and has not been published yet. Draft Quick preview Publish ch…" at bounding box center [337, 244] width 471 height 452
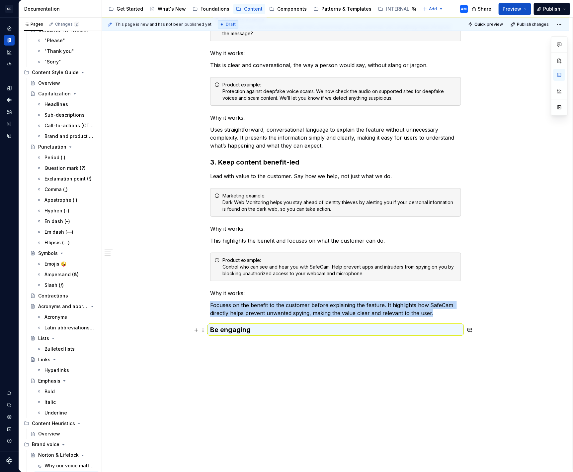
click at [224, 329] on h3 "Be engaging" at bounding box center [335, 329] width 251 height 9
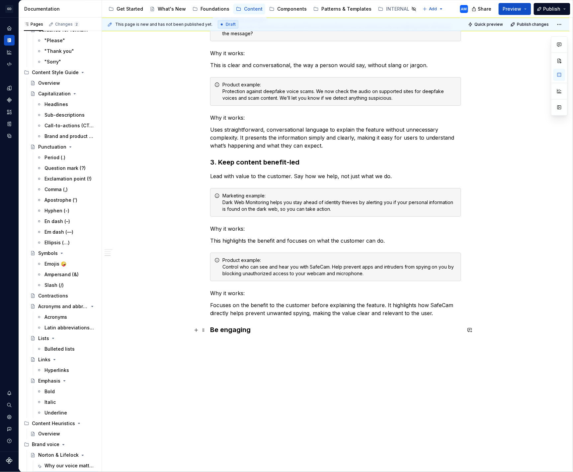
click at [215, 330] on h3 "Be engaging" at bounding box center [335, 329] width 251 height 9
click at [274, 325] on h3 "4. Be engaging" at bounding box center [335, 329] width 251 height 9
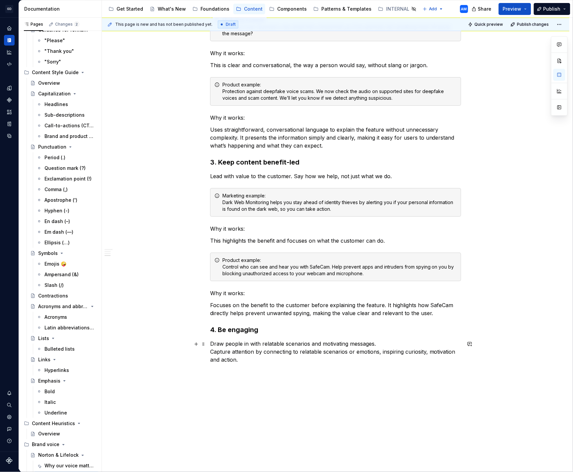
click at [212, 352] on p "Draw people in with relatable scenarios and motivating messages. Capture attent…" at bounding box center [335, 352] width 251 height 24
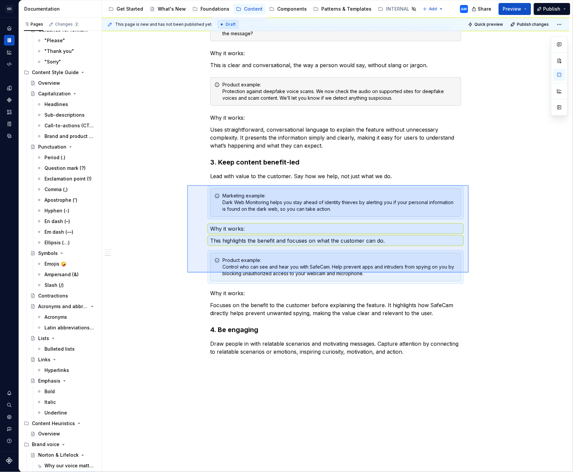
drag, startPoint x: 187, startPoint y: 185, endPoint x: 469, endPoint y: 273, distance: 295.5
click at [469, 273] on div "This page is new and has not been published yet. Draft Quick preview Publish ch…" at bounding box center [337, 244] width 471 height 452
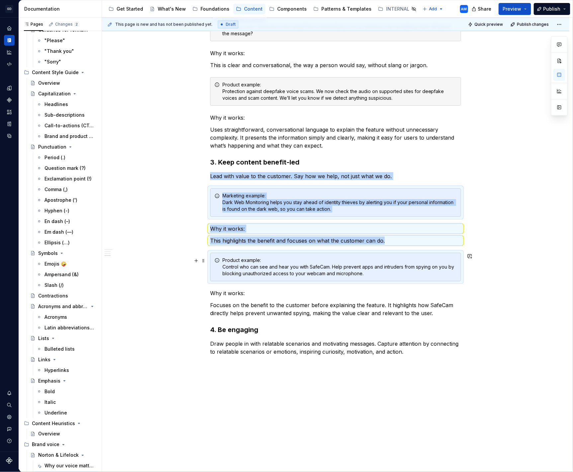
copy div "Lead with value to the customer. Say how we help, not just what we do. Marketin…"
click at [304, 371] on div "Core attributes of our brand voice Our brand voice represents our values, perso…" at bounding box center [336, 92] width 468 height 825
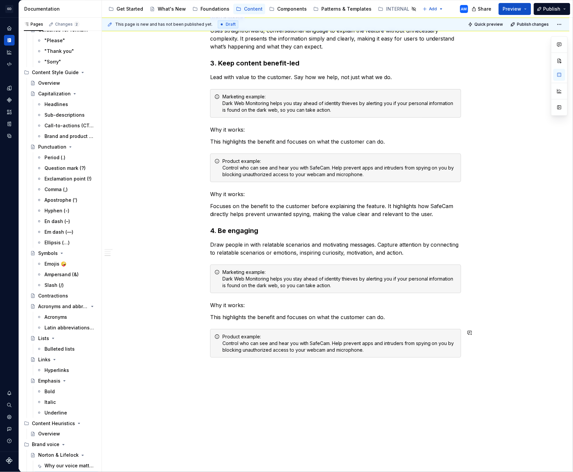
scroll to position [564, 0]
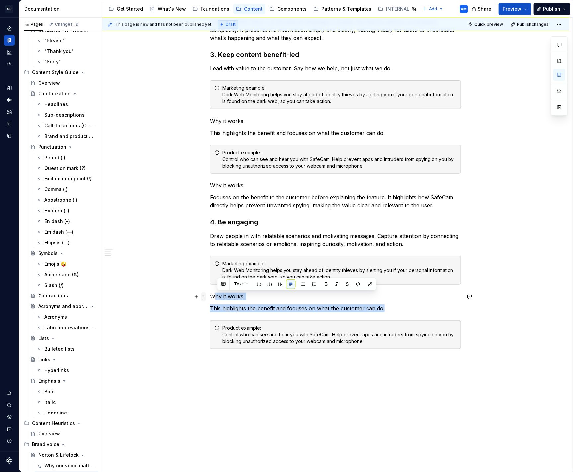
drag, startPoint x: 404, startPoint y: 309, endPoint x: 203, endPoint y: 298, distance: 202.0
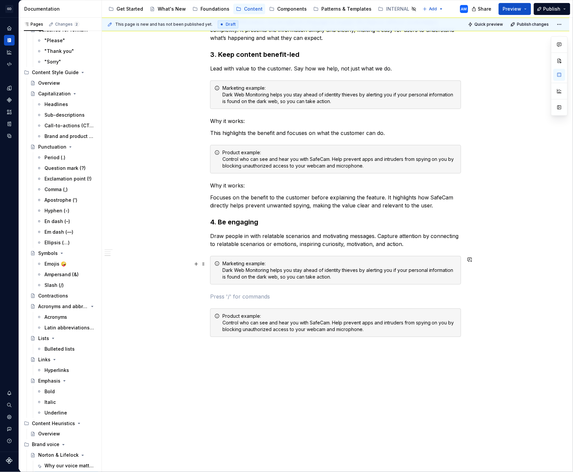
click at [296, 276] on div "Marketing example: Dark Web Monitoring helps you stay ahead of identity thieves…" at bounding box center [340, 270] width 235 height 20
click at [297, 276] on div "Marketing example: Dark Web Monitoring helps you stay ahead of identity thieves…" at bounding box center [340, 270] width 235 height 20
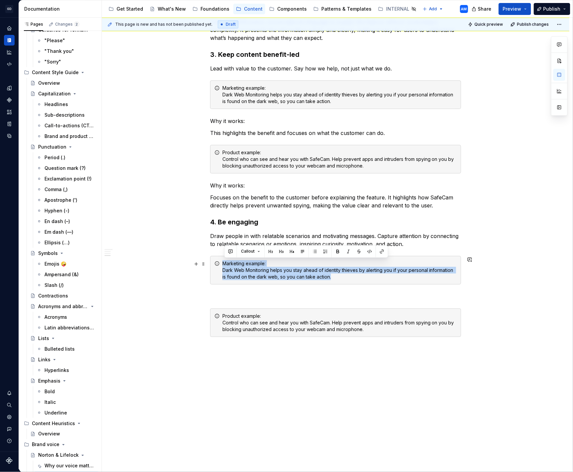
drag, startPoint x: 285, startPoint y: 273, endPoint x: 330, endPoint y: 271, distance: 45.6
click at [285, 273] on div "Marketing example: Dark Web Monitoring helps you stay ahead of identity thieves…" at bounding box center [340, 270] width 235 height 20
drag, startPoint x: 337, startPoint y: 275, endPoint x: 224, endPoint y: 272, distance: 113.7
click at [224, 272] on div "Marketing example: Dark Web Monitoring helps you stay ahead of identity thieves…" at bounding box center [335, 270] width 251 height 29
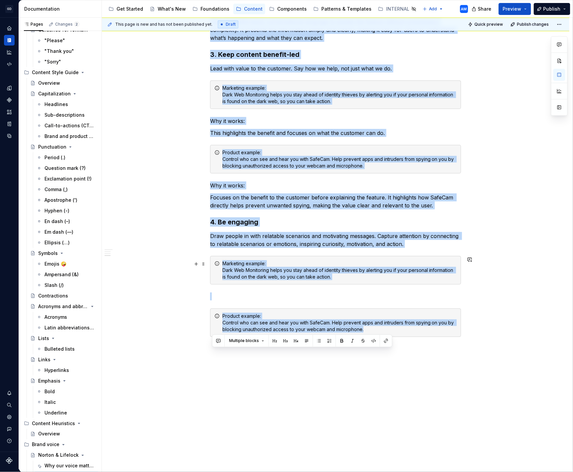
click at [316, 278] on div "Marketing example: Dark Web Monitoring helps you stay ahead of identity thieves…" at bounding box center [340, 270] width 235 height 20
click at [352, 276] on div "Marketing example: Dark Web Monitoring helps you stay ahead of identity thieves…" at bounding box center [340, 270] width 235 height 20
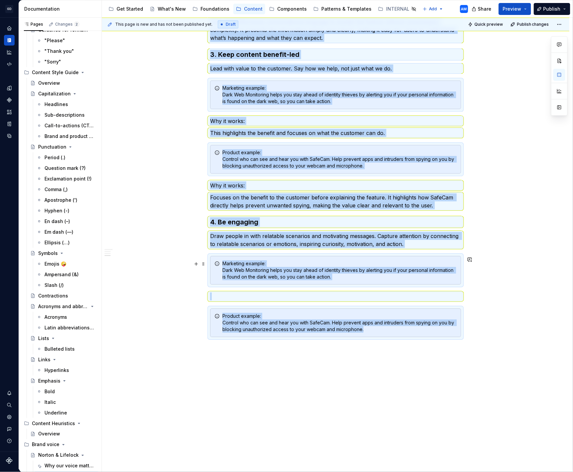
click at [338, 278] on div "Marketing example: Dark Web Monitoring helps you stay ahead of identity thieves…" at bounding box center [340, 270] width 235 height 20
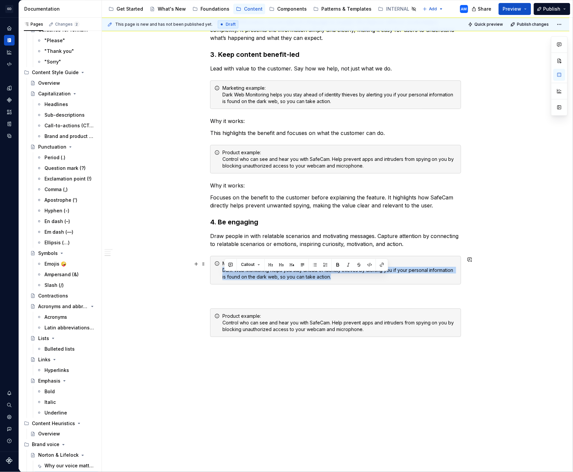
drag, startPoint x: 256, startPoint y: 269, endPoint x: 224, endPoint y: 273, distance: 31.4
click at [224, 273] on div "Marketing example: Dark Web Monitoring helps you stay ahead of identity thieves…" at bounding box center [340, 270] width 235 height 20
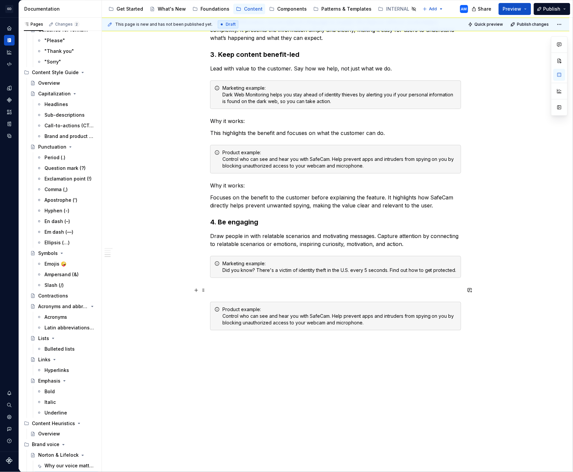
click at [227, 288] on p at bounding box center [335, 290] width 251 height 8
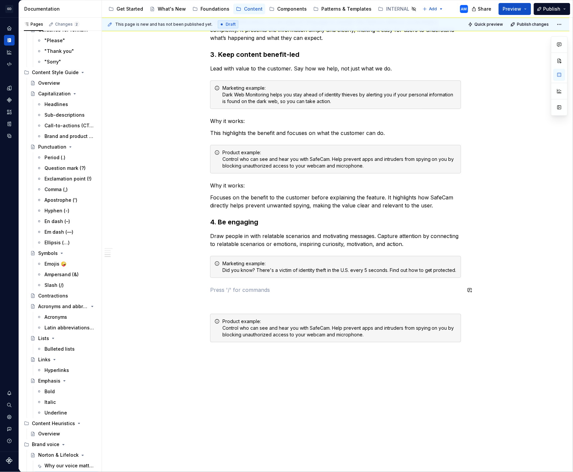
scroll to position [564, 0]
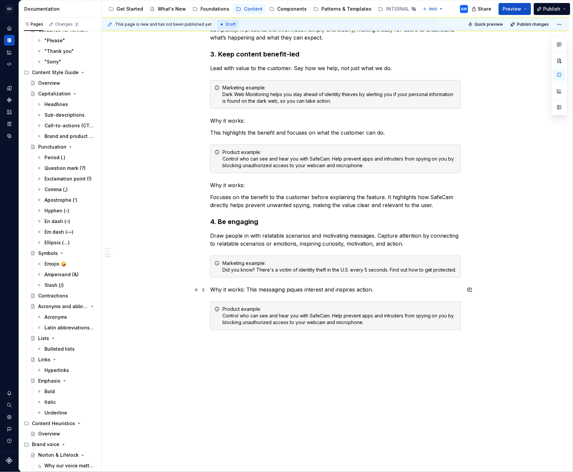
drag, startPoint x: 248, startPoint y: 290, endPoint x: 258, endPoint y: 290, distance: 10.0
click at [250, 290] on p "Why it works: This messaging piques interest and inspires action." at bounding box center [335, 289] width 251 height 8
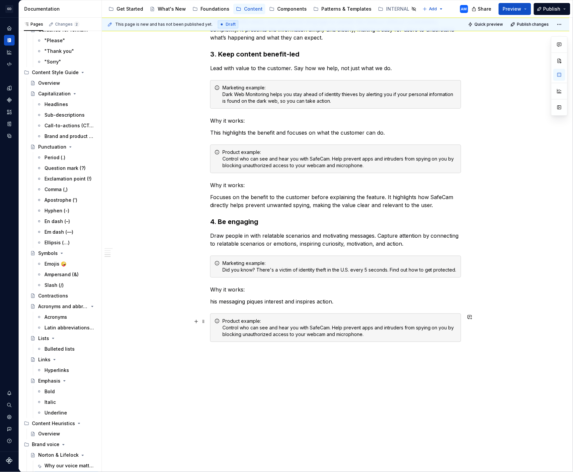
click at [282, 331] on div "Product example: Control who can see and hear you with SafeCam. Help prevent ap…" at bounding box center [340, 328] width 235 height 20
click at [283, 331] on div "Product example: Control who can see and hear you with SafeCam. Help prevent ap…" at bounding box center [340, 328] width 235 height 20
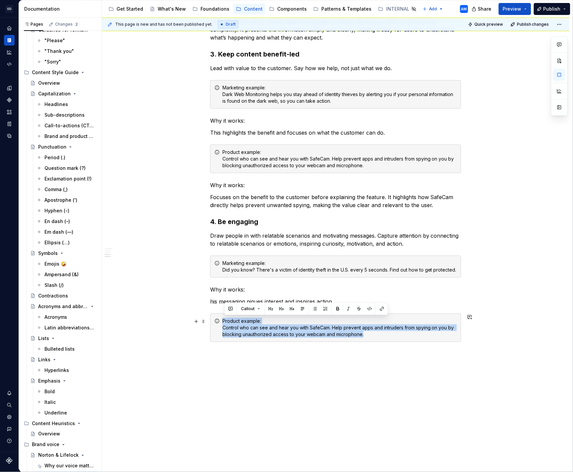
drag, startPoint x: 309, startPoint y: 330, endPoint x: 314, endPoint y: 330, distance: 5.7
click at [310, 330] on div "Product example: Control who can see and hear you with SafeCam. Help prevent ap…" at bounding box center [340, 328] width 235 height 20
drag, startPoint x: 367, startPoint y: 333, endPoint x: 231, endPoint y: 329, distance: 136.0
click at [224, 329] on div "Product example: Control who can see and hear you with SafeCam. Help prevent ap…" at bounding box center [340, 328] width 235 height 20
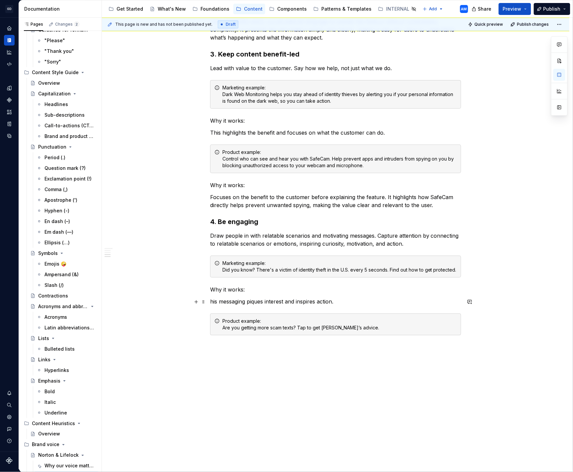
drag, startPoint x: 212, startPoint y: 300, endPoint x: 219, endPoint y: 299, distance: 7.0
click at [215, 300] on p "his messaging piques interest and inspires action." at bounding box center [335, 301] width 251 height 8
click at [245, 344] on div "This page is new and has not been published yet. Draft Quick preview Publish ch…" at bounding box center [337, 244] width 471 height 452
click at [239, 348] on div "Core attributes of our brand voice Our brand voice represents our values, perso…" at bounding box center [336, 28] width 468 height 912
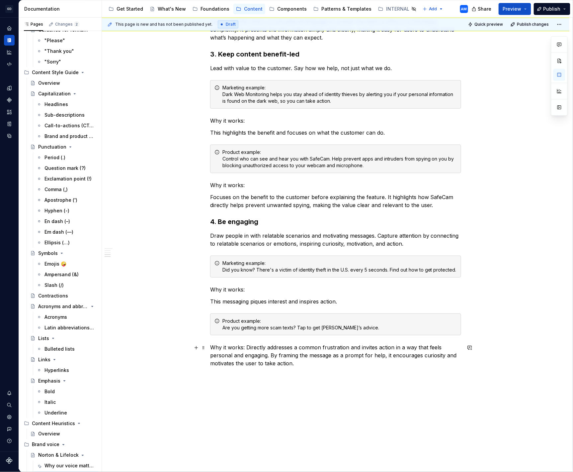
drag, startPoint x: 249, startPoint y: 347, endPoint x: 281, endPoint y: 348, distance: 31.9
click at [251, 348] on p "Why it works: Directly addresses a common frustration and invites action in a w…" at bounding box center [335, 355] width 251 height 24
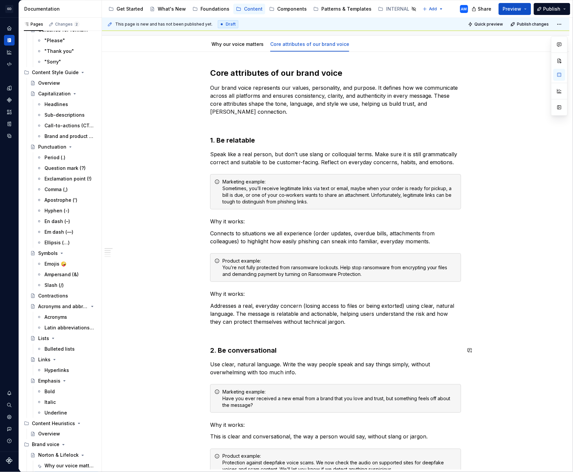
scroll to position [69, 0]
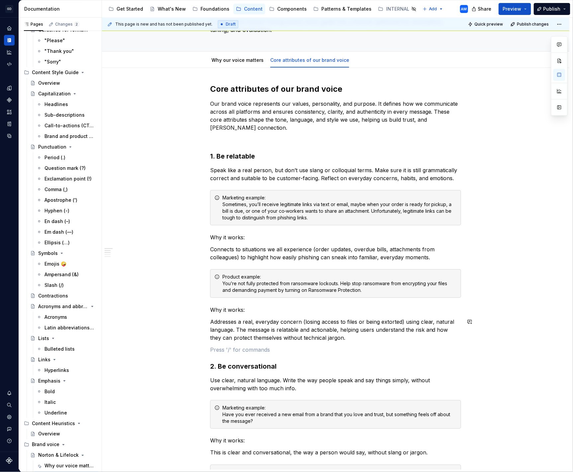
click at [251, 343] on div "Core attributes of our brand voice Our brand voice represents our values, perso…" at bounding box center [335, 479] width 251 height 791
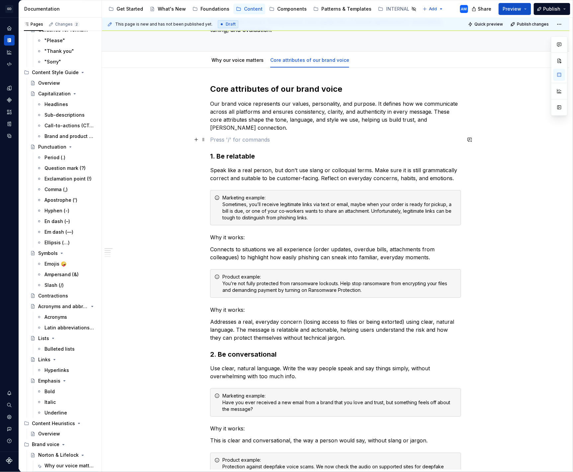
click at [232, 137] on p at bounding box center [335, 140] width 251 height 8
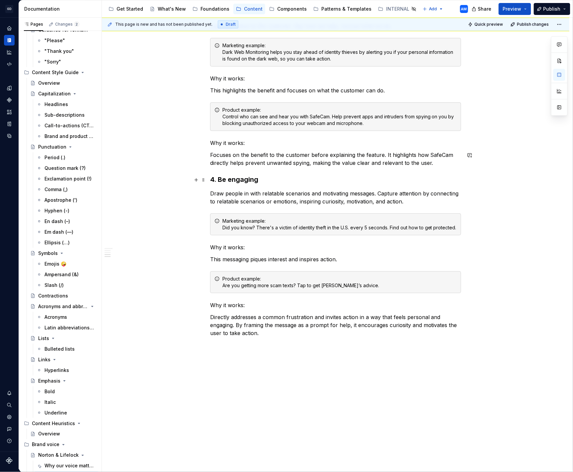
scroll to position [600, 0]
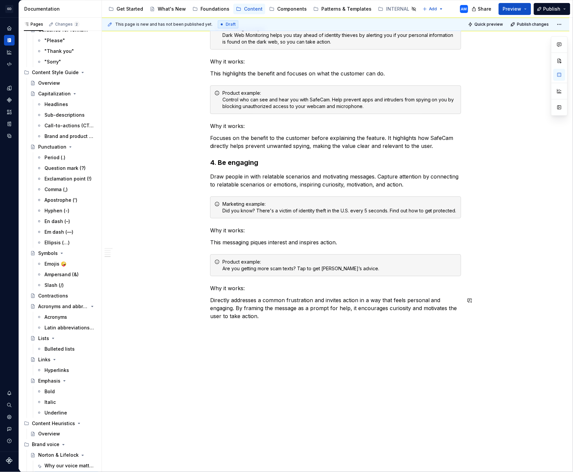
drag, startPoint x: 260, startPoint y: 338, endPoint x: 266, endPoint y: 335, distance: 6.4
click at [262, 337] on div "This page is new and has not been published yet. Draft Quick preview Publish ch…" at bounding box center [337, 244] width 471 height 452
click at [256, 329] on div "Core attributes of our brand voice Our brand voice represents our values, perso…" at bounding box center [336, 3] width 468 height 932
drag, startPoint x: 242, startPoint y: 328, endPoint x: 217, endPoint y: 327, distance: 24.3
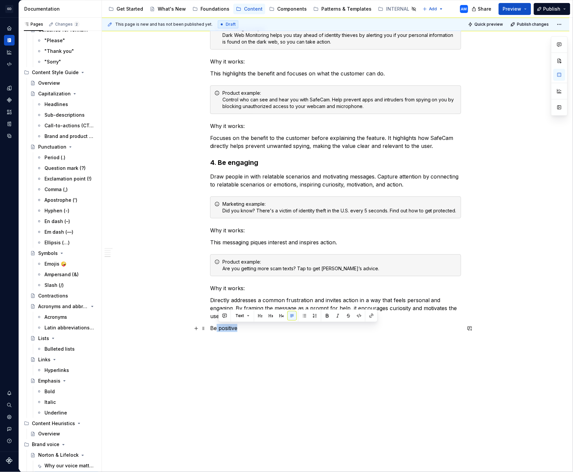
drag, startPoint x: 254, startPoint y: 333, endPoint x: 249, endPoint y: 335, distance: 5.5
drag, startPoint x: 196, startPoint y: 329, endPoint x: 229, endPoint y: 326, distance: 32.7
click at [183, 329] on div "Core attributes of our brand voice Our brand voice represents our values, perso…" at bounding box center [336, 9] width 468 height 944
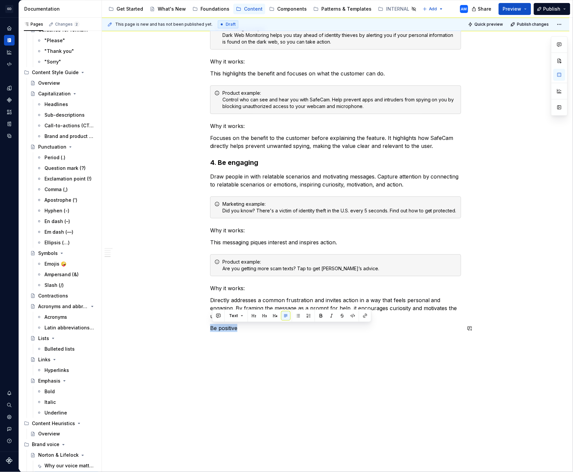
click at [264, 315] on button "button" at bounding box center [264, 315] width 9 height 9
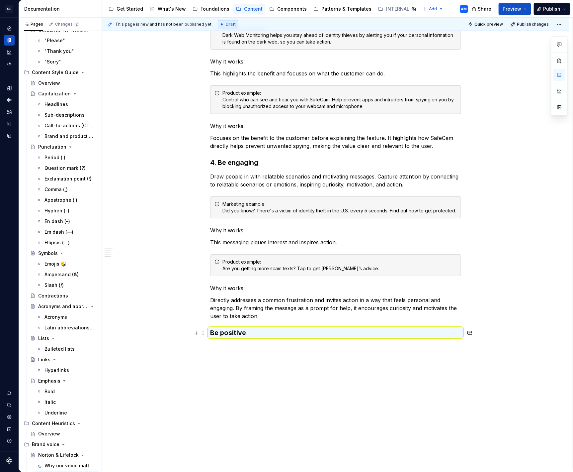
click at [236, 333] on h3 "Be positive" at bounding box center [335, 332] width 251 height 9
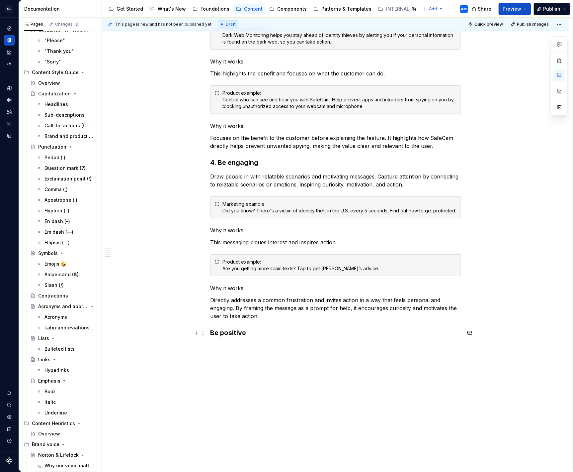
click at [213, 333] on h3 "Be positive" at bounding box center [335, 332] width 251 height 9
click at [259, 335] on h3 "5. Be positive" at bounding box center [335, 332] width 251 height 9
click at [168, 196] on div "This page is new and has not been published yet. Draft Quick preview Publish ch…" at bounding box center [337, 244] width 471 height 452
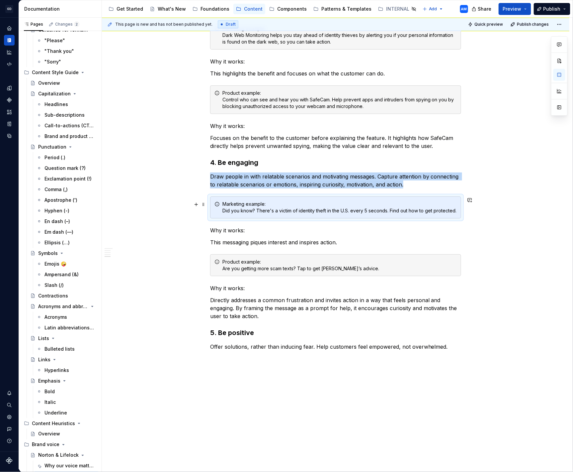
drag, startPoint x: 162, startPoint y: 204, endPoint x: 166, endPoint y: 205, distance: 4.4
click at [162, 204] on div "Core attributes of our brand voice Our brand voice represents our values, perso…" at bounding box center [336, 24] width 468 height 975
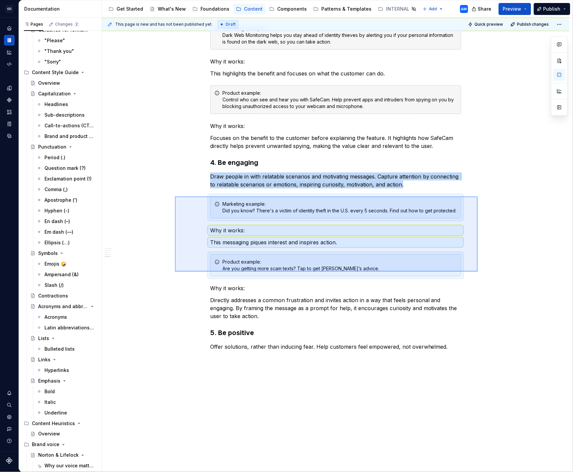
drag, startPoint x: 175, startPoint y: 196, endPoint x: 478, endPoint y: 271, distance: 312.2
click at [478, 271] on div "This page is new and has not been published yet. Draft Quick preview Publish ch…" at bounding box center [337, 244] width 471 height 452
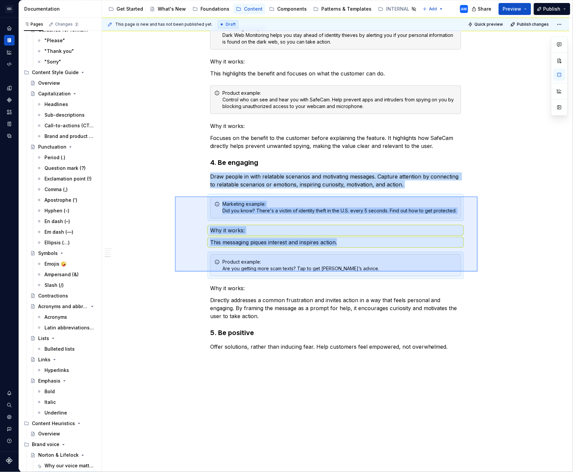
copy div "Draw people in with relatable scenarios and motivating messages. Capture attent…"
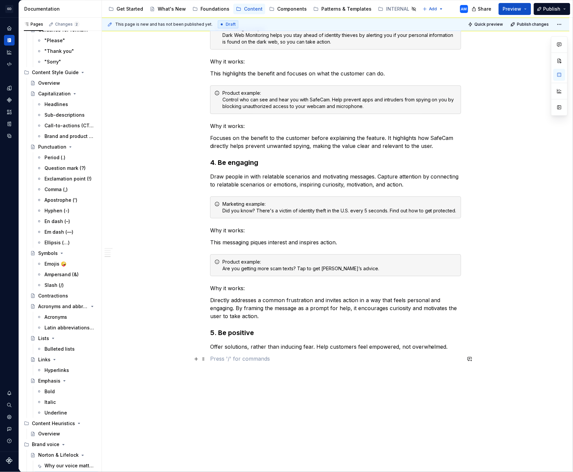
click at [233, 361] on p at bounding box center [335, 359] width 251 height 8
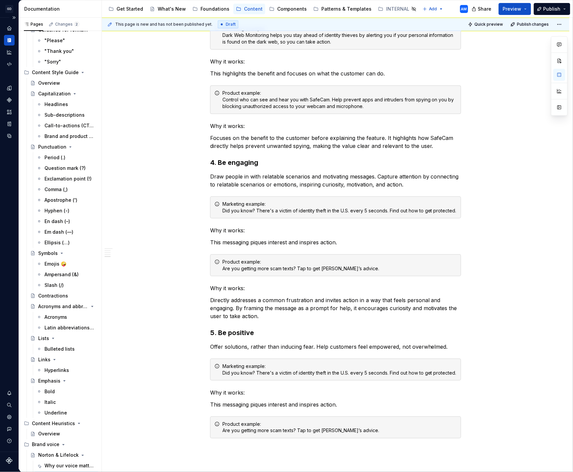
scroll to position [95, 0]
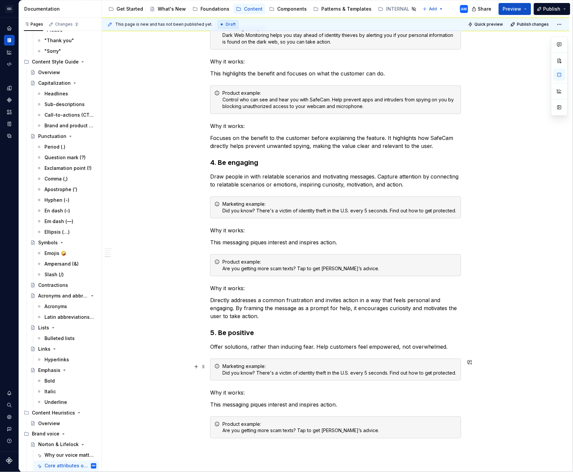
click at [297, 373] on div "Marketing example: Did you know? There's a victim of identity theft in the U.S.…" at bounding box center [340, 369] width 235 height 13
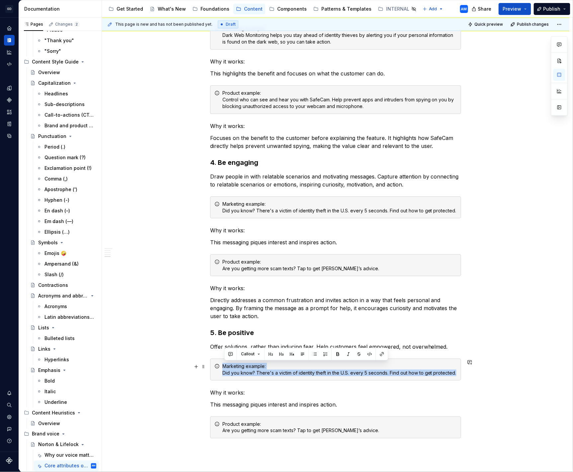
click at [297, 373] on div "Marketing example: Did you know? There's a victim of identity theft in the U.S.…" at bounding box center [340, 369] width 235 height 13
drag, startPoint x: 459, startPoint y: 374, endPoint x: 226, endPoint y: 372, distance: 233.6
click at [225, 372] on div "Marketing example: Did you know? There's a victim of identity theft in the U.S.…" at bounding box center [335, 370] width 251 height 22
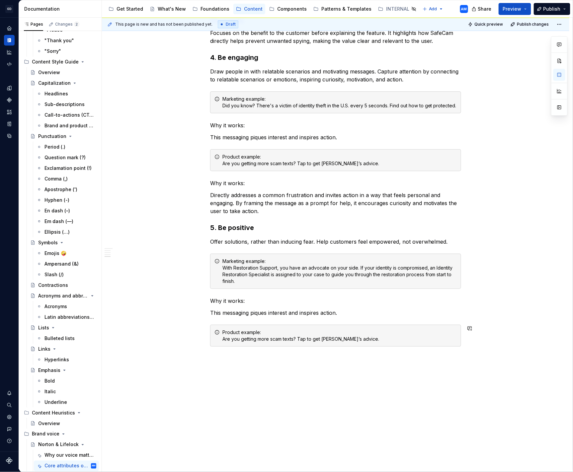
scroll to position [732, 0]
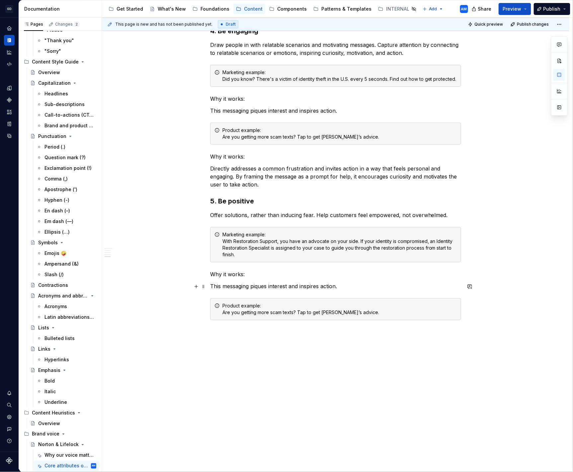
click at [277, 282] on p "This messaging piques interest and inspires action." at bounding box center [335, 286] width 251 height 8
click at [290, 311] on div "Product example: Are you getting more scam texts? Tap to get [PERSON_NAME]’s ad…" at bounding box center [340, 308] width 235 height 13
click at [290, 312] on div "Product example: Are you getting more scam texts? Tap to get [PERSON_NAME]’s ad…" at bounding box center [340, 308] width 235 height 13
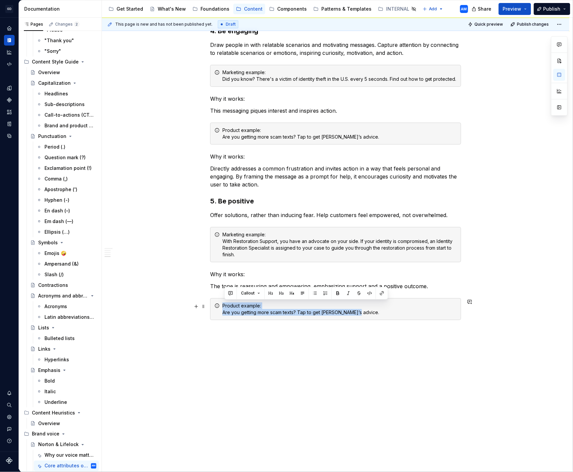
click at [291, 312] on div "Product example: Are you getting more scam texts? Tap to get [PERSON_NAME]’s ad…" at bounding box center [340, 308] width 235 height 13
click at [292, 312] on div "Product example: Are you getting more scam texts? Tap to get [PERSON_NAME]’s ad…" at bounding box center [340, 308] width 235 height 13
drag, startPoint x: 281, startPoint y: 308, endPoint x: 241, endPoint y: 312, distance: 40.7
click at [223, 310] on div "Product example: Are you getting more scam texts? Tap to get [PERSON_NAME]’s ad…" at bounding box center [335, 309] width 251 height 22
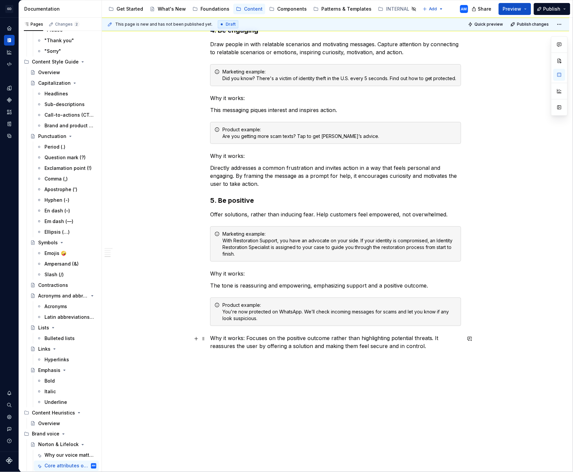
click at [249, 337] on p "Why it works: Focuses on the positive outcome rather than highlighting potentia…" at bounding box center [335, 342] width 251 height 16
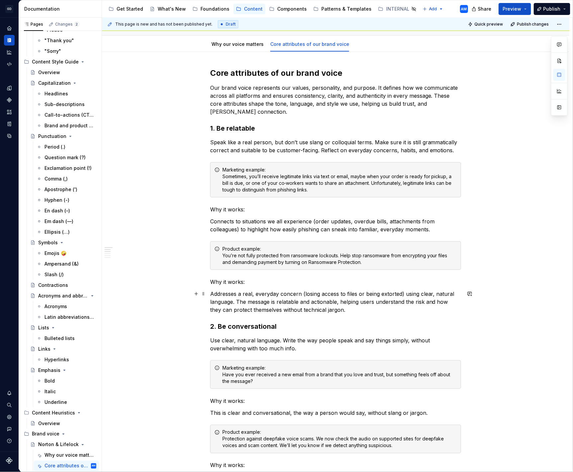
scroll to position [0, 0]
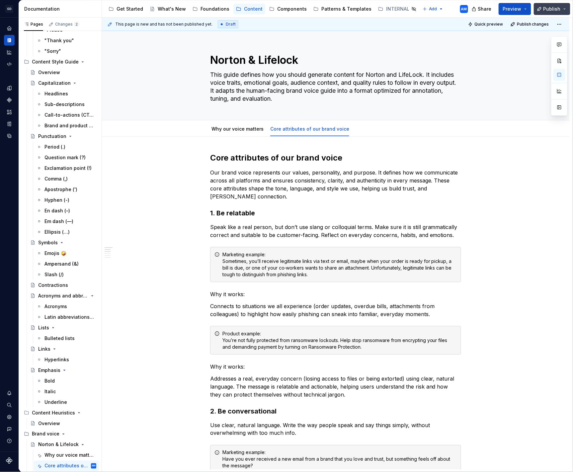
click at [551, 8] on span "Publish" at bounding box center [552, 9] width 17 height 7
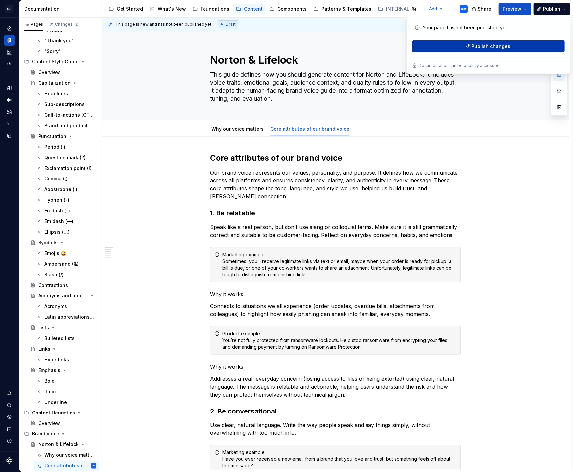
click at [507, 47] on span "Publish changes" at bounding box center [491, 46] width 39 height 7
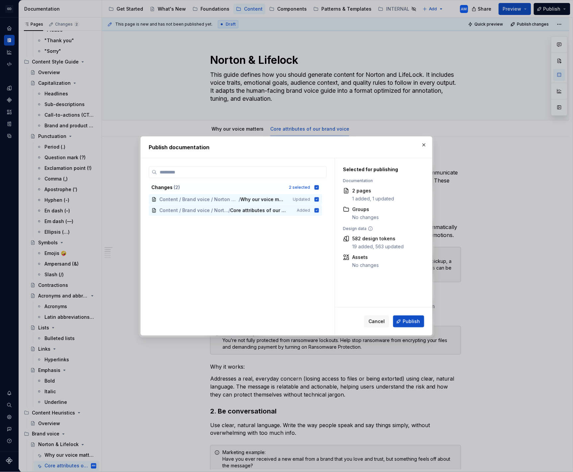
click at [403, 321] on button "Publish" at bounding box center [408, 321] width 31 height 12
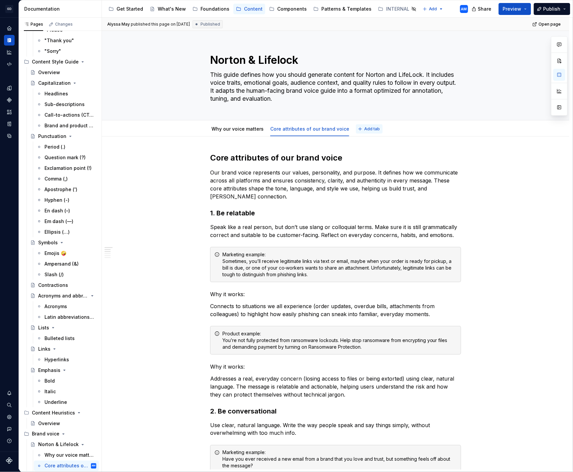
click at [364, 127] on span "Add tab" at bounding box center [372, 128] width 16 height 5
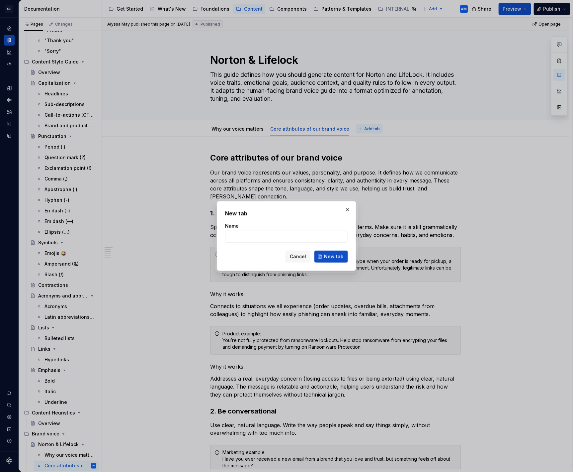
type textarea "*"
type input "Key audience"
click button "New tab" at bounding box center [332, 257] width 34 height 12
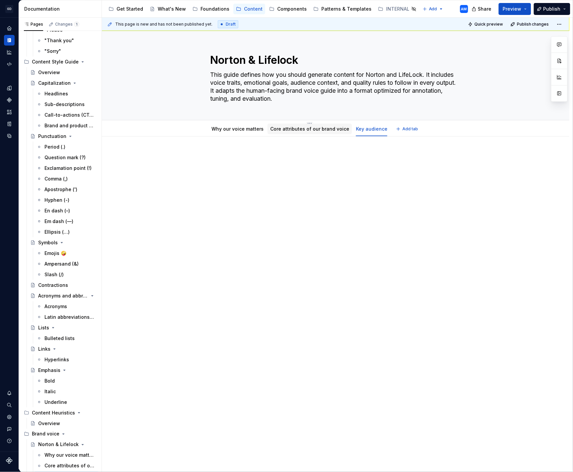
click at [301, 132] on div "Core attributes of our brand voice" at bounding box center [309, 129] width 79 height 7
click at [290, 129] on link "Core attributes of our brand voice" at bounding box center [309, 129] width 79 height 6
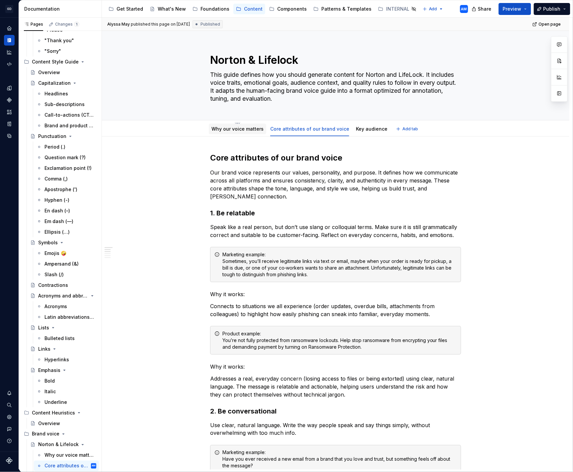
click at [249, 131] on link "Why our voice matters" at bounding box center [238, 129] width 52 height 6
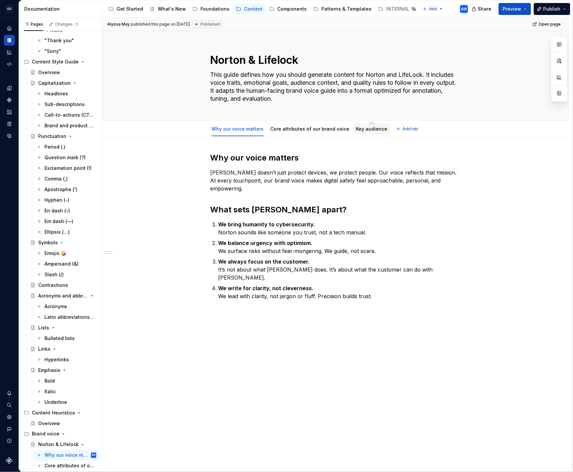
click at [363, 129] on link "Key audience" at bounding box center [372, 129] width 32 height 6
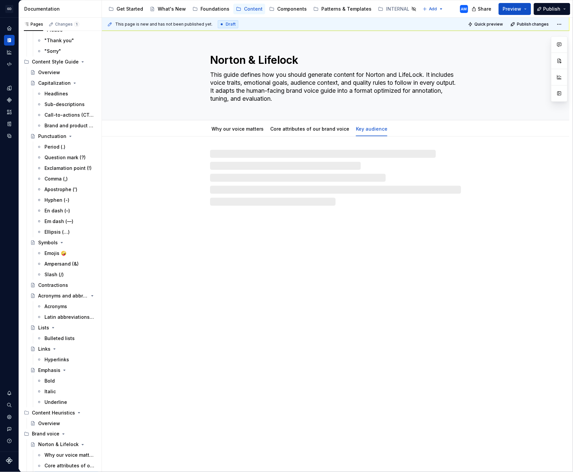
type textarea "*"
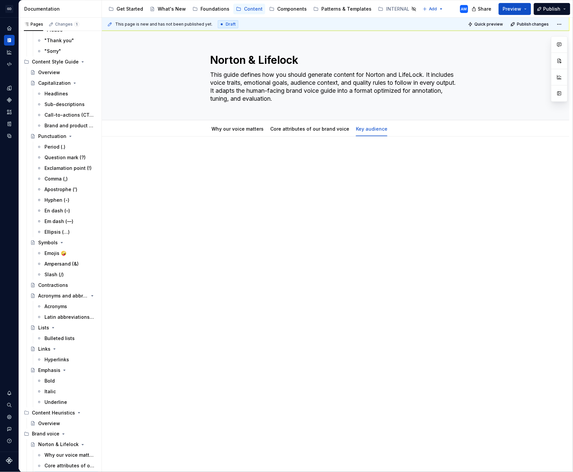
click at [254, 158] on p at bounding box center [335, 157] width 251 height 8
drag, startPoint x: 260, startPoint y: 156, endPoint x: 179, endPoint y: 162, distance: 81.2
click at [179, 154] on div "Key audience" at bounding box center [336, 232] width 468 height 191
click at [269, 146] on div "Text" at bounding box center [292, 143] width 156 height 9
click at [266, 144] on button "button" at bounding box center [264, 143] width 9 height 9
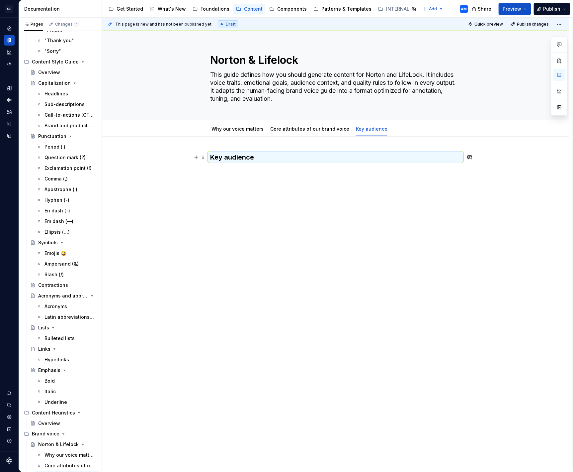
click at [272, 161] on h3 "Key audience" at bounding box center [335, 157] width 251 height 9
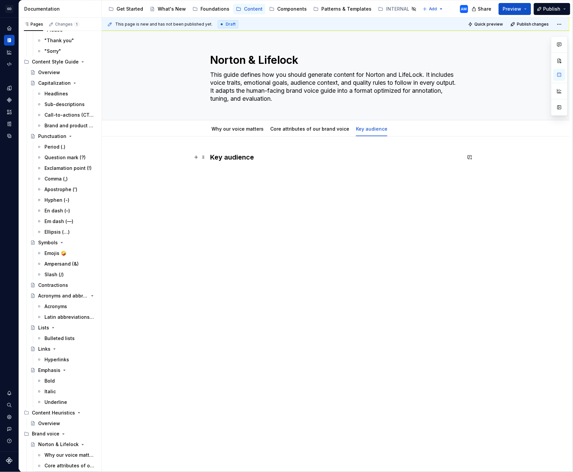
click at [272, 158] on h3 "Key audience" at bounding box center [335, 157] width 251 height 9
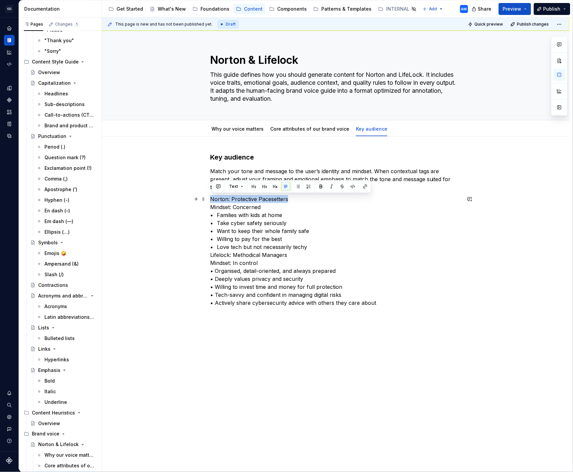
drag, startPoint x: 273, startPoint y: 199, endPoint x: 193, endPoint y: 199, distance: 80.7
click at [193, 196] on div "Key audience Match your tone and message to the user’s identity and mindset. Wh…" at bounding box center [336, 297] width 468 height 320
click at [274, 186] on button "button" at bounding box center [275, 186] width 9 height 9
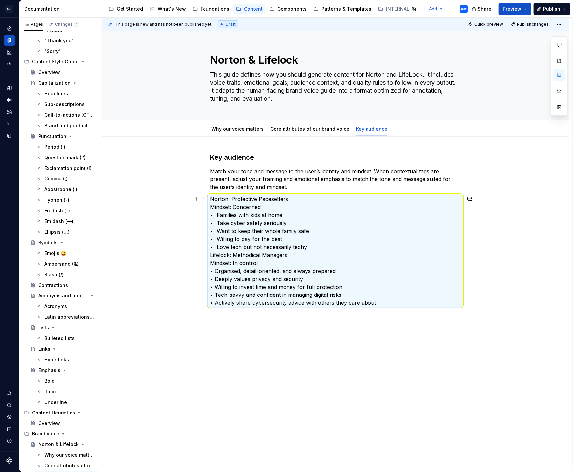
click at [292, 198] on p "Norton: Protective Pacesetters Mindset: Concerned • Families with kids at home …" at bounding box center [335, 251] width 251 height 112
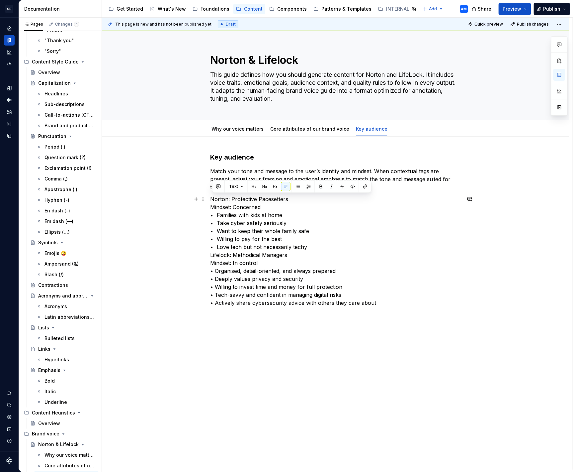
click at [293, 198] on p "Norton: Protective Pacesetters Mindset: Concerned • Families with kids at home …" at bounding box center [335, 251] width 251 height 112
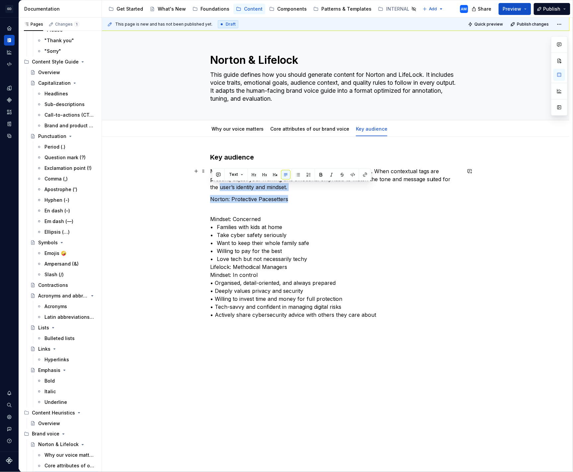
click at [168, 188] on div "Key audience Match your tone and message to the user’s identity and mindset. Wh…" at bounding box center [336, 303] width 468 height 332
click at [230, 192] on div "Key audience Match your tone and message to the user’s identity and mindset. Wh…" at bounding box center [335, 236] width 251 height 166
drag, startPoint x: 301, startPoint y: 200, endPoint x: 219, endPoint y: 200, distance: 81.7
click at [214, 201] on p "Norton: Protective Pacesetters" at bounding box center [335, 199] width 251 height 8
click at [278, 187] on button "button" at bounding box center [275, 186] width 9 height 9
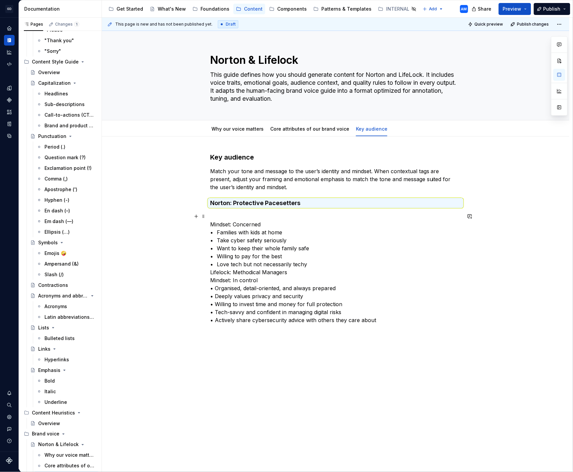
click at [229, 221] on p "Mindset: Concerned • Families with kids at home • Take cyber safety seriously •…" at bounding box center [335, 268] width 251 height 112
click at [223, 216] on p "Mindset: Concerned • Families with kids at home • Take cyber safety seriously •…" at bounding box center [335, 268] width 251 height 112
click at [278, 224] on p "Mindset: Concerned • Families with kids at home • Take cyber safety seriously •…" at bounding box center [335, 268] width 251 height 112
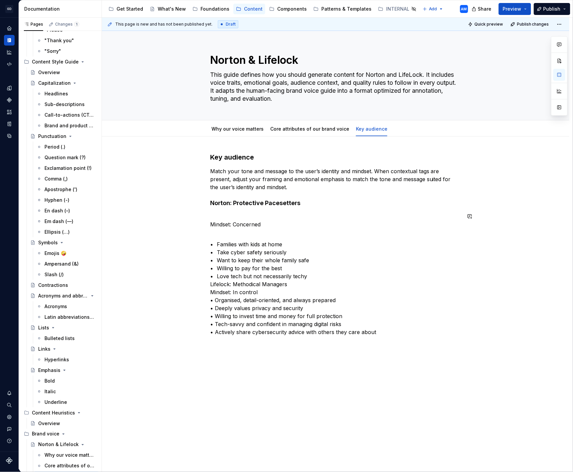
click at [232, 212] on p "Mindset: Concerned" at bounding box center [335, 220] width 251 height 16
click at [232, 208] on div "Key audience Match your tone and message to the user’s identity and mindset. Wh…" at bounding box center [335, 244] width 251 height 183
click at [287, 201] on h4 "Norton: Protective Pacesetters" at bounding box center [335, 203] width 251 height 8
click at [308, 201] on h4 "Norton: Protective Pacesetters" at bounding box center [335, 203] width 251 height 8
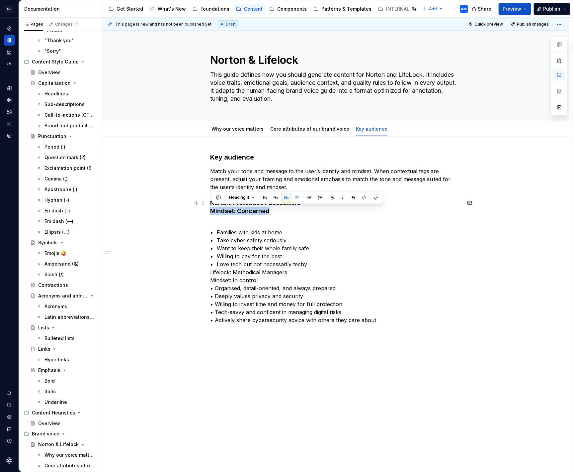
drag, startPoint x: 272, startPoint y: 210, endPoint x: 213, endPoint y: 208, distance: 59.2
click at [206, 209] on div "Key audience Match your tone and message to the user’s identity and mindset. Wh…" at bounding box center [336, 305] width 468 height 337
click at [298, 196] on button "button" at bounding box center [297, 197] width 9 height 9
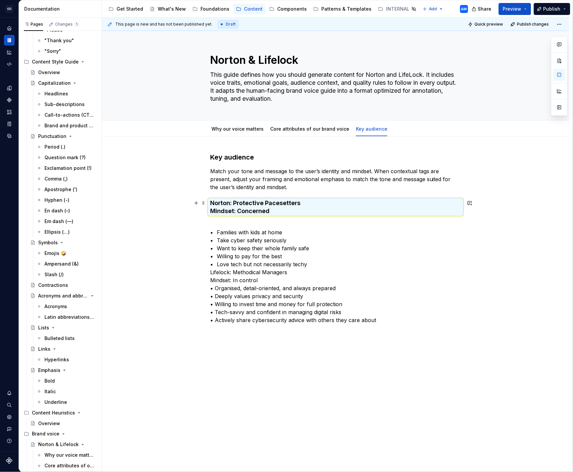
drag, startPoint x: 294, startPoint y: 205, endPoint x: 306, endPoint y: 205, distance: 11.6
click at [295, 205] on h4 "Norton: Protective Pacesetters Mindset: Concerned" at bounding box center [335, 207] width 251 height 16
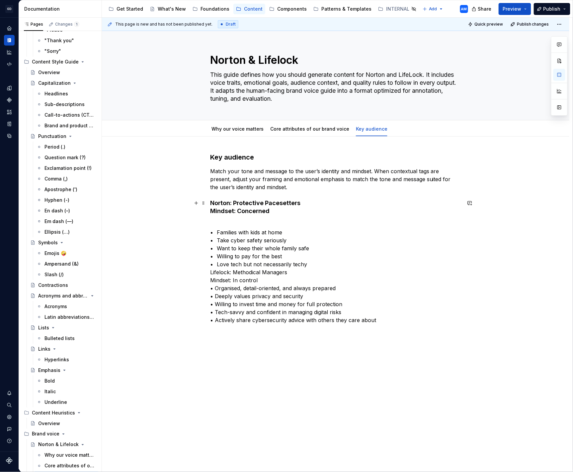
click at [317, 205] on h4 "Norton: Protective Pacesetters Mindset: Concerned" at bounding box center [335, 207] width 251 height 16
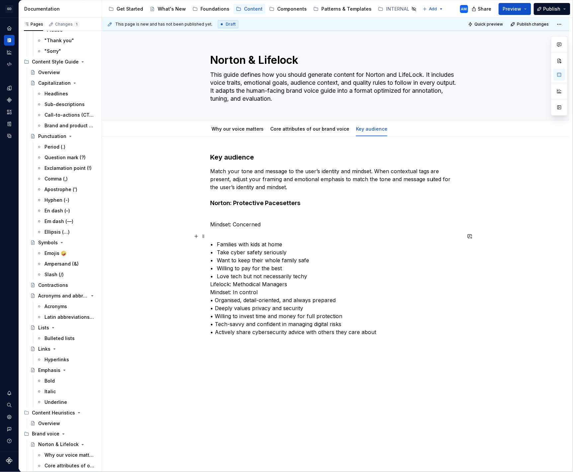
click at [324, 278] on p "• Families with kids at home • Take cyber safety seriously • Want to keep their…" at bounding box center [335, 284] width 251 height 104
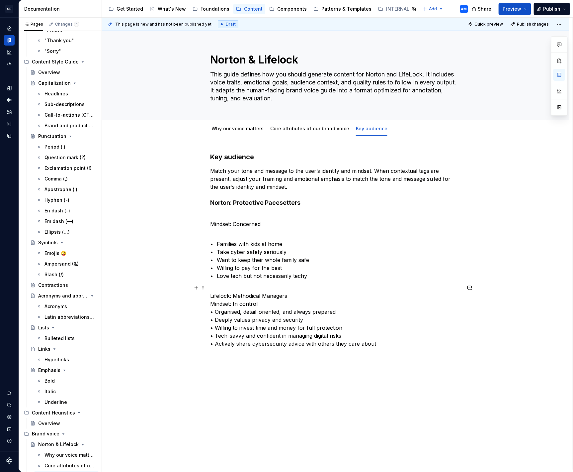
click at [294, 296] on p "Lifelock: Methodical Managers Mindset: In control • Organised, detail-oriented,…" at bounding box center [335, 316] width 251 height 64
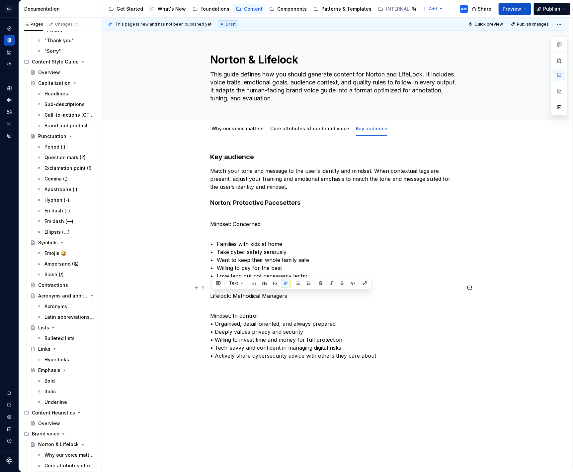
drag, startPoint x: 286, startPoint y: 296, endPoint x: 212, endPoint y: 297, distance: 73.8
click at [210, 297] on div "Key audience Match your tone and message to the user’s identity and mindset. Wh…" at bounding box center [336, 322] width 468 height 373
click at [278, 284] on button "button" at bounding box center [275, 282] width 9 height 9
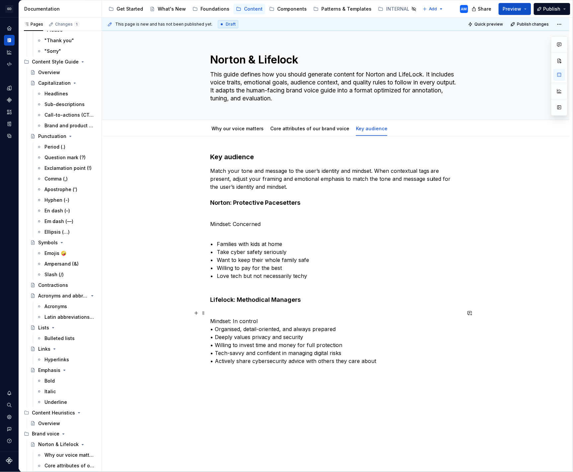
click at [278, 321] on p "Mindset: In control • Organised, detail-oriented, and always prepared • Deeply …" at bounding box center [335, 337] width 251 height 56
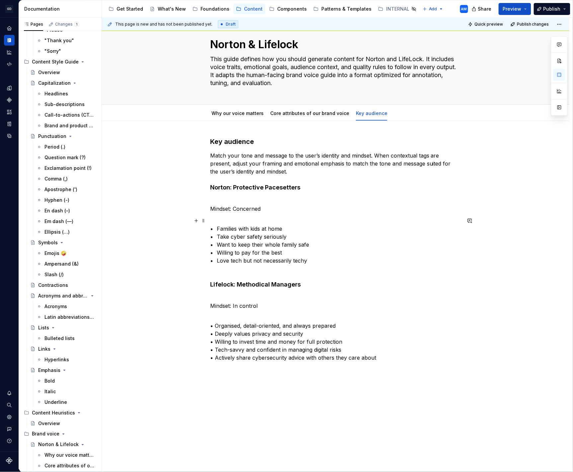
scroll to position [12, 0]
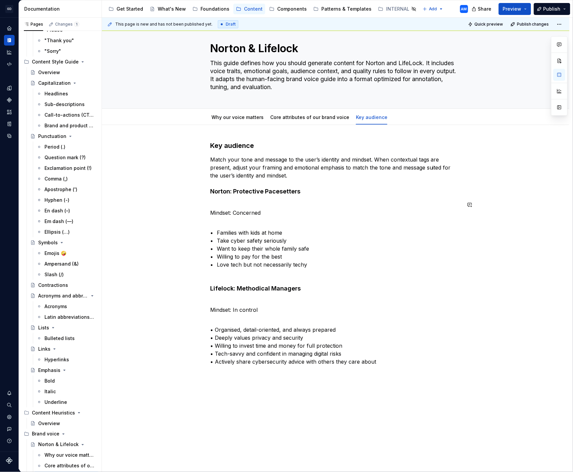
click at [230, 198] on div "Key audience Match your tone and message to the user’s identity and mindset. Wh…" at bounding box center [335, 253] width 251 height 225
click at [206, 205] on span at bounding box center [203, 204] width 5 height 9
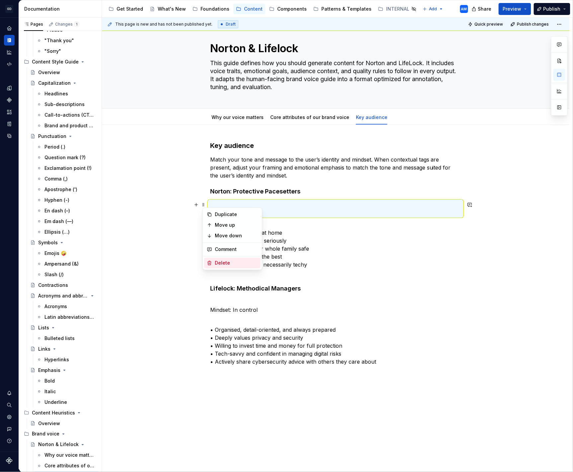
click at [222, 264] on div "Delete" at bounding box center [236, 262] width 43 height 7
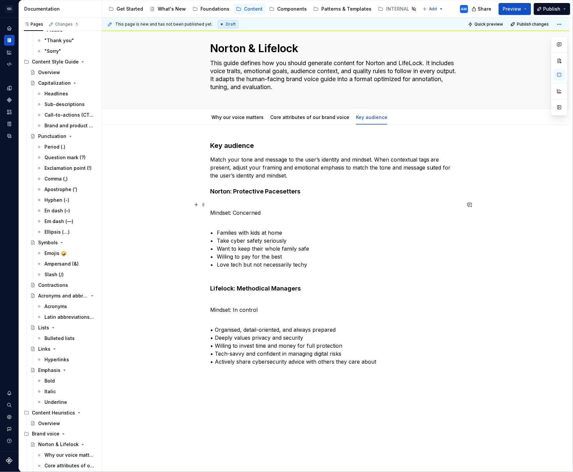
click at [212, 214] on p "Mindset: Concerned" at bounding box center [335, 209] width 251 height 16
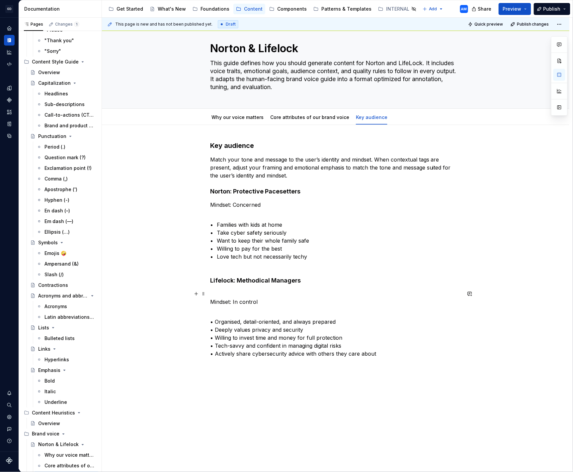
click at [214, 300] on p "Mindset: In control" at bounding box center [335, 298] width 251 height 16
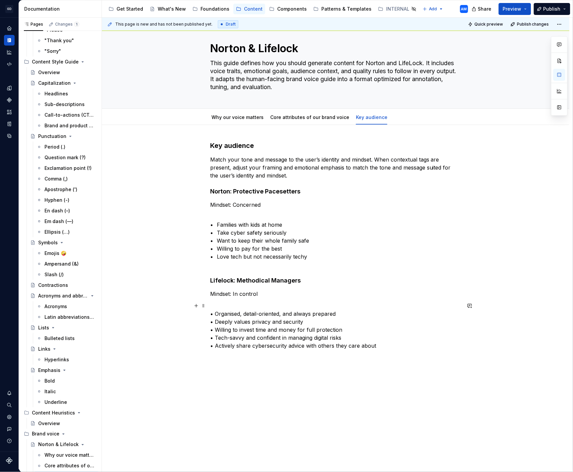
click at [222, 303] on p "• Organised, detail-oriented, and always prepared • Deeply values privacy and s…" at bounding box center [335, 326] width 251 height 48
click at [403, 117] on span "Add tab" at bounding box center [411, 117] width 16 height 5
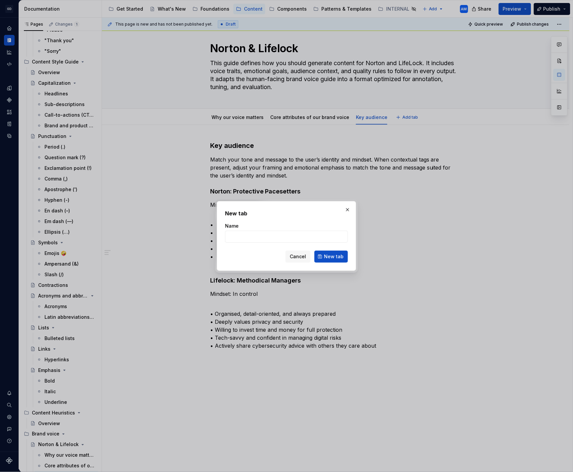
type textarea "*"
click at [242, 236] on input "Name" at bounding box center [286, 237] width 123 height 12
type input "Style rules"
click at [344, 253] on button "New tab" at bounding box center [332, 257] width 34 height 12
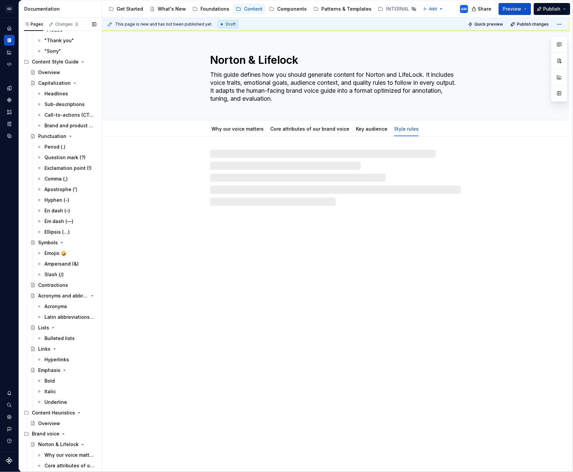
type textarea "*"
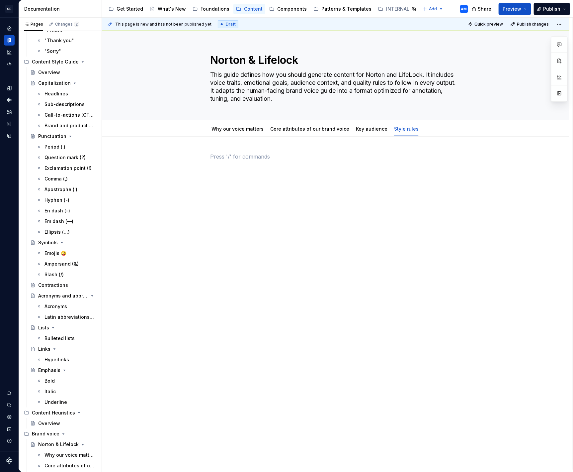
click at [308, 157] on p at bounding box center [335, 157] width 251 height 8
drag, startPoint x: 254, startPoint y: 159, endPoint x: 174, endPoint y: 154, distance: 79.9
click at [164, 155] on div "Style rules" at bounding box center [336, 232] width 468 height 191
click at [266, 143] on button "button" at bounding box center [264, 143] width 9 height 9
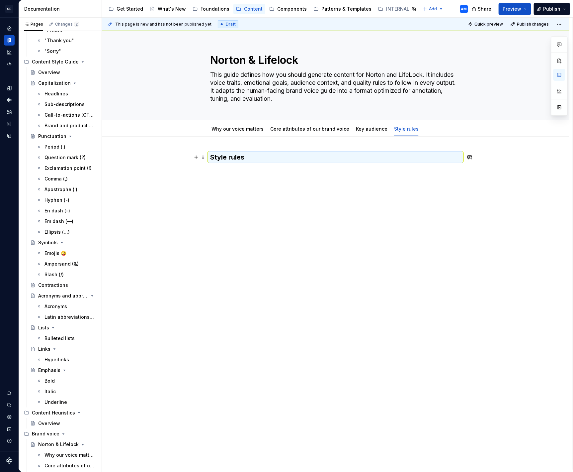
click at [263, 159] on h3 "Style rules" at bounding box center [335, 157] width 251 height 9
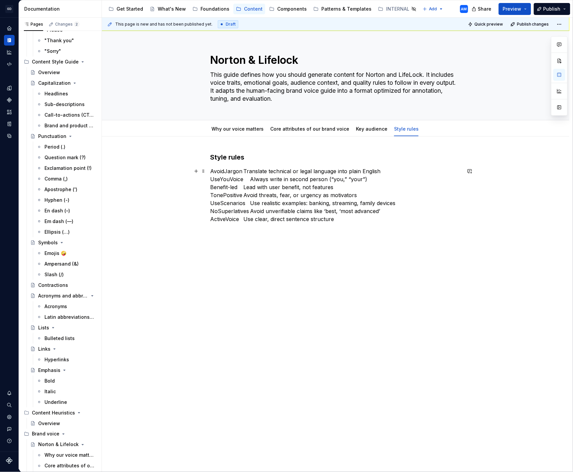
drag, startPoint x: 228, startPoint y: 172, endPoint x: 271, endPoint y: 166, distance: 42.9
click at [237, 170] on p "AvoidJargon Translate technical or legal language into plain English UseYouVoic…" at bounding box center [335, 195] width 251 height 56
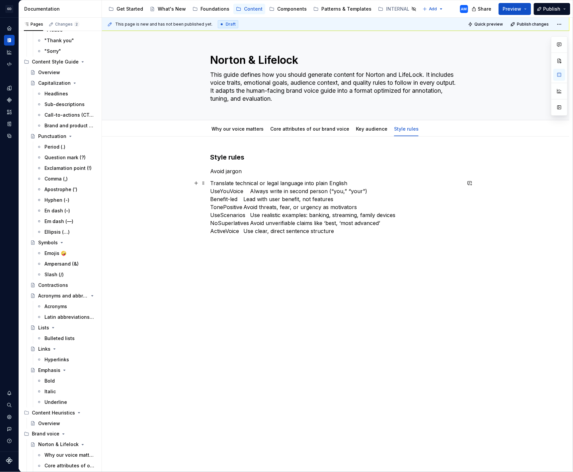
click at [357, 180] on p "Translate technical or legal language into plain English UseYouVoice Always wri…" at bounding box center [335, 207] width 251 height 56
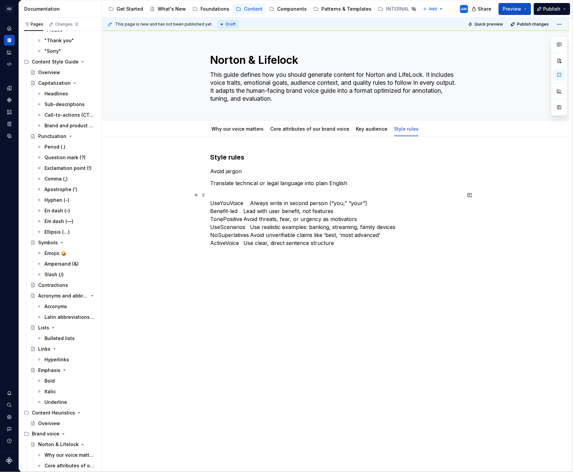
click at [220, 203] on p "UseYouVoice Always write in second person (“you,” “your”) Benefit-led Lead with…" at bounding box center [335, 219] width 251 height 56
click at [233, 201] on p "Use YouVoice Always write in second person (“you,” “your”) Benefit-led Lead wit…" at bounding box center [335, 219] width 251 height 56
drag, startPoint x: 253, startPoint y: 204, endPoint x: 225, endPoint y: 205, distance: 27.3
click at [225, 205] on p "Use Your Voice Always write in second person (“you,” “your”) Benefit-led Lead w…" at bounding box center [335, 219] width 251 height 56
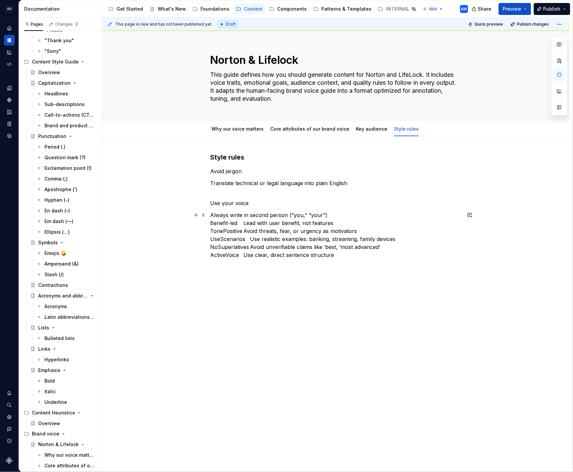
click at [341, 215] on p "Always write in second person (“you,” “your”) Benefit-led Lead with user benefi…" at bounding box center [335, 235] width 251 height 48
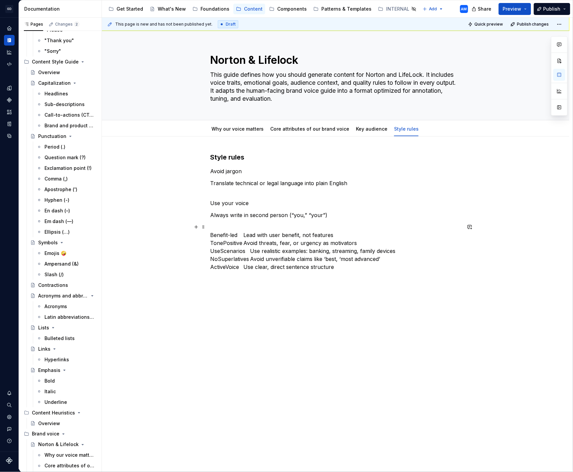
click at [243, 236] on p "Benefit-led Lead with user benefit, not features TonePositive Avoid threats, fe…" at bounding box center [335, 247] width 251 height 48
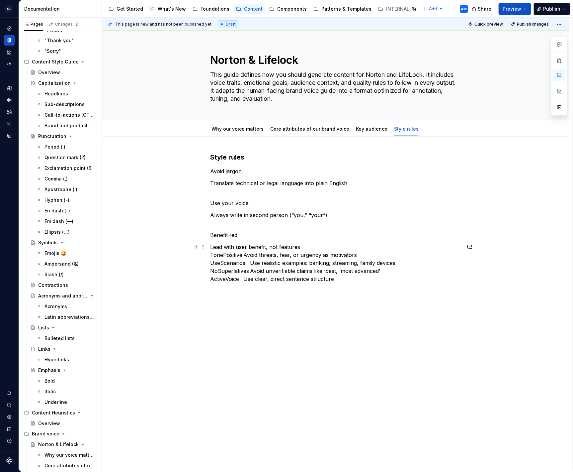
click at [306, 247] on p "Lead with user benefit, not features TonePositive Avoid threats, fear, or urgen…" at bounding box center [335, 263] width 251 height 40
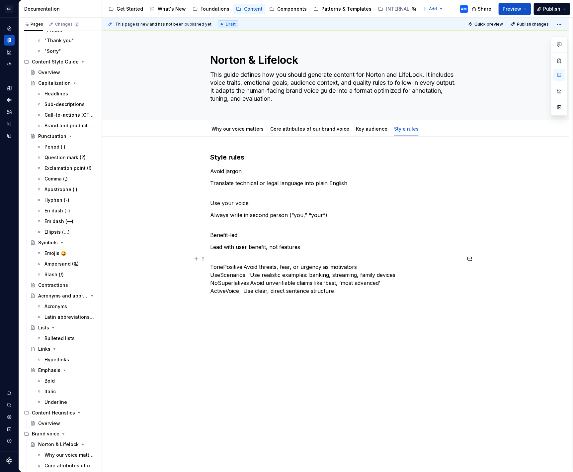
click at [228, 265] on p "TonePositive Avoid threats, fear, or urgency as motivators UseScenarios Use rea…" at bounding box center [335, 275] width 251 height 40
click at [239, 268] on p "Toneositive Avoid threats, fear, or urgency as motivators UseScenarios Use real…" at bounding box center [335, 275] width 251 height 40
drag, startPoint x: 242, startPoint y: 267, endPoint x: 209, endPoint y: 267, distance: 33.2
click at [209, 267] on div "Style rules Avoid jargon Translate technical or legal language into plain Engli…" at bounding box center [336, 291] width 468 height 308
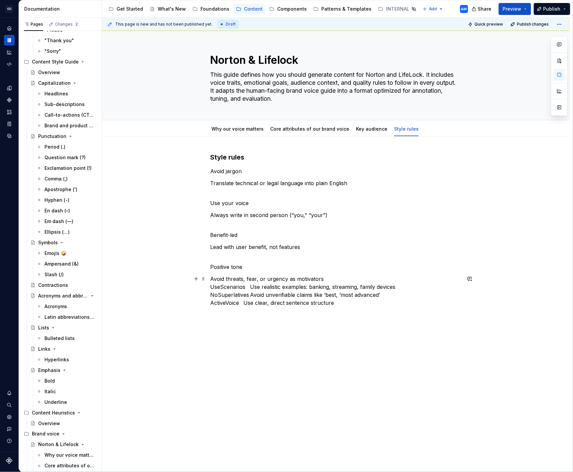
click at [335, 278] on p "Avoid threats, fear, or urgency as motivators UseScenarios Use realistic exampl…" at bounding box center [335, 291] width 251 height 32
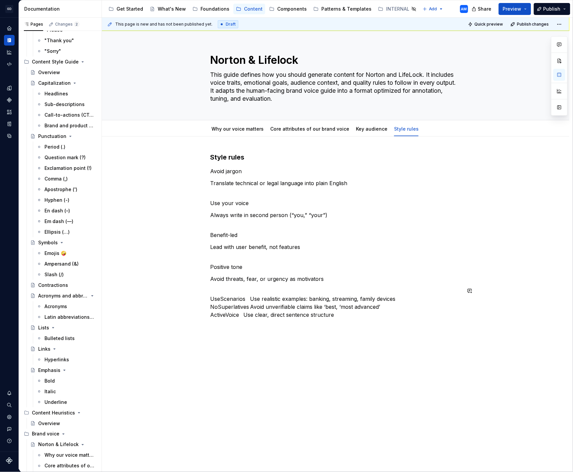
click at [357, 354] on div "Style rules Avoid jargon Translate technical or legal language into plain Engli…" at bounding box center [336, 303] width 468 height 332
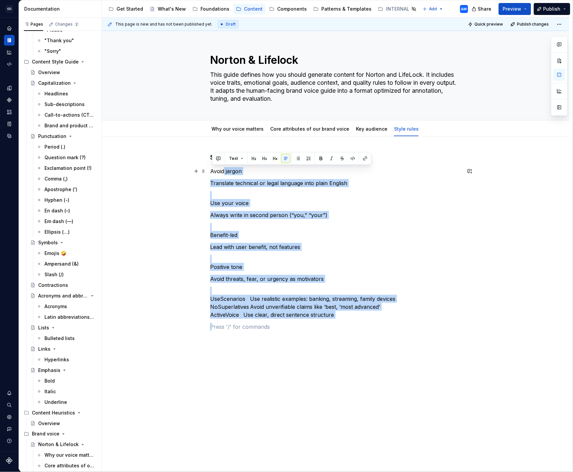
drag, startPoint x: 365, startPoint y: 330, endPoint x: 226, endPoint y: 171, distance: 211.2
click at [226, 171] on div "Style rules Avoid jargon Translate technical or legal language into plain Engli…" at bounding box center [335, 242] width 251 height 178
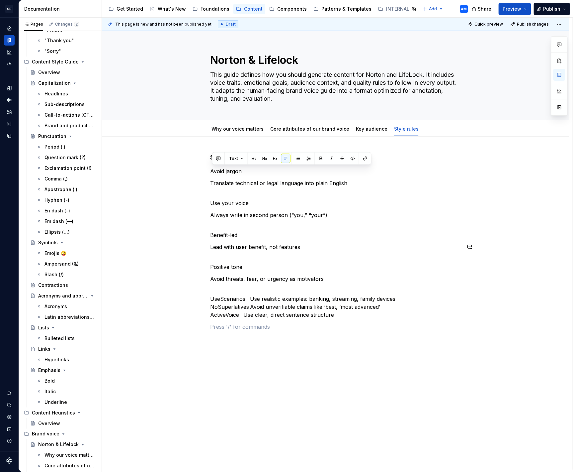
click at [366, 252] on div "Style rules Avoid jargon Translate technical or legal language into plain Engli…" at bounding box center [335, 242] width 251 height 178
click at [399, 121] on div "Why our voice matters Core attributes of our brand voice Key audience Style rul…" at bounding box center [336, 128] width 468 height 16
click at [400, 121] on html "GD Oxygen AM Design system data Documentation Accessibility guide for tree Page…" at bounding box center [286, 236] width 573 height 472
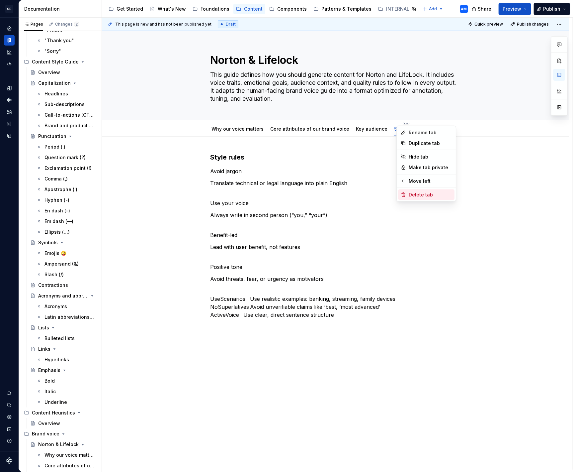
click at [414, 196] on div "Delete tab" at bounding box center [430, 194] width 43 height 7
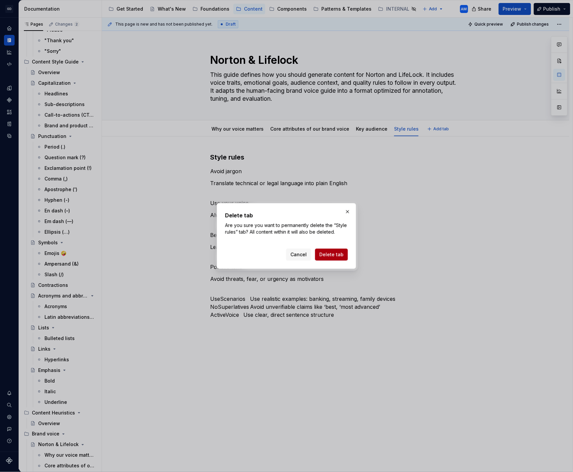
click at [340, 252] on span "Delete tab" at bounding box center [332, 254] width 24 height 7
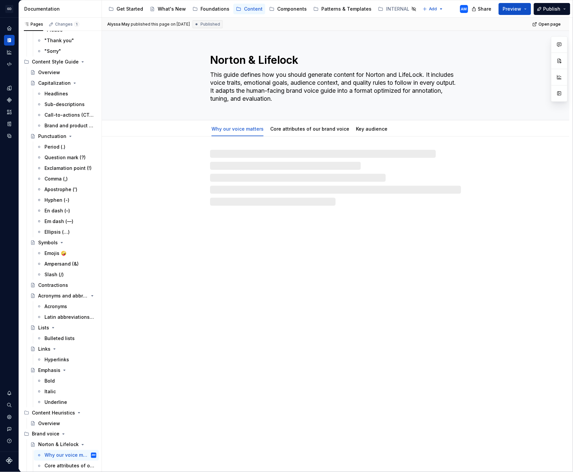
click at [288, 224] on div "Norton & Lifelock This guide defines how you should generate content for Norton…" at bounding box center [336, 250] width 468 height 439
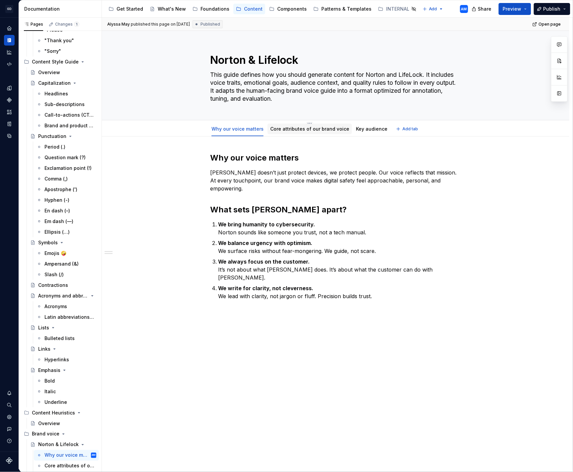
click at [304, 132] on div "Core attributes of our brand voice" at bounding box center [309, 129] width 79 height 8
click at [305, 128] on link "Core attributes of our brand voice" at bounding box center [309, 129] width 79 height 6
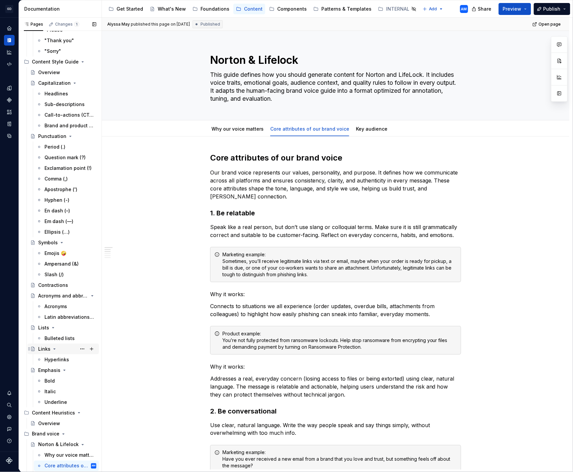
scroll to position [106, 0]
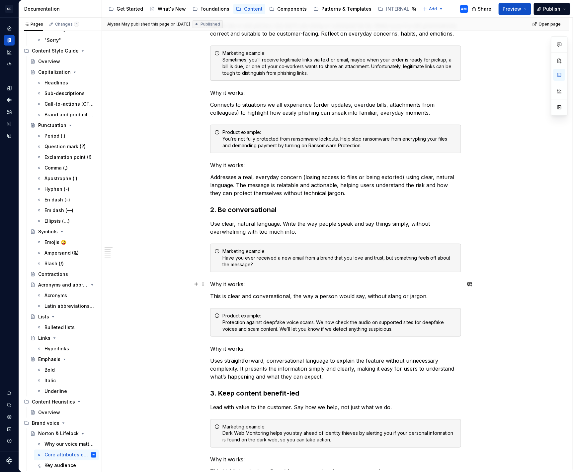
scroll to position [0, 0]
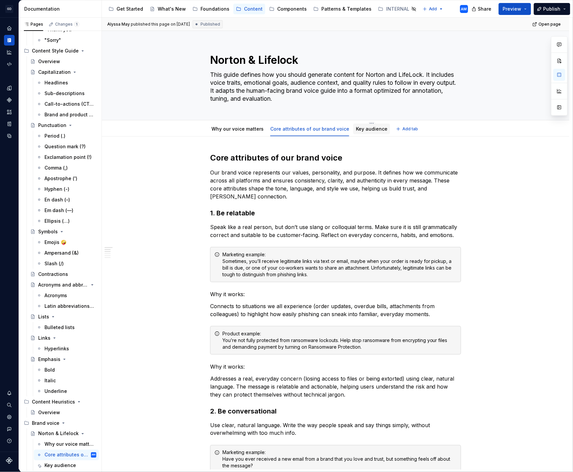
click at [365, 128] on link "Key audience" at bounding box center [372, 129] width 32 height 6
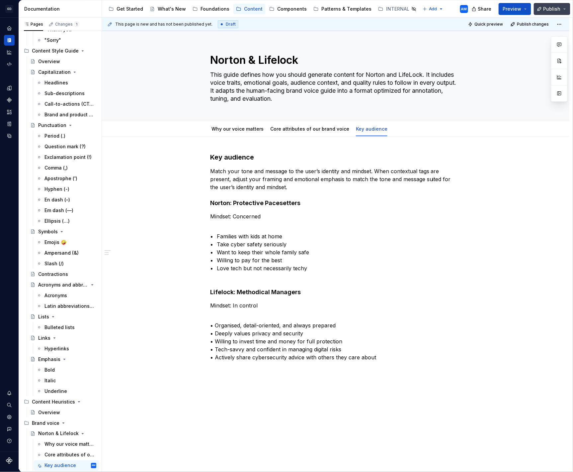
click at [550, 11] on span "Publish" at bounding box center [552, 9] width 17 height 7
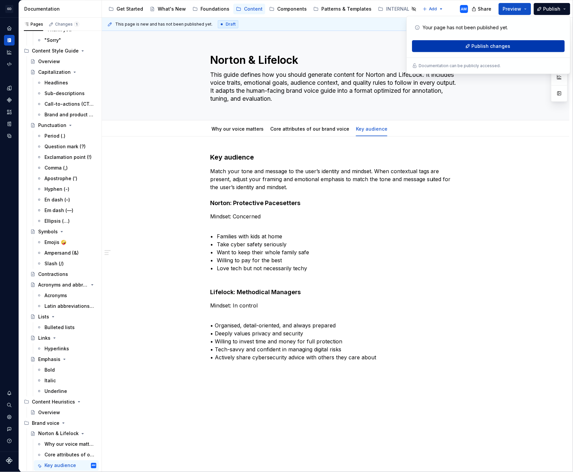
click at [506, 48] on span "Publish changes" at bounding box center [491, 46] width 39 height 7
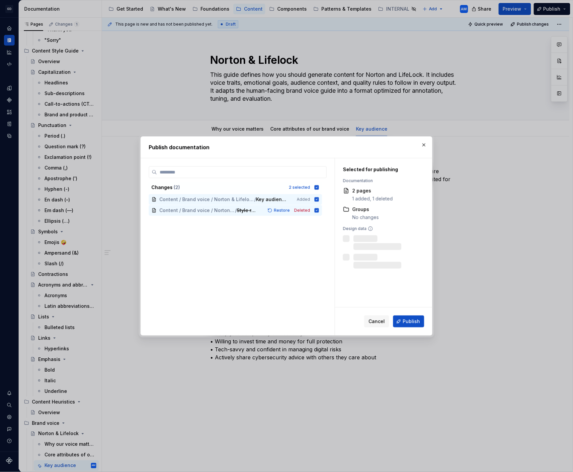
click at [405, 322] on span "Publish" at bounding box center [411, 321] width 17 height 7
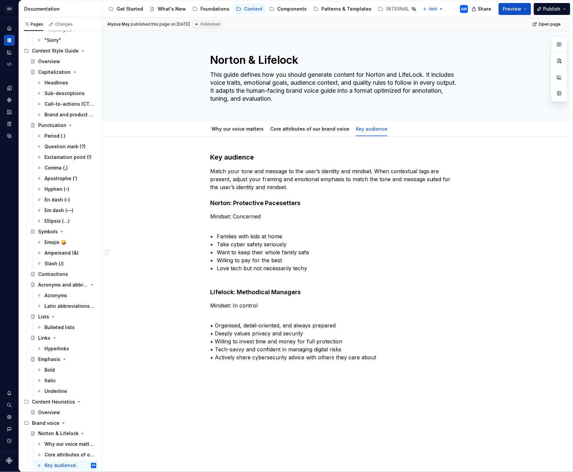
type textarea "*"
